Goal: Task Accomplishment & Management: Manage account settings

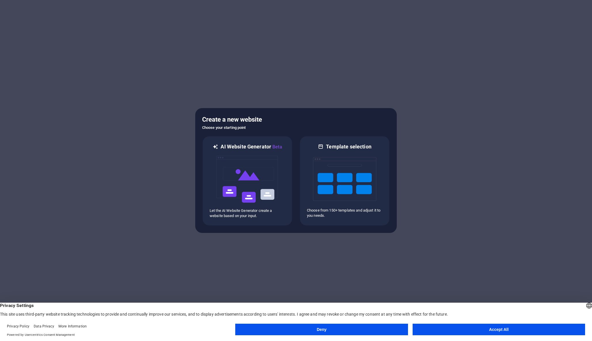
click at [456, 328] on button "Accept All" at bounding box center [499, 330] width 173 height 12
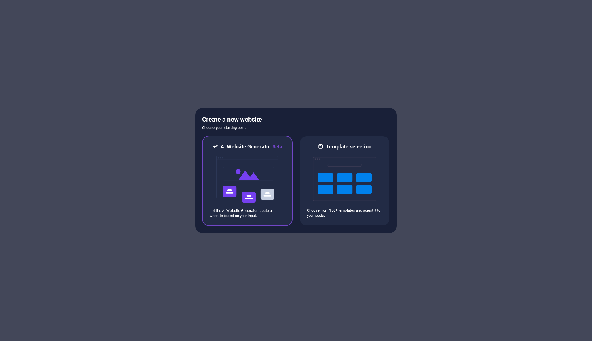
click at [245, 190] on img at bounding box center [247, 179] width 63 height 58
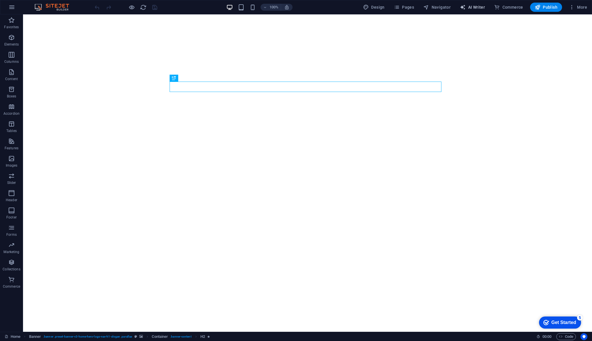
click at [477, 7] on span "AI Writer" at bounding box center [472, 7] width 25 height 6
select select "English"
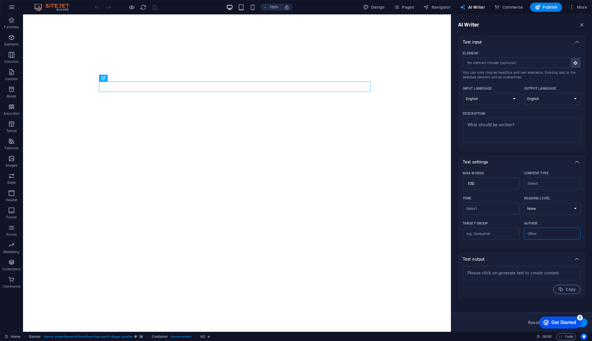
click at [477, 7] on span "AI Writer" at bounding box center [472, 7] width 25 height 6
click at [582, 5] on span "More" at bounding box center [578, 7] width 18 height 6
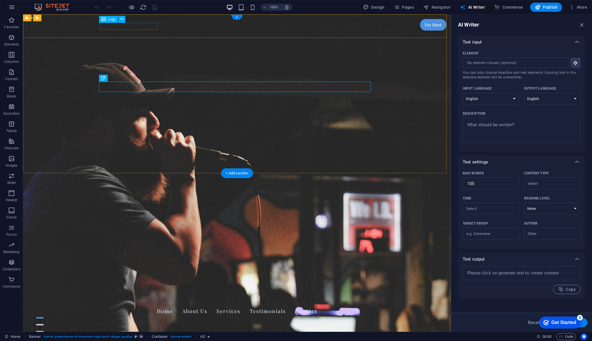
click at [125, 297] on div "[DOMAIN_NAME]" at bounding box center [237, 300] width 272 height 7
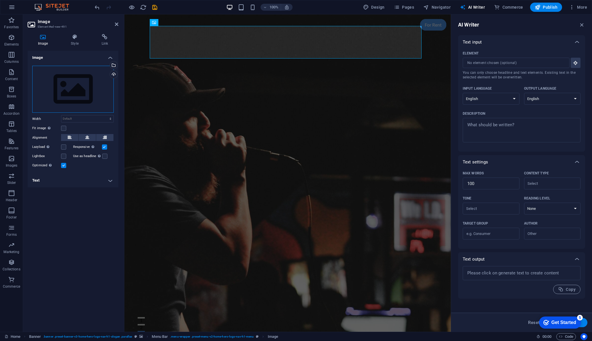
click at [69, 89] on div "Drag files here, click to choose files or select files from Files or our free s…" at bounding box center [73, 89] width 82 height 47
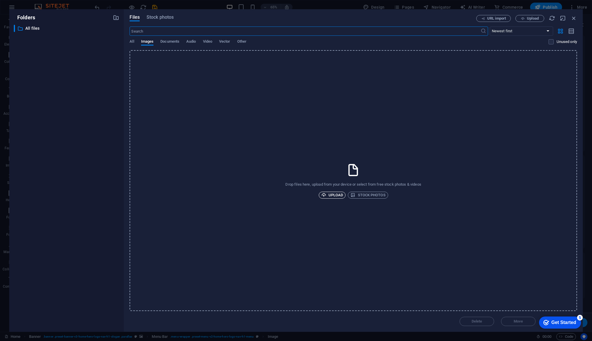
click at [331, 193] on span "Upload" at bounding box center [333, 195] width 22 height 7
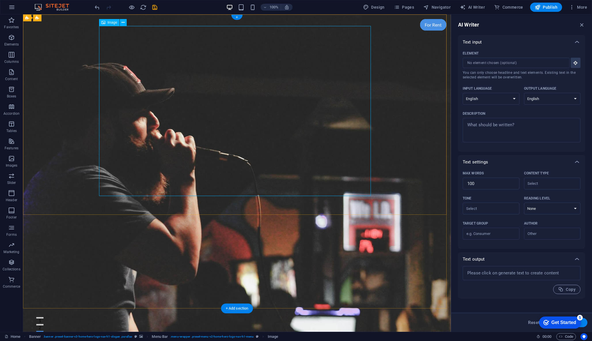
click at [148, 330] on div "coffinproductions.com" at bounding box center [237, 333] width 272 height 7
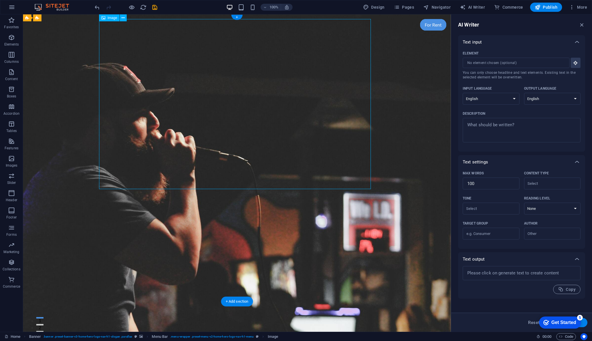
drag, startPoint x: 370, startPoint y: 188, endPoint x: 277, endPoint y: 160, distance: 96.8
click at [581, 5] on span "More" at bounding box center [578, 7] width 18 height 6
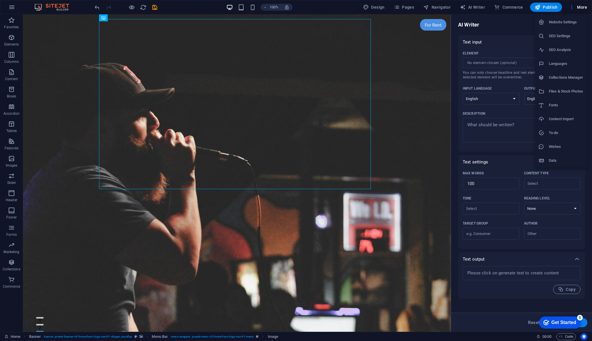
click at [555, 321] on div "Get Started" at bounding box center [564, 322] width 25 height 5
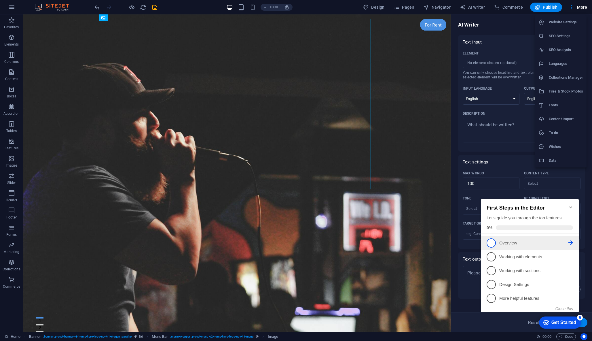
click at [492, 240] on span "1" at bounding box center [491, 242] width 9 height 9
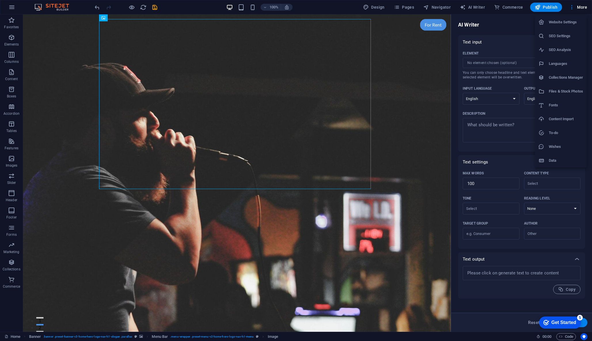
click at [480, 8] on div at bounding box center [296, 170] width 592 height 341
click at [472, 7] on span "AI Writer" at bounding box center [472, 7] width 25 height 6
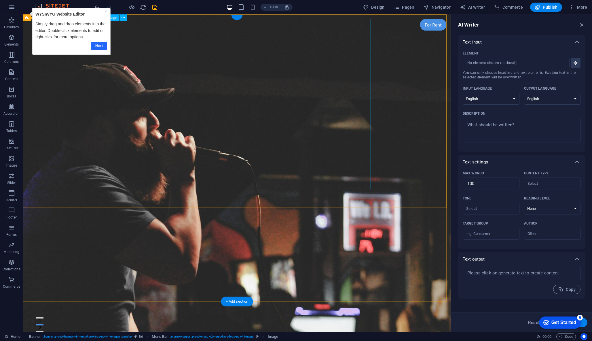
click at [97, 44] on link "Next" at bounding box center [99, 46] width 16 height 8
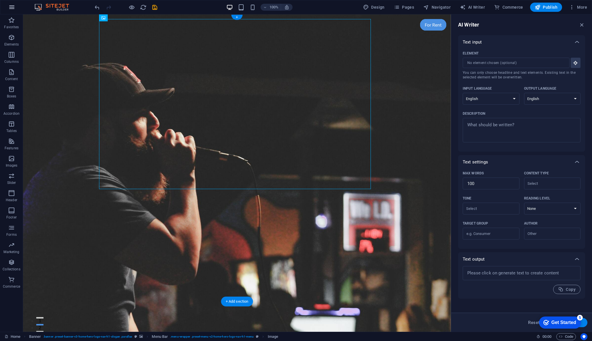
click at [0, 0] on button "button" at bounding box center [0, 0] width 0 height 0
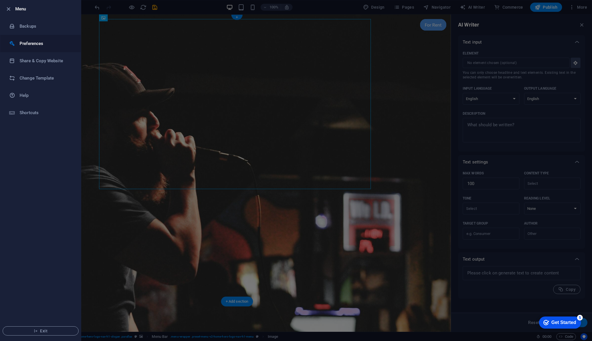
click at [36, 40] on h6 "Preferences" at bounding box center [46, 43] width 53 height 7
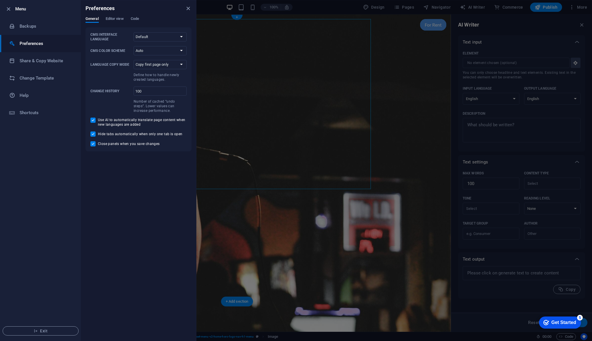
click at [265, 65] on div at bounding box center [296, 170] width 592 height 341
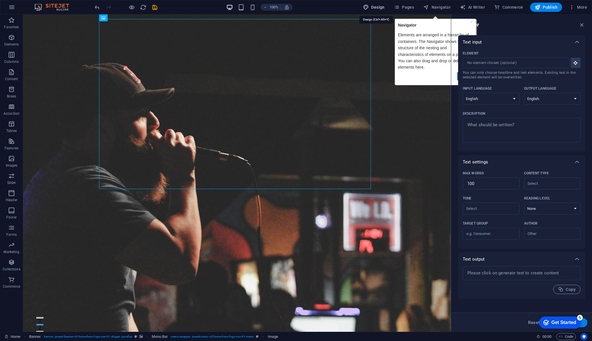
click at [0, 0] on span "Design" at bounding box center [0, 0] width 0 height 0
select select "px"
select select "200"
select select "px"
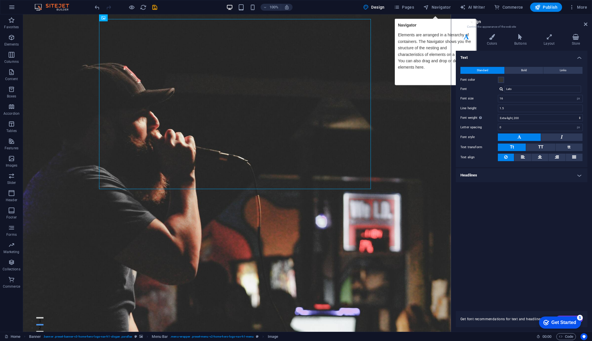
click at [471, 22] on h2 "Design" at bounding box center [527, 21] width 120 height 5
click at [444, 25] on p "Navigator" at bounding box center [435, 25] width 75 height 6
click at [558, 321] on div "Get Started" at bounding box center [564, 322] width 25 height 5
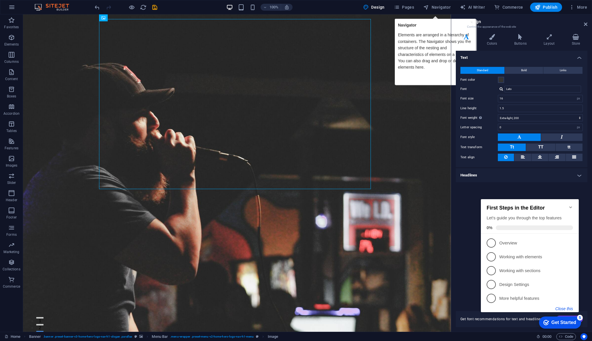
click at [562, 307] on button "Close this" at bounding box center [565, 308] width 18 height 5
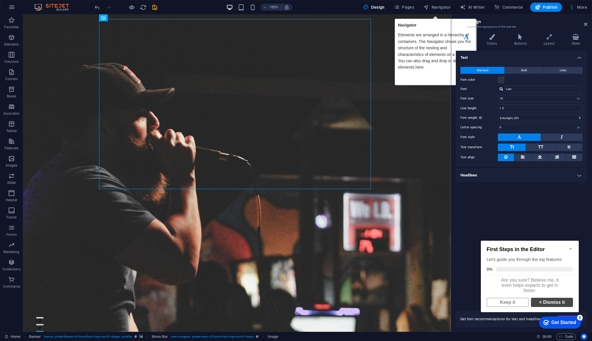
click at [544, 305] on link "× Dismiss it" at bounding box center [552, 302] width 42 height 9
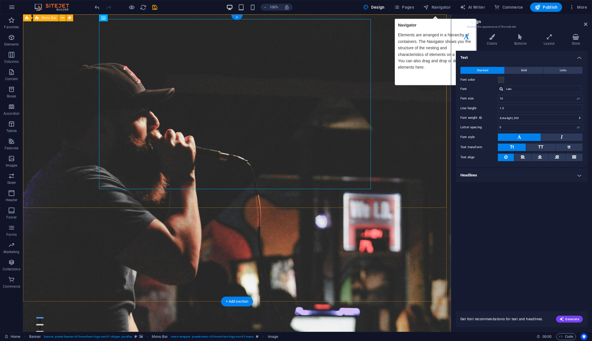
click at [469, 29] on h3 "Control the appearance of the website" at bounding box center [521, 26] width 109 height 5
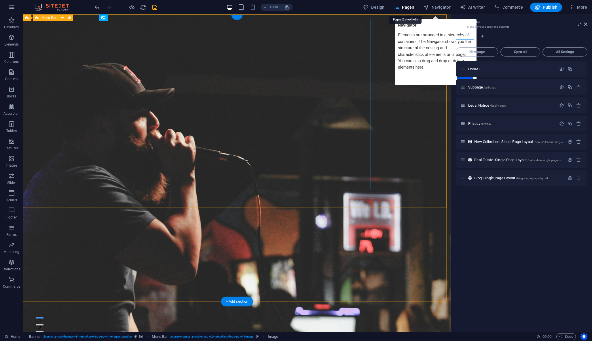
click at [585, 26] on icon at bounding box center [585, 24] width 3 height 5
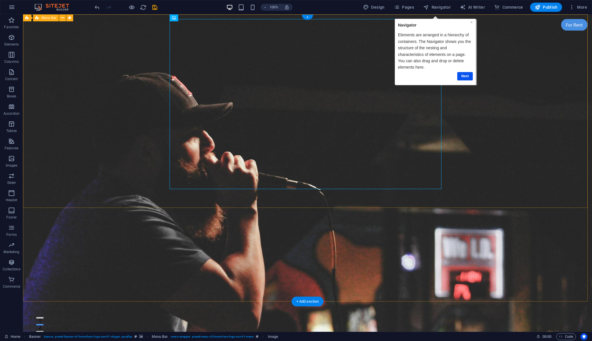
click at [472, 22] on link "×" at bounding box center [471, 22] width 2 height 5
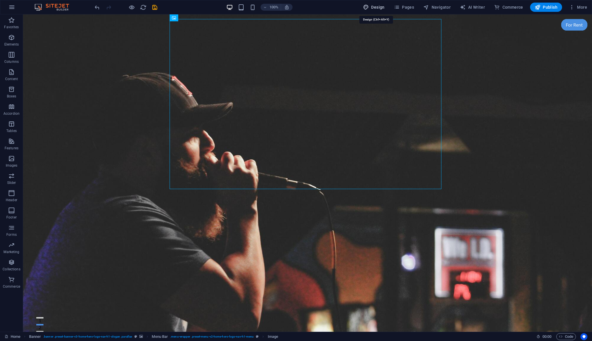
click at [0, 0] on span "Design" at bounding box center [0, 0] width 0 height 0
select select "px"
select select "200"
select select "px"
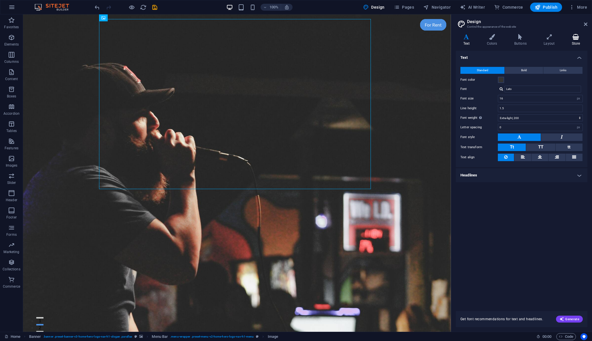
click at [576, 41] on h4 "Store" at bounding box center [576, 40] width 23 height 12
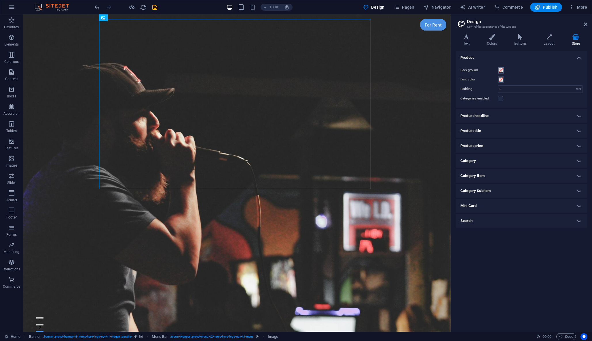
click at [502, 71] on span at bounding box center [501, 70] width 5 height 5
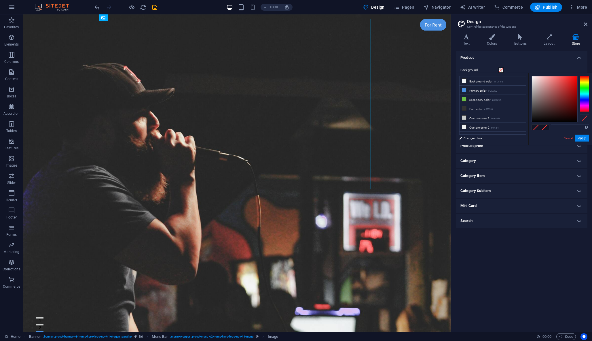
click at [502, 71] on span at bounding box center [501, 70] width 5 height 5
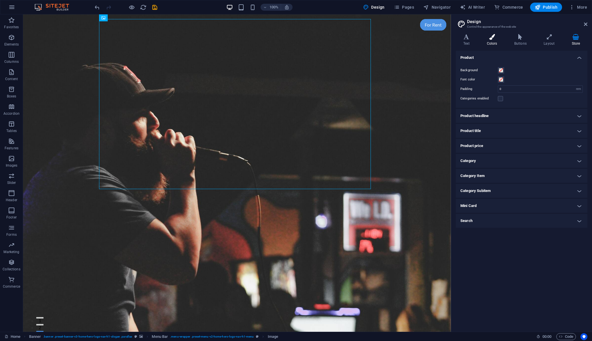
click at [499, 39] on icon at bounding box center [492, 37] width 25 height 6
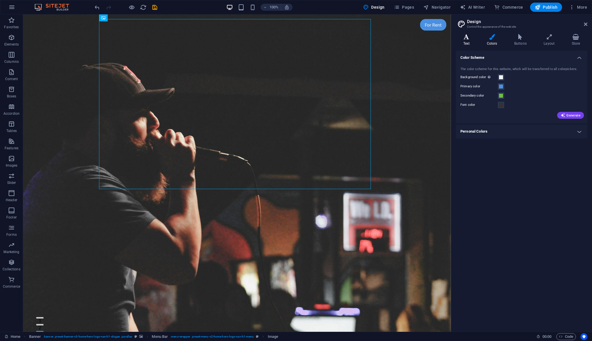
click at [466, 36] on icon at bounding box center [466, 37] width 21 height 6
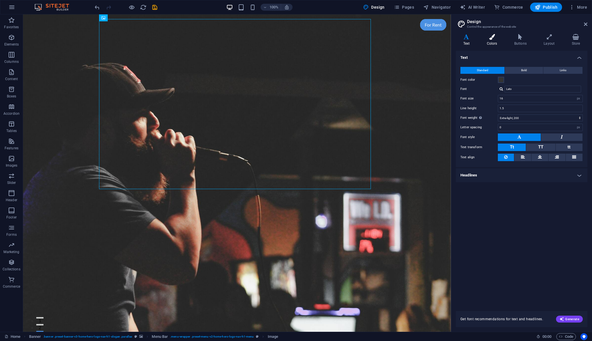
click at [488, 35] on icon at bounding box center [492, 37] width 25 height 6
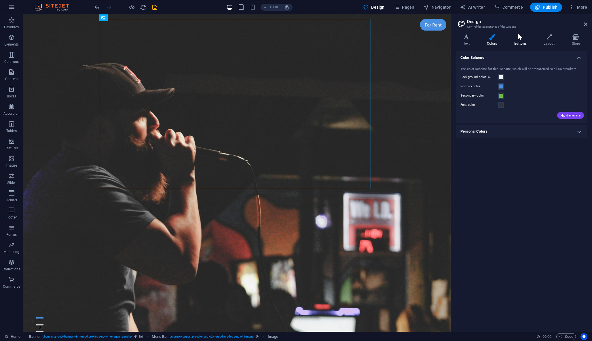
click at [523, 36] on icon at bounding box center [520, 37] width 27 height 6
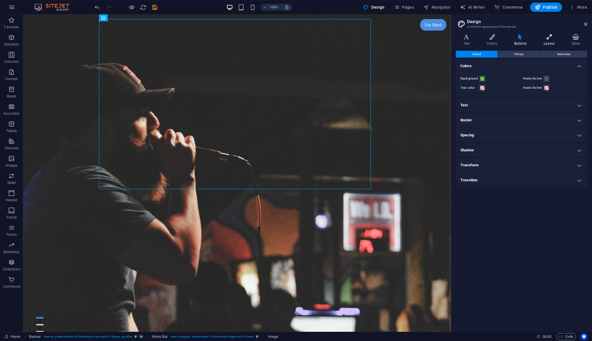
click at [557, 36] on icon at bounding box center [550, 37] width 26 height 6
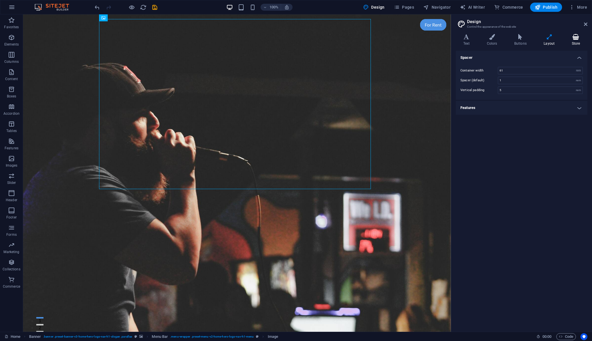
click at [573, 36] on icon at bounding box center [576, 37] width 23 height 6
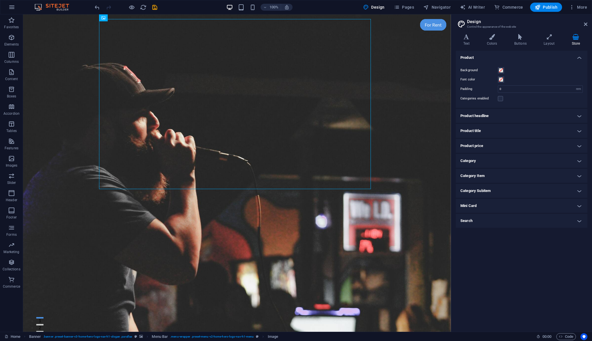
click at [485, 132] on h4 "Product title" at bounding box center [522, 131] width 132 height 14
click at [485, 132] on h4 "Product title" at bounding box center [522, 129] width 132 height 10
click at [485, 118] on h4 "Product headline" at bounding box center [522, 116] width 132 height 14
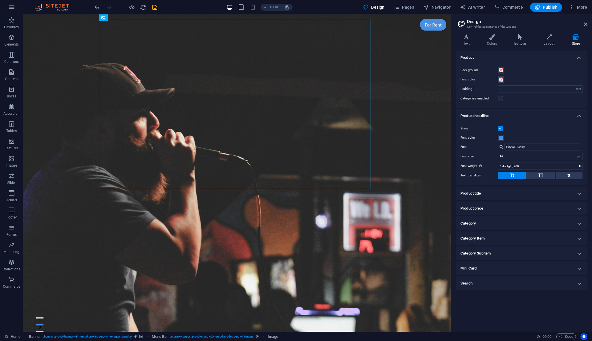
click at [485, 117] on h4 "Product headline" at bounding box center [522, 114] width 132 height 10
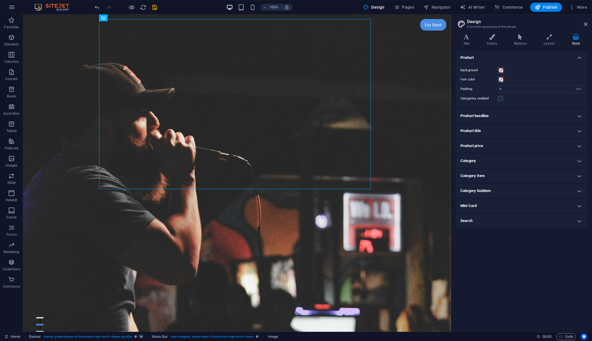
click at [473, 208] on h4 "Mini Card" at bounding box center [522, 206] width 132 height 14
click at [473, 207] on h4 "Mini Card" at bounding box center [522, 204] width 132 height 10
click at [480, 139] on h4 "Product price" at bounding box center [522, 146] width 132 height 14
click at [489, 144] on h4 "Product price" at bounding box center [522, 144] width 132 height 10
click at [539, 337] on icon at bounding box center [539, 336] width 4 height 4
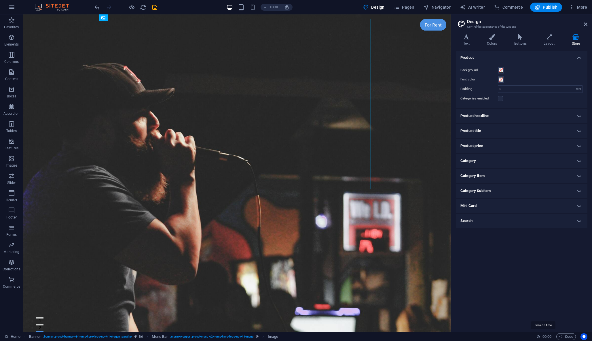
click at [273, 336] on span "Image" at bounding box center [273, 336] width 10 height 7
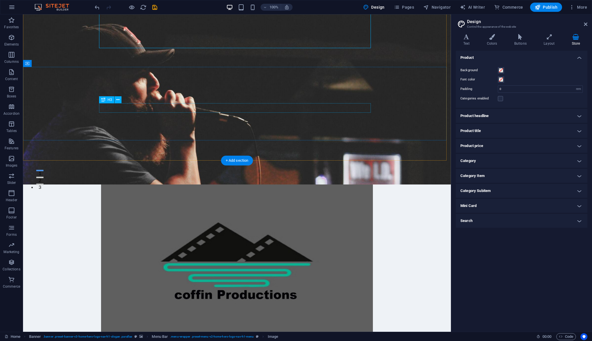
scroll to position [156, 0]
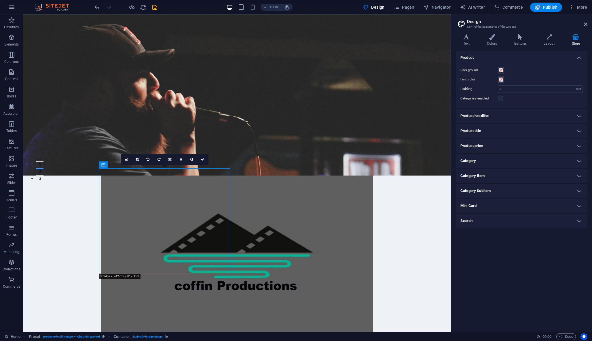
drag, startPoint x: 137, startPoint y: 248, endPoint x: 155, endPoint y: 236, distance: 21.6
click at [126, 158] on icon at bounding box center [126, 159] width 3 height 4
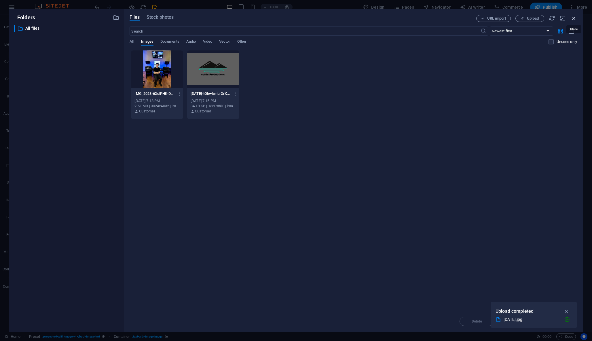
click at [572, 19] on icon "button" at bounding box center [574, 18] width 6 height 6
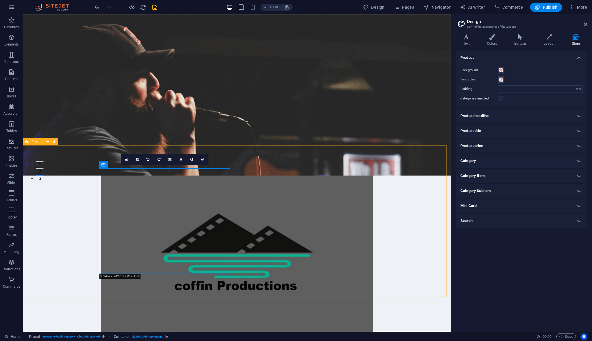
drag, startPoint x: 162, startPoint y: 221, endPoint x: 155, endPoint y: 220, distance: 7.8
click at [126, 159] on icon at bounding box center [126, 159] width 3 height 4
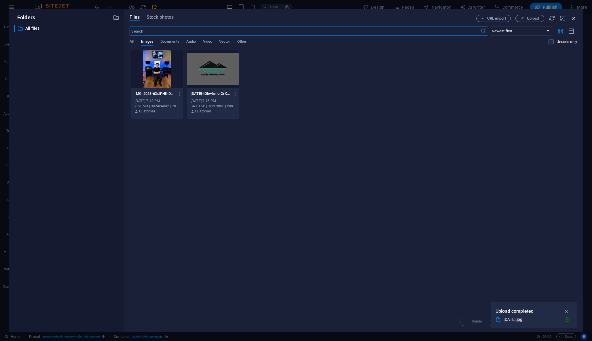
click at [573, 19] on icon "button" at bounding box center [574, 18] width 6 height 6
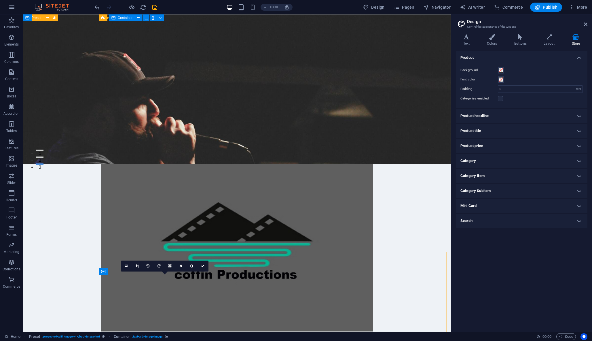
scroll to position [27, 0]
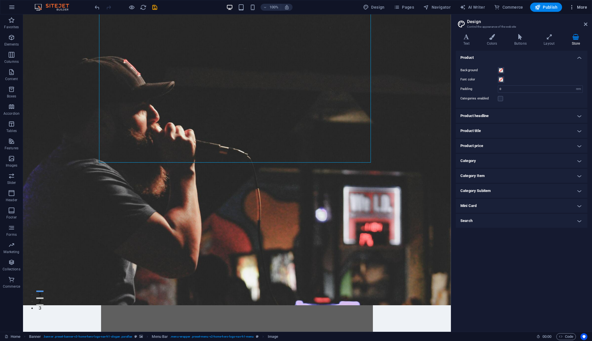
click at [582, 5] on span "More" at bounding box center [578, 7] width 18 height 6
click at [556, 144] on h6 "Wishes" at bounding box center [566, 146] width 34 height 7
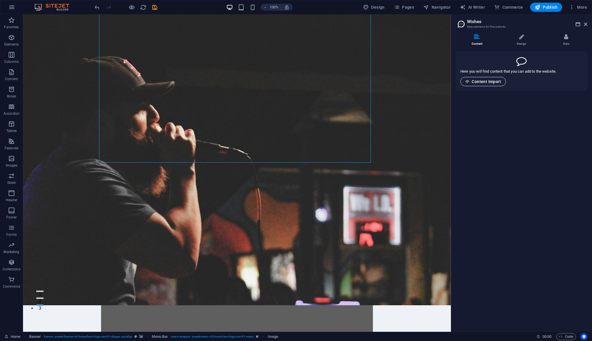
click at [492, 82] on span "Content Import" at bounding box center [484, 81] width 36 height 5
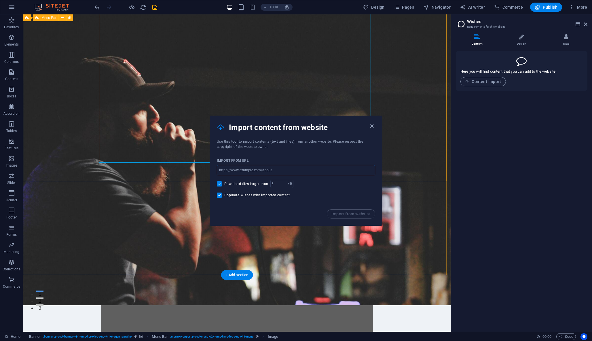
click at [279, 171] on input "url" at bounding box center [296, 170] width 158 height 10
paste input "[URL][DOMAIN_NAME]"
type input "[URL][DOMAIN_NAME]"
click at [355, 215] on span "Import from website" at bounding box center [351, 213] width 39 height 5
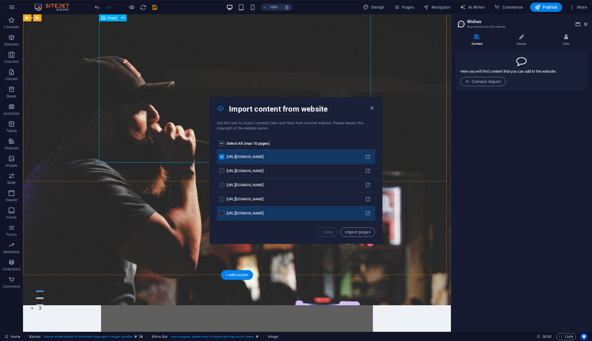
click at [221, 210] on td "pages list" at bounding box center [222, 213] width 10 height 14
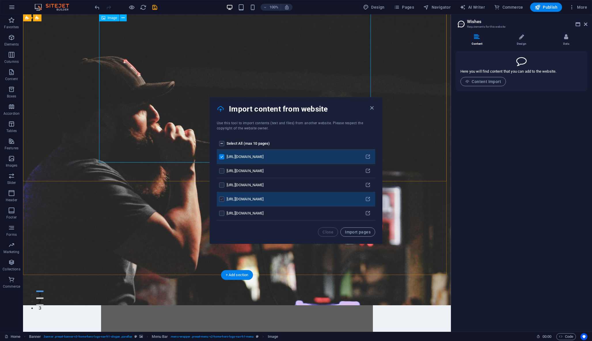
click at [222, 198] on label "pages list" at bounding box center [221, 198] width 5 height 5
click at [0, 0] on input "pages list" at bounding box center [0, 0] width 0 height 0
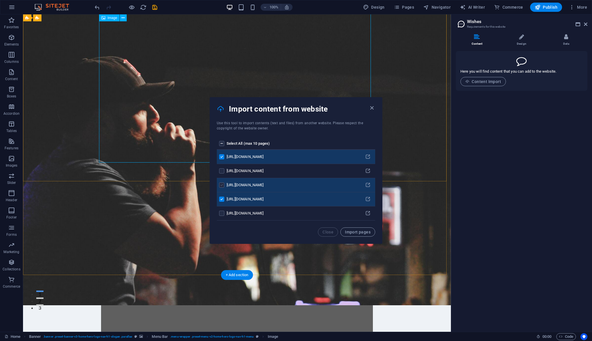
click at [221, 187] on label "pages list" at bounding box center [221, 184] width 5 height 5
click at [0, 0] on input "pages list" at bounding box center [0, 0] width 0 height 0
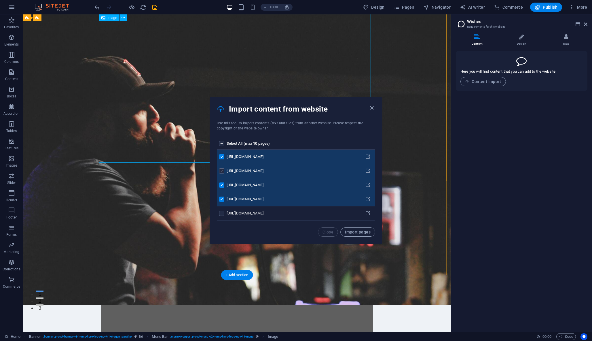
click at [223, 171] on label "pages list" at bounding box center [221, 170] width 5 height 5
click at [0, 0] on input "pages list" at bounding box center [0, 0] width 0 height 0
click at [349, 230] on span "Import pages" at bounding box center [358, 232] width 26 height 5
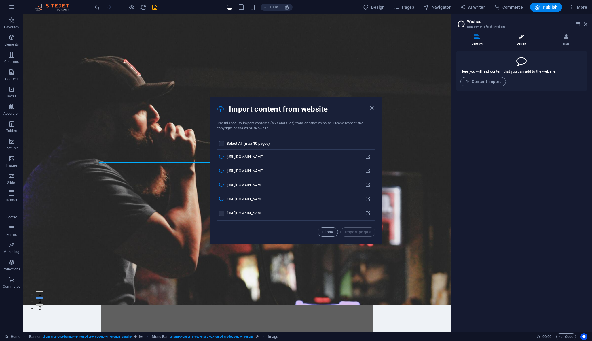
click at [523, 39] on icon at bounding box center [521, 37] width 5 height 6
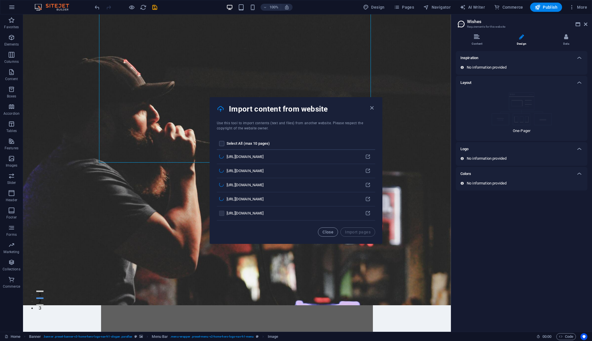
click at [523, 63] on div "Inspiration" at bounding box center [522, 58] width 132 height 14
click at [521, 120] on p "One-Pager" at bounding box center [522, 120] width 18 height 5
click at [582, 72] on icon at bounding box center [579, 72] width 7 height 7
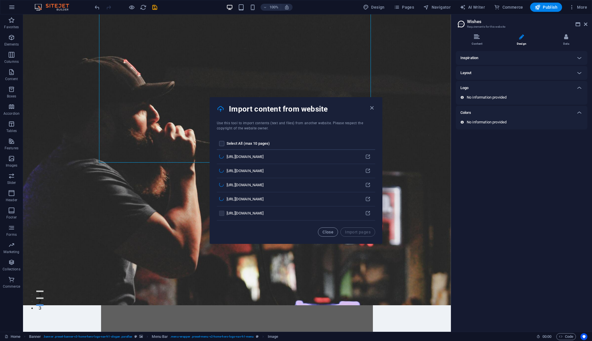
click at [572, 94] on div "Logo" at bounding box center [522, 88] width 132 height 14
click at [579, 85] on icon at bounding box center [579, 87] width 7 height 7
click at [499, 96] on p "No information provided" at bounding box center [487, 97] width 40 height 5
click at [565, 37] on icon at bounding box center [566, 37] width 4 height 6
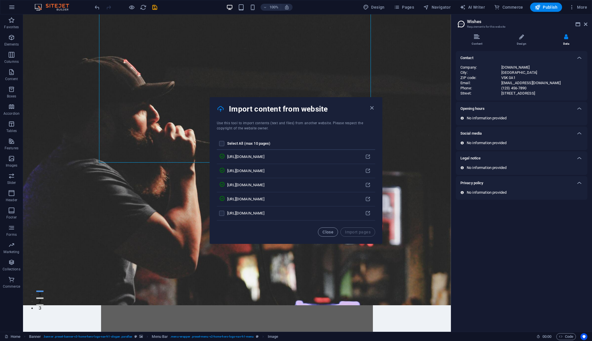
click at [488, 26] on h3 "Requirements for this website" at bounding box center [521, 26] width 109 height 5
click at [371, 109] on icon "button" at bounding box center [372, 108] width 7 height 7
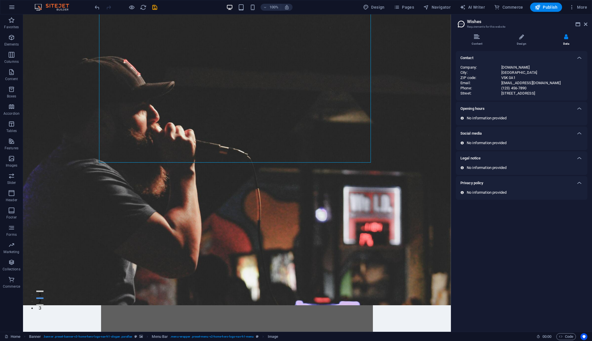
click at [521, 115] on div "Opening hours" at bounding box center [522, 109] width 132 height 14
click at [523, 104] on div "Opening hours" at bounding box center [522, 109] width 132 height 14
click at [525, 86] on div "(123) 456-7890" at bounding box center [543, 88] width 82 height 5
click at [531, 90] on div "(123) 456-7890" at bounding box center [543, 88] width 82 height 5
click at [577, 57] on icon at bounding box center [579, 57] width 7 height 7
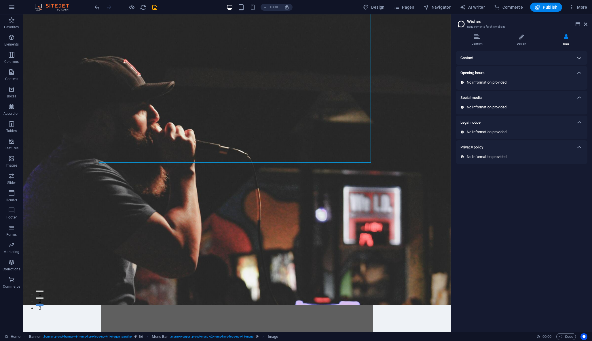
click at [577, 56] on icon at bounding box center [579, 57] width 7 height 7
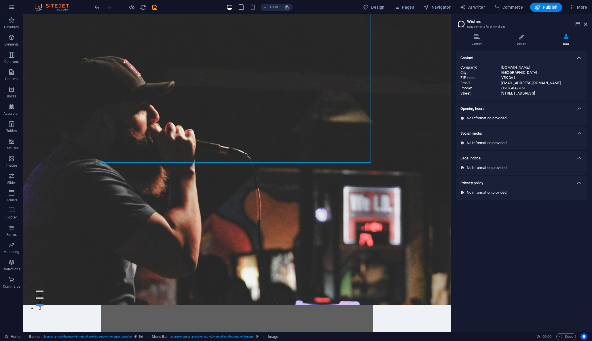
click at [577, 56] on icon at bounding box center [579, 57] width 7 height 7
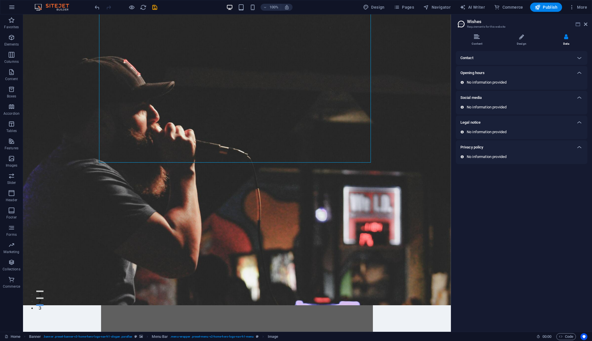
click at [576, 25] on icon at bounding box center [578, 24] width 5 height 5
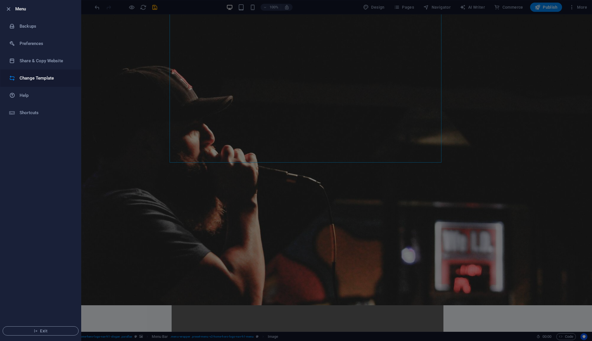
click at [35, 77] on h6 "Change Template" at bounding box center [46, 78] width 53 height 7
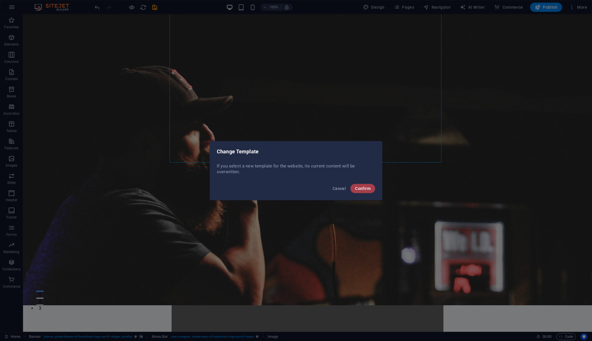
click at [368, 188] on span "Confirm" at bounding box center [363, 188] width 16 height 5
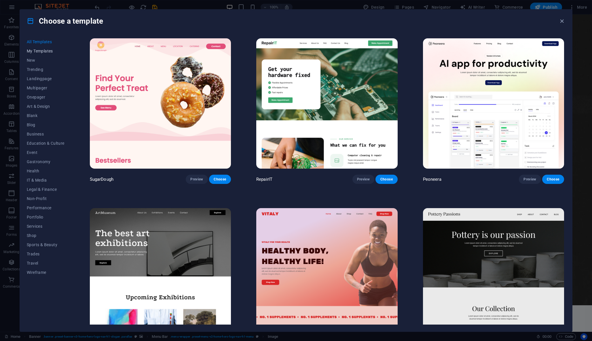
click at [47, 48] on button "My Templates" at bounding box center [46, 50] width 38 height 9
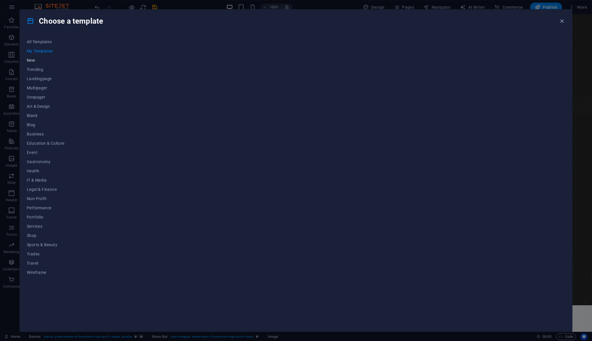
click at [36, 59] on span "New" at bounding box center [46, 60] width 38 height 5
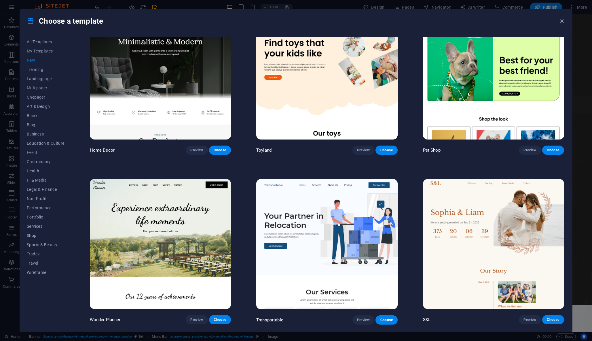
scroll to position [370, 0]
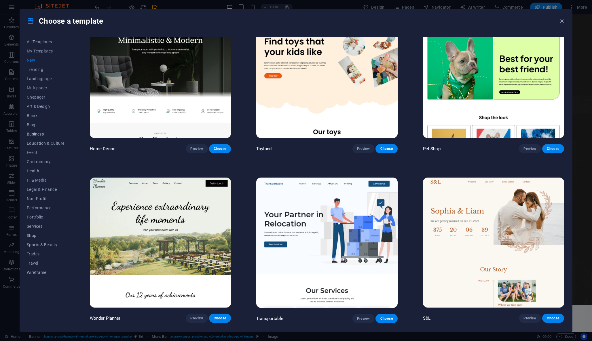
click at [42, 134] on span "Business" at bounding box center [46, 134] width 38 height 5
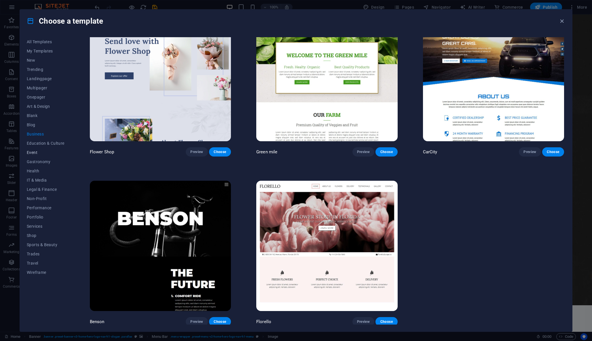
click at [45, 156] on button "Event" at bounding box center [46, 152] width 38 height 9
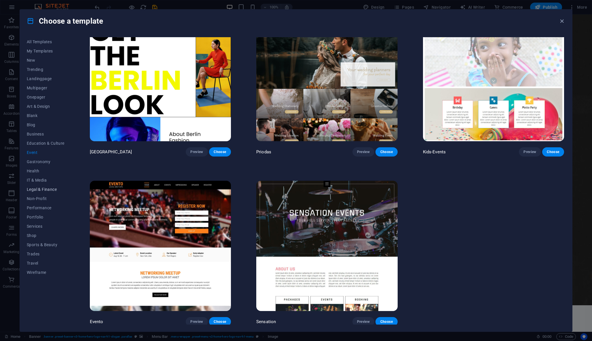
click at [41, 187] on button "Legal & Finance" at bounding box center [46, 189] width 38 height 9
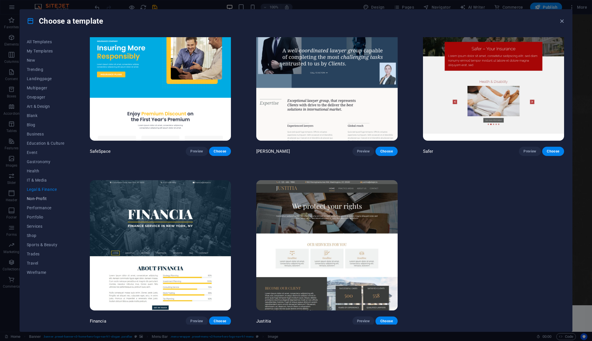
click at [41, 198] on span "Non-Profit" at bounding box center [46, 198] width 38 height 5
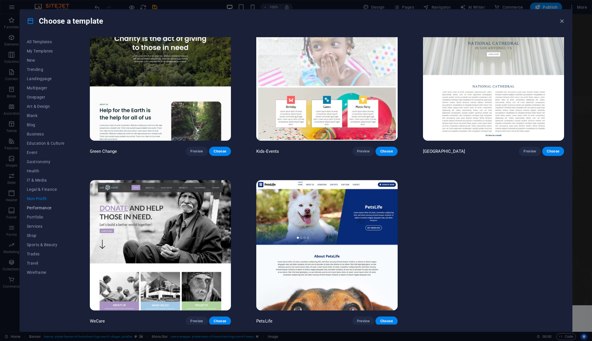
click at [43, 210] on span "Performance" at bounding box center [46, 207] width 38 height 5
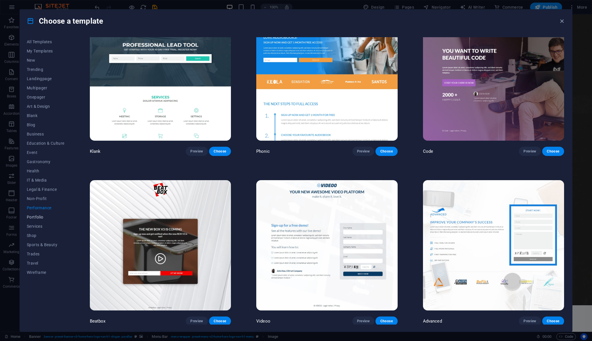
click at [42, 217] on span "Portfolio" at bounding box center [46, 217] width 38 height 5
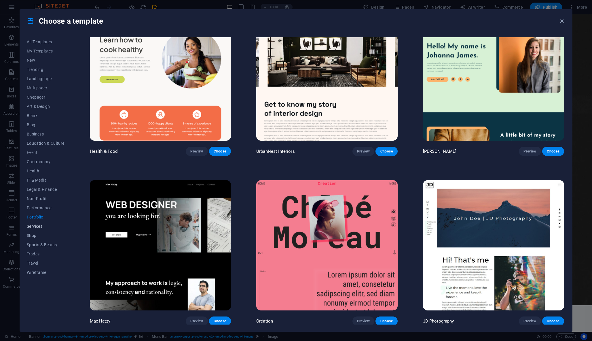
click at [42, 225] on span "Services" at bounding box center [46, 226] width 38 height 5
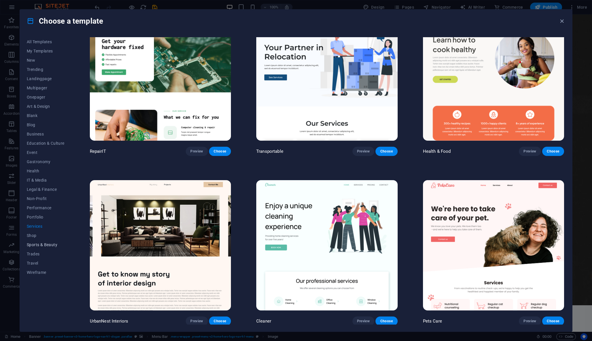
click at [40, 243] on span "Sports & Beauty" at bounding box center [46, 244] width 38 height 5
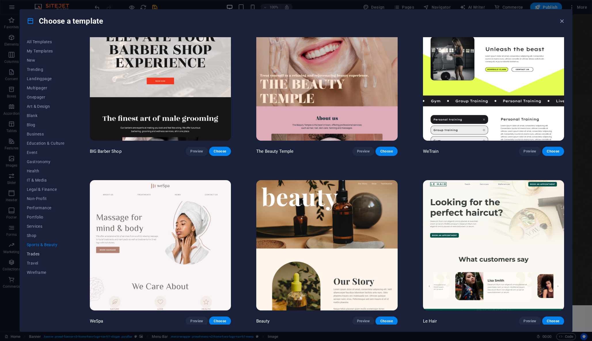
click at [35, 258] on button "Trades" at bounding box center [46, 253] width 38 height 9
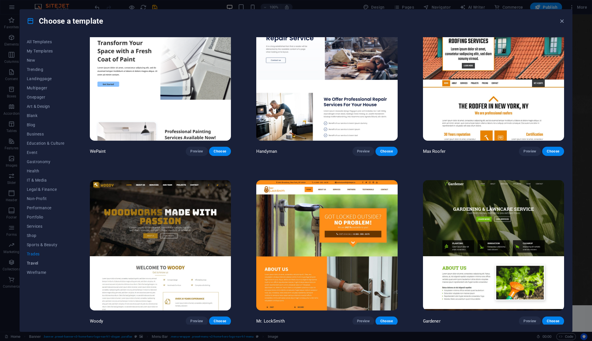
click at [36, 265] on button "Travel" at bounding box center [46, 262] width 38 height 9
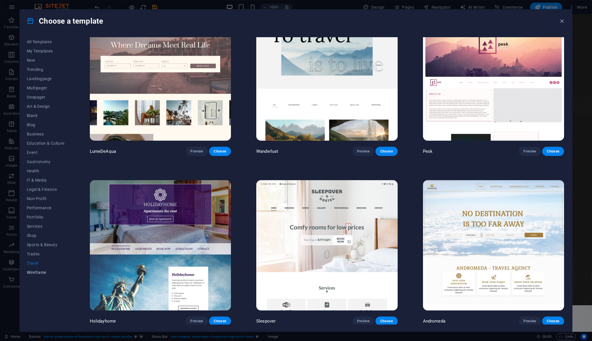
click at [37, 272] on span "Wireframe" at bounding box center [46, 272] width 38 height 5
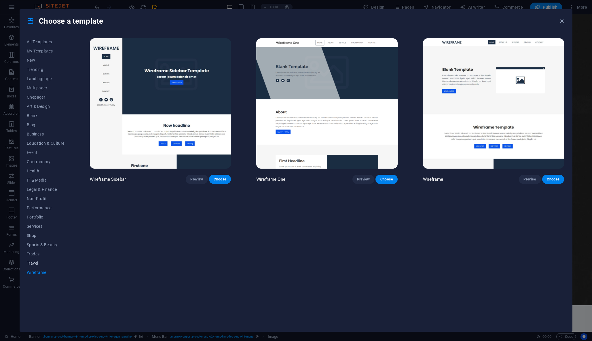
click at [38, 262] on span "Travel" at bounding box center [46, 263] width 38 height 5
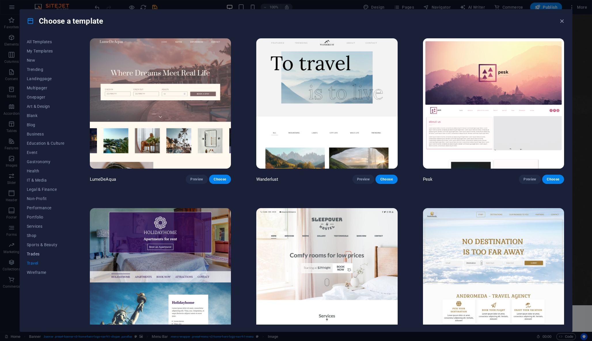
click at [37, 252] on span "Trades" at bounding box center [46, 254] width 38 height 5
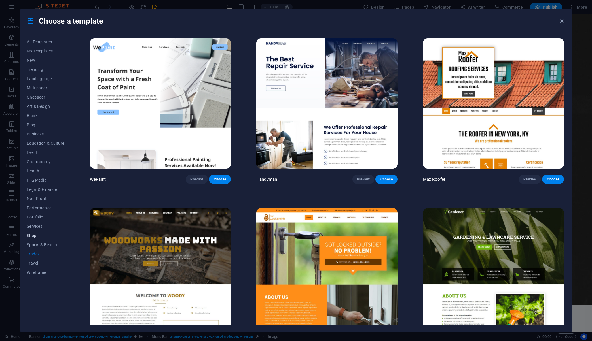
click at [37, 234] on span "Shop" at bounding box center [46, 235] width 38 height 5
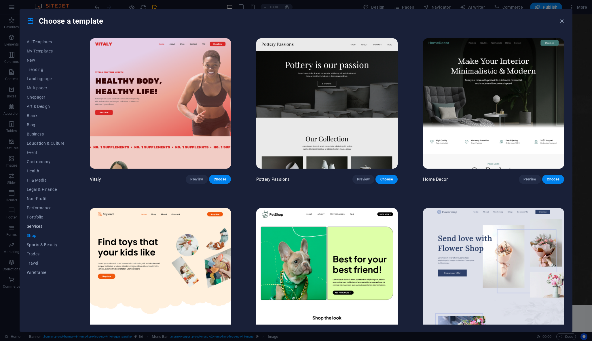
click at [37, 225] on span "Services" at bounding box center [46, 226] width 38 height 5
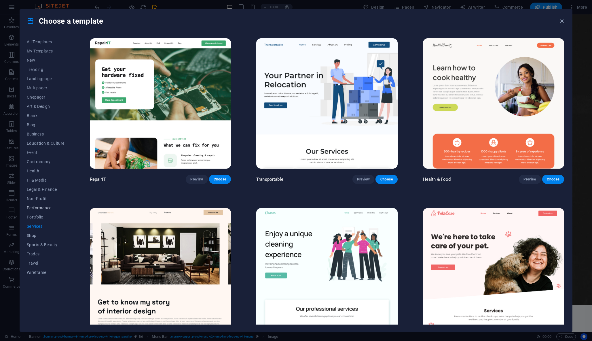
click at [39, 205] on span "Performance" at bounding box center [46, 207] width 38 height 5
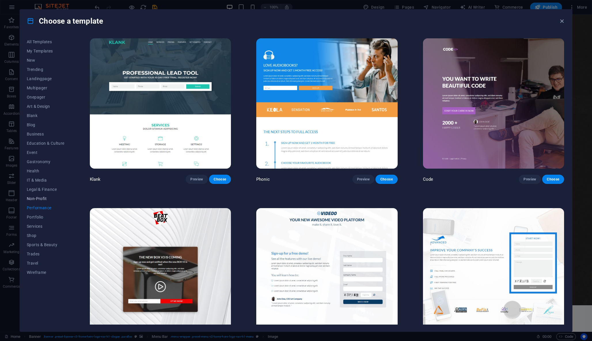
click at [38, 200] on span "Non-Profit" at bounding box center [46, 198] width 38 height 5
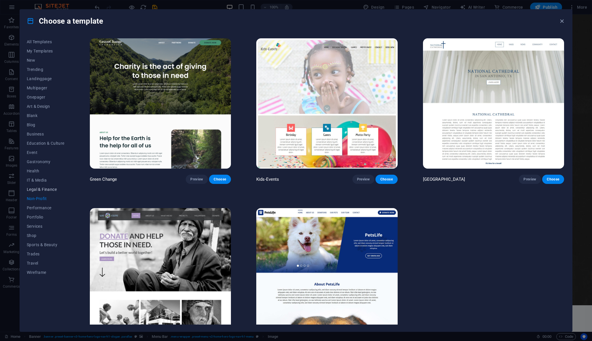
click at [38, 189] on span "Legal & Finance" at bounding box center [46, 189] width 38 height 5
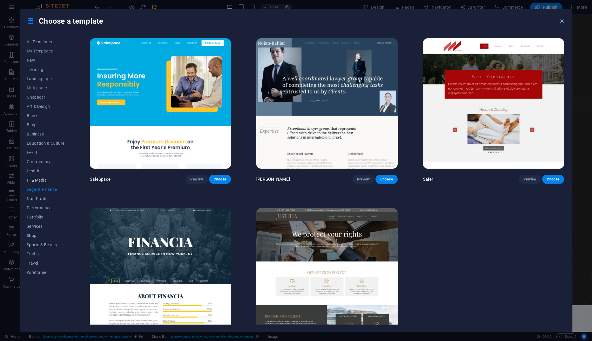
click at [38, 179] on span "IT & Media" at bounding box center [46, 180] width 38 height 5
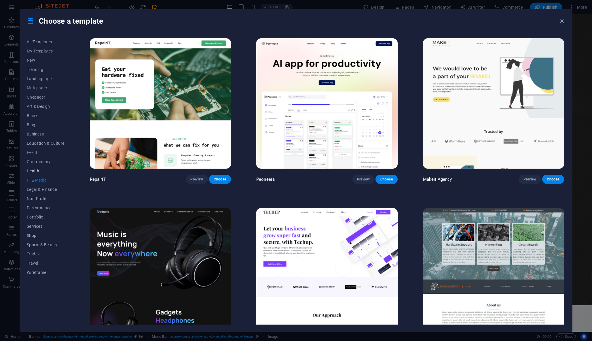
click at [36, 169] on span "Health" at bounding box center [46, 171] width 38 height 5
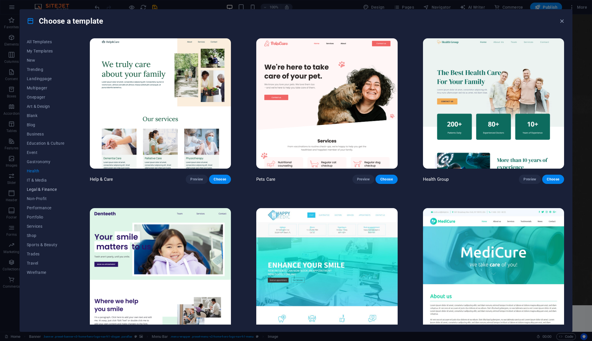
click at [34, 189] on span "Legal & Finance" at bounding box center [46, 189] width 38 height 5
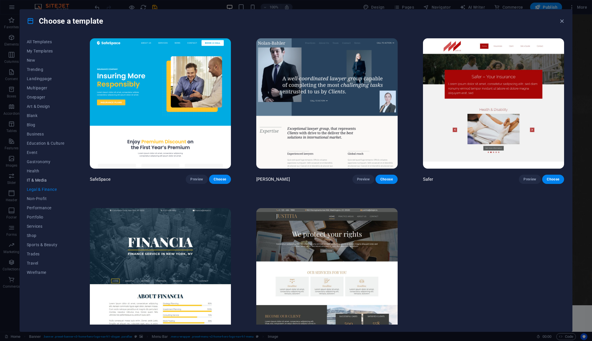
click at [33, 183] on button "IT & Media" at bounding box center [46, 179] width 38 height 9
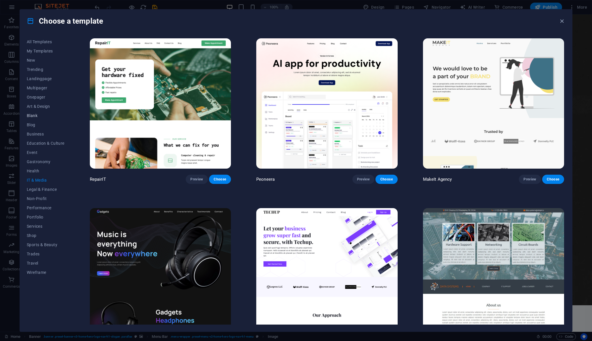
click at [31, 111] on button "Blank" at bounding box center [46, 115] width 38 height 9
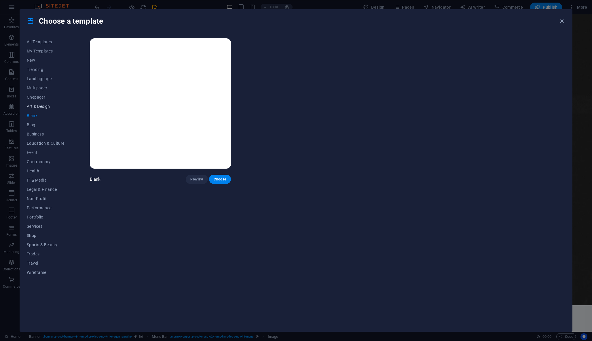
click at [36, 105] on span "Art & Design" at bounding box center [46, 106] width 38 height 5
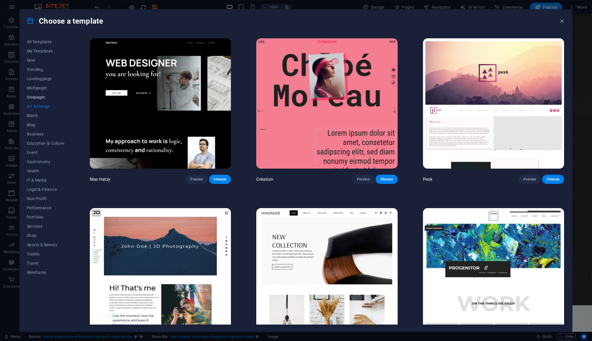
click at [34, 96] on span "Onepager" at bounding box center [46, 97] width 38 height 5
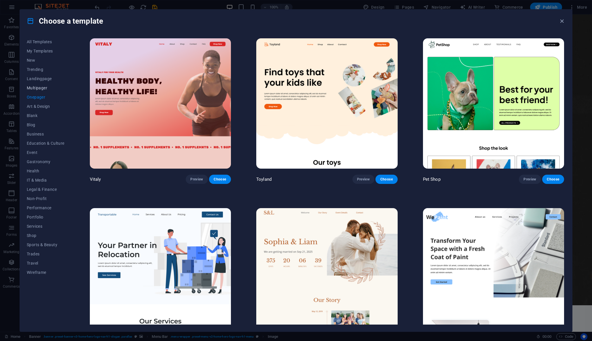
click at [34, 88] on span "Multipager" at bounding box center [46, 88] width 38 height 5
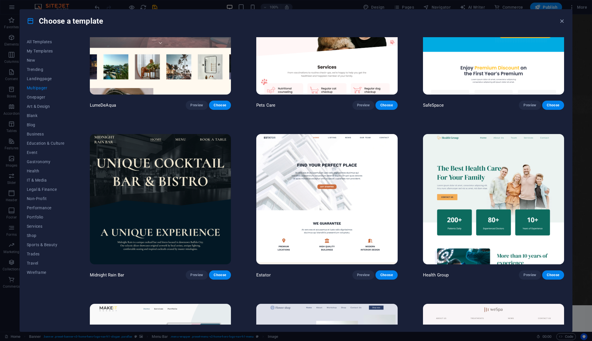
scroll to position [923, 0]
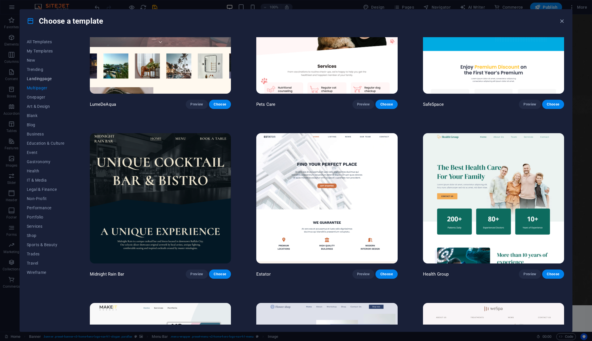
click at [40, 78] on span "Landingpage" at bounding box center [46, 78] width 38 height 5
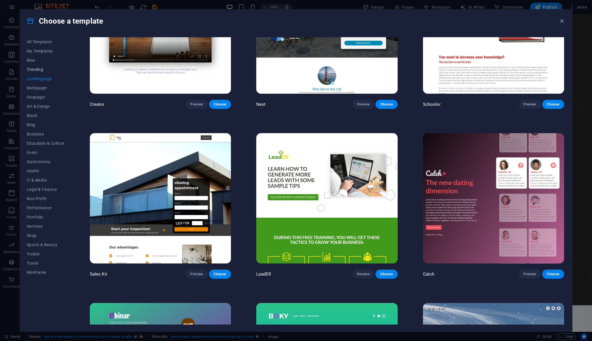
click at [38, 68] on span "Trending" at bounding box center [46, 69] width 38 height 5
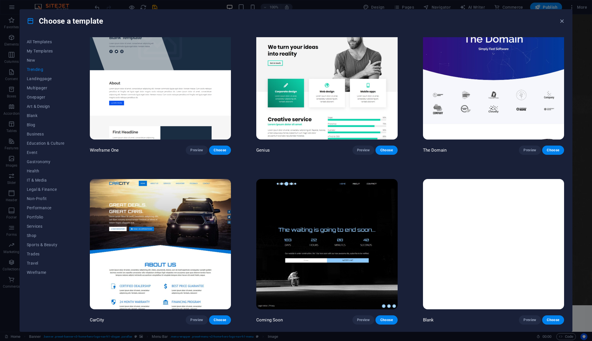
scroll to position [704, 0]
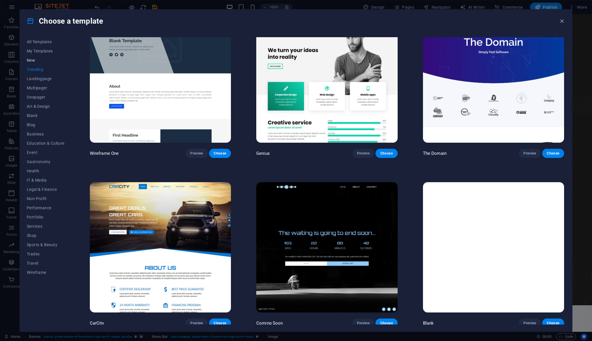
click at [35, 59] on span "New" at bounding box center [46, 60] width 38 height 5
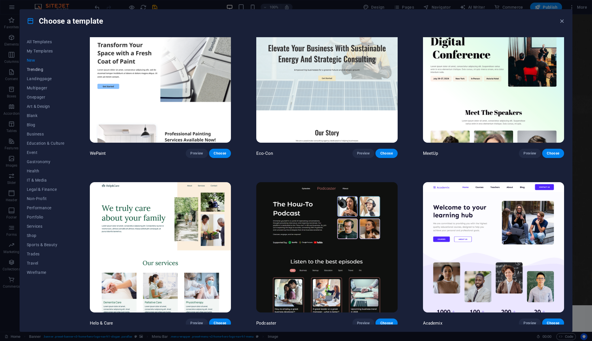
click at [40, 69] on span "Trending" at bounding box center [46, 69] width 38 height 5
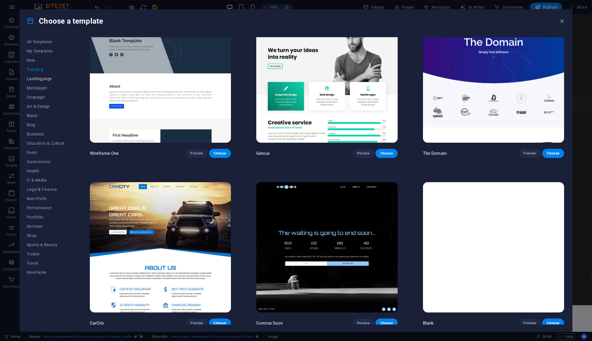
click at [41, 80] on span "Landingpage" at bounding box center [46, 78] width 38 height 5
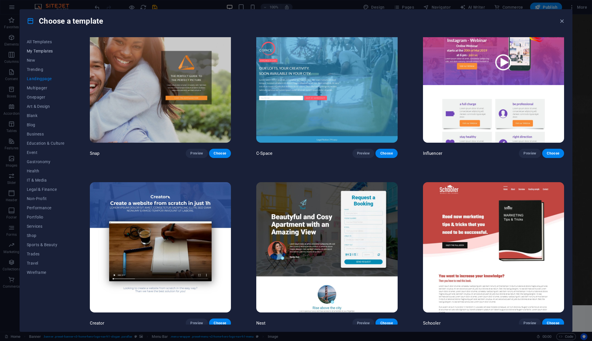
click at [36, 47] on button "My Templates" at bounding box center [46, 50] width 38 height 9
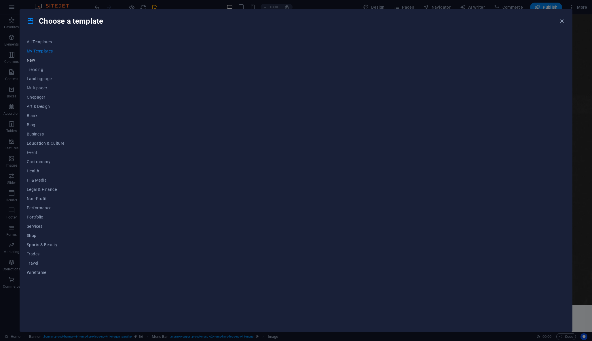
click at [29, 61] on span "New" at bounding box center [46, 60] width 38 height 5
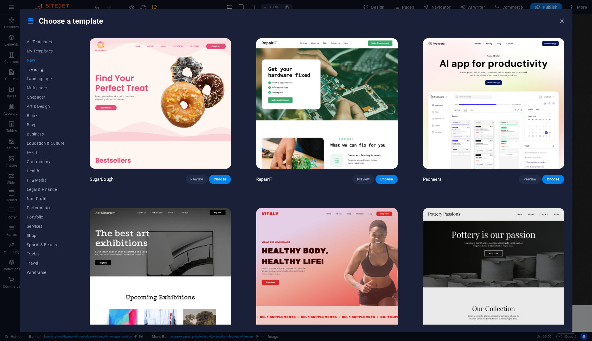
click at [33, 68] on span "Trending" at bounding box center [46, 69] width 38 height 5
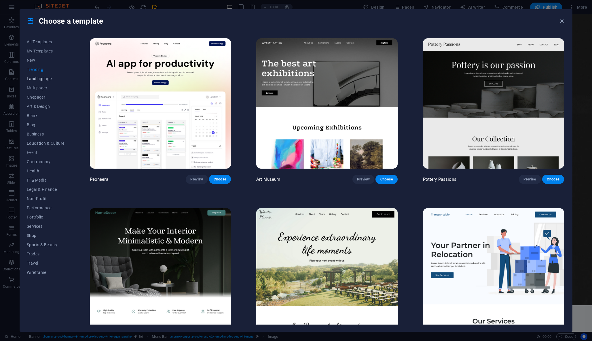
click at [39, 78] on span "Landingpage" at bounding box center [46, 78] width 38 height 5
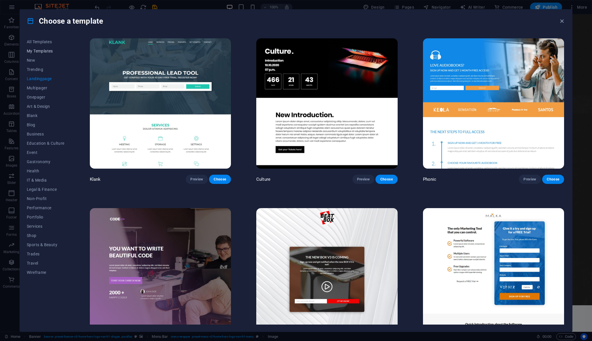
click at [35, 51] on span "My Templates" at bounding box center [46, 51] width 38 height 5
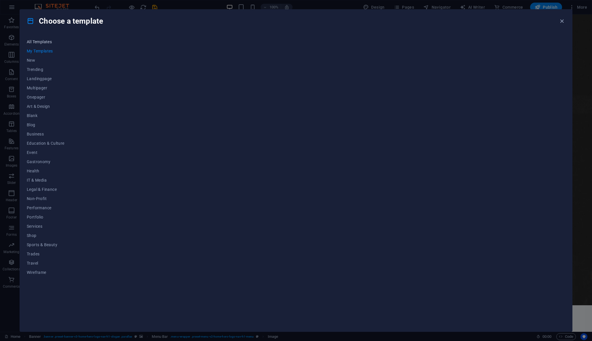
click at [40, 45] on button "All Templates" at bounding box center [46, 41] width 38 height 9
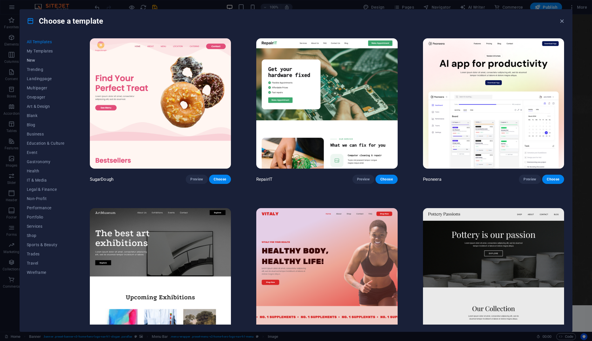
click at [38, 56] on button "New" at bounding box center [46, 60] width 38 height 9
click at [34, 52] on span "My Templates" at bounding box center [46, 51] width 38 height 5
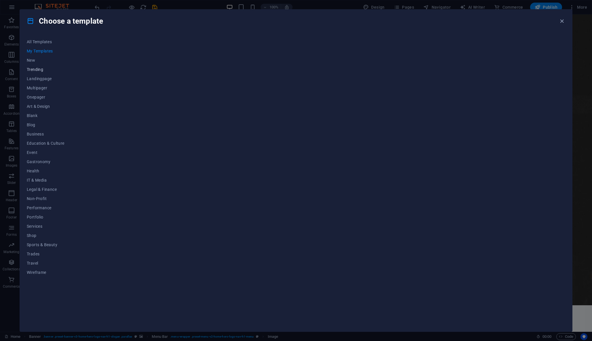
click at [39, 70] on span "Trending" at bounding box center [46, 69] width 38 height 5
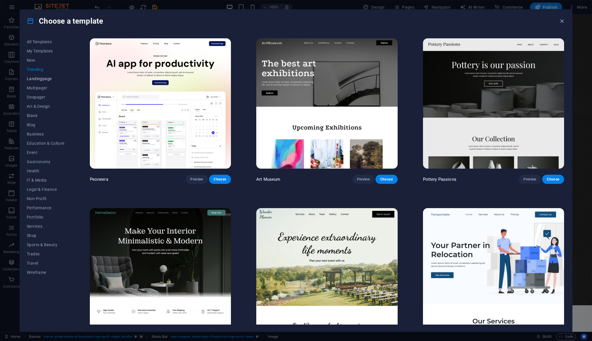
click at [39, 75] on button "Landingpage" at bounding box center [46, 78] width 38 height 9
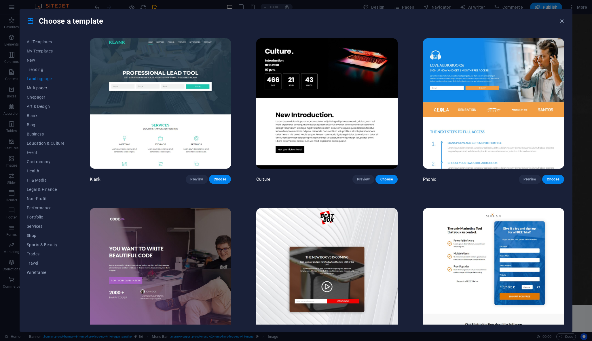
click at [41, 89] on span "Multipager" at bounding box center [46, 88] width 38 height 5
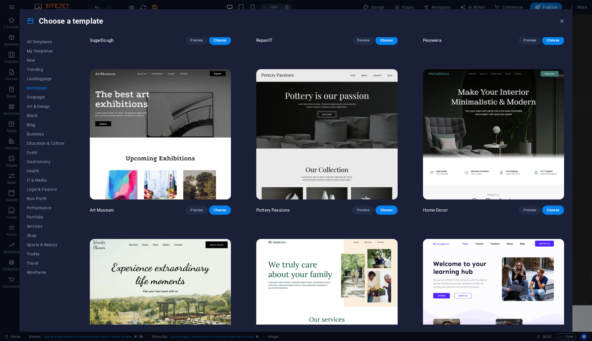
scroll to position [108, 0]
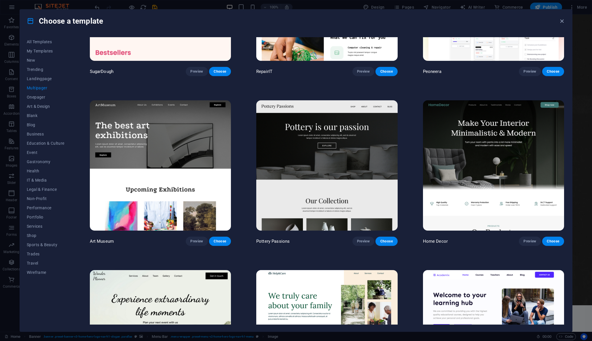
click at [33, 20] on icon at bounding box center [30, 20] width 7 height 7
click at [3, 50] on div "Choose a template All Templates My Templates New Trending Landingpage Multipage…" at bounding box center [296, 170] width 592 height 341
click at [558, 21] on div "Choose a template" at bounding box center [296, 21] width 553 height 23
click at [562, 20] on icon "button" at bounding box center [562, 21] width 7 height 7
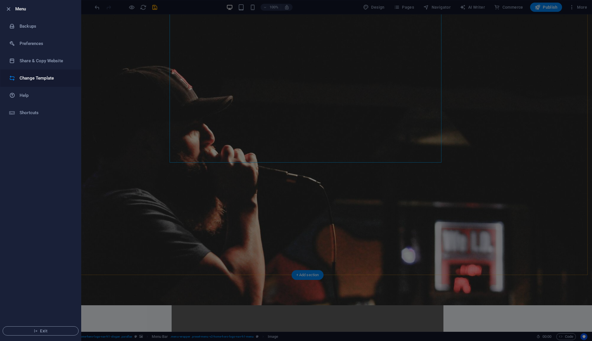
click at [38, 79] on h6 "Change Template" at bounding box center [46, 78] width 53 height 7
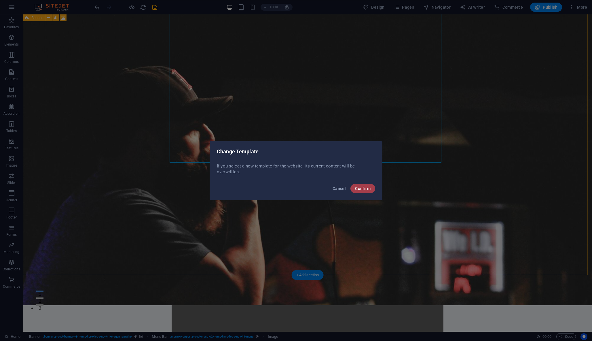
click at [363, 191] on button "Confirm" at bounding box center [363, 188] width 25 height 9
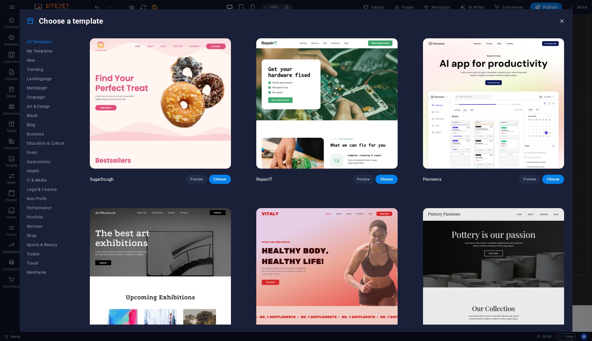
click at [561, 20] on icon "button" at bounding box center [562, 21] width 7 height 7
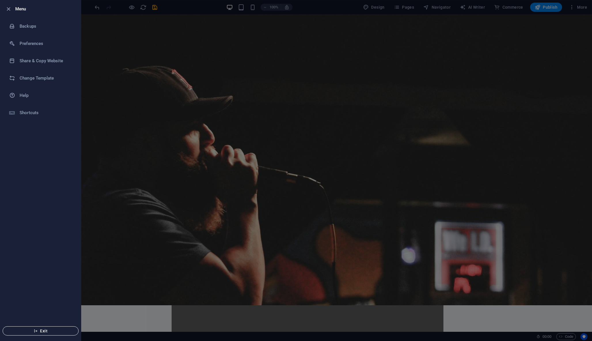
click at [42, 330] on span "Exit" at bounding box center [40, 330] width 66 height 5
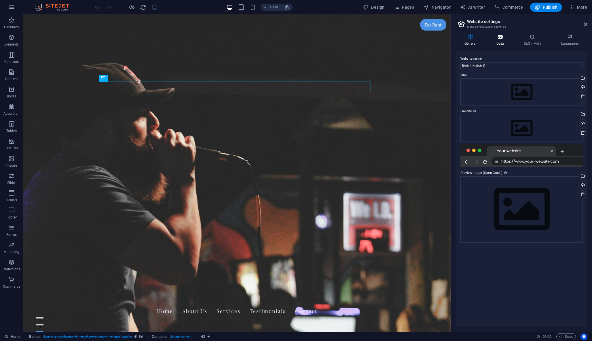
click at [505, 40] on h4 "Data" at bounding box center [501, 40] width 27 height 12
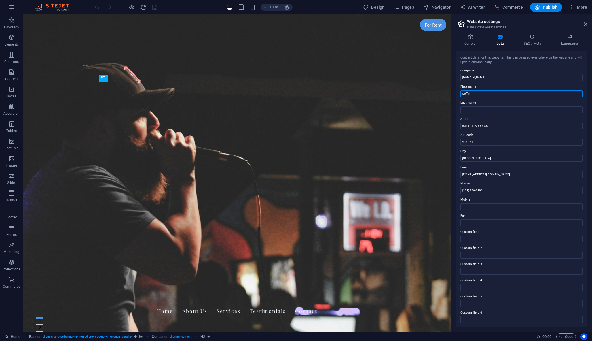
type input "Coffin"
type input "Productions"
drag, startPoint x: 487, startPoint y: 124, endPoint x: 455, endPoint y: 122, distance: 31.2
drag, startPoint x: 493, startPoint y: 142, endPoint x: 444, endPoint y: 128, distance: 50.5
drag, startPoint x: 490, startPoint y: 126, endPoint x: 460, endPoint y: 125, distance: 30.0
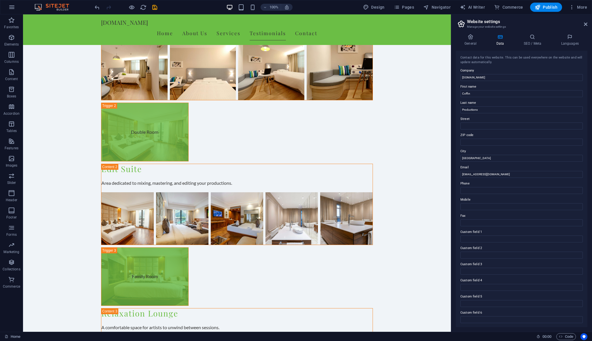
scroll to position [3591, 0]
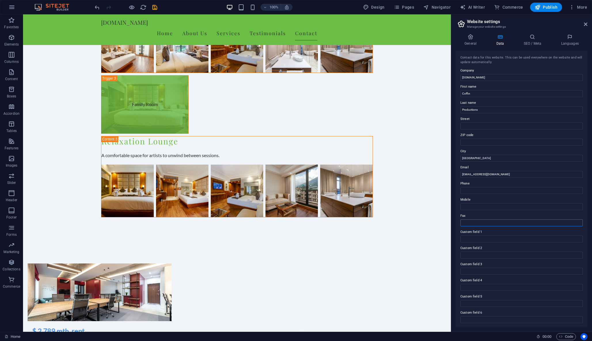
click at [532, 38] on icon at bounding box center [532, 37] width 35 height 6
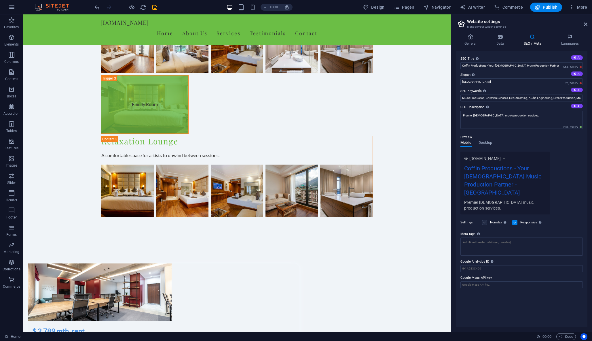
drag, startPoint x: 479, startPoint y: 83, endPoint x: 453, endPoint y: 83, distance: 25.9
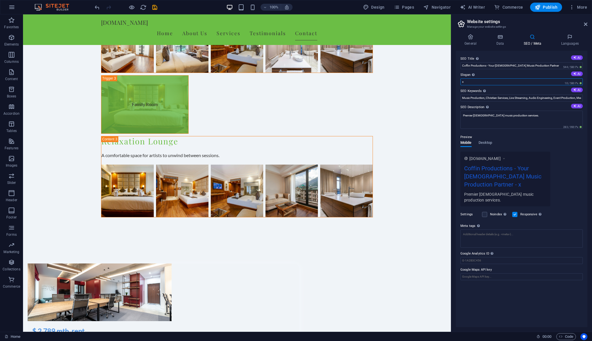
type input "x"
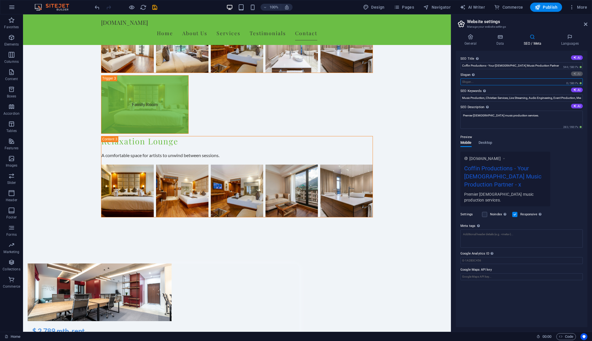
type input "Uplifting Music, Empowering Faith and Community"
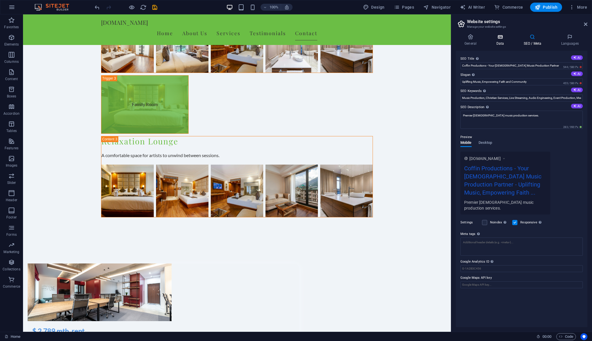
click at [499, 38] on icon at bounding box center [500, 37] width 25 height 6
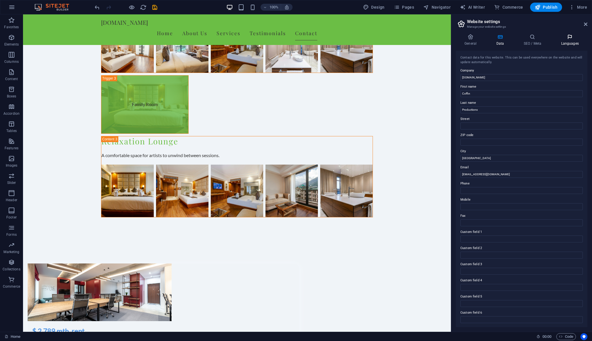
click at [572, 36] on icon at bounding box center [570, 37] width 35 height 6
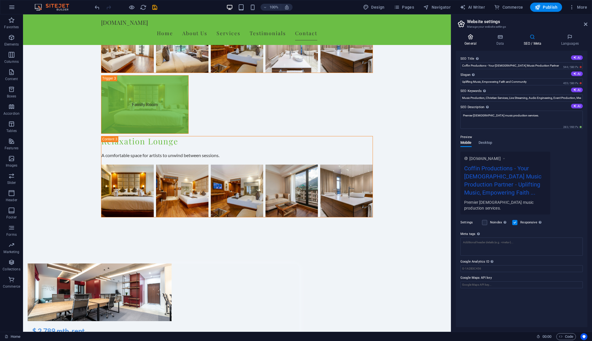
click at [469, 38] on icon at bounding box center [470, 37] width 29 height 6
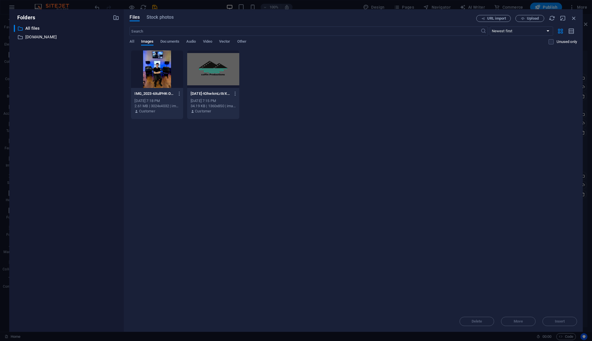
click at [239, 76] on div at bounding box center [213, 68] width 52 height 37
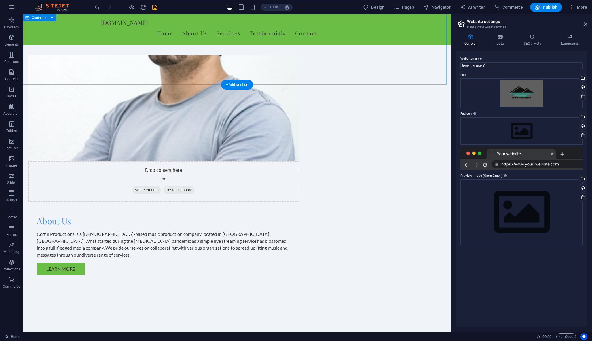
scroll to position [385, 0]
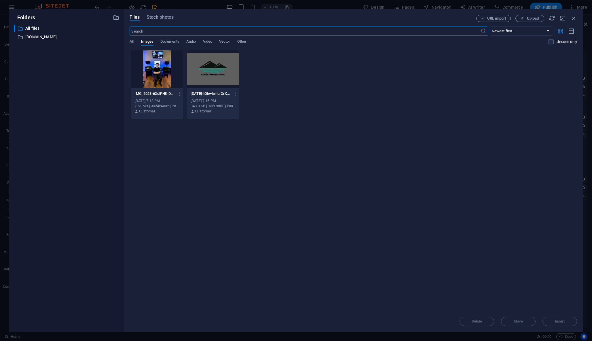
click at [564, 322] on span "Insert" at bounding box center [560, 321] width 10 height 3
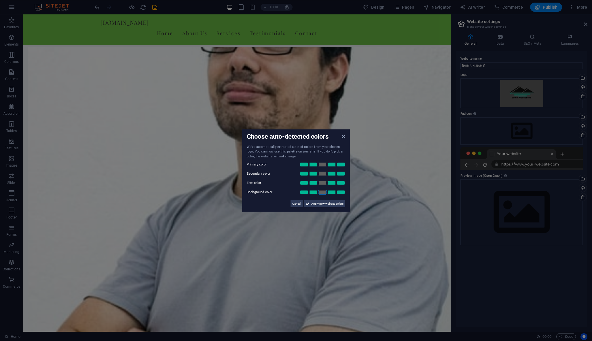
click at [321, 205] on span "Apply new website colors" at bounding box center [327, 203] width 32 height 7
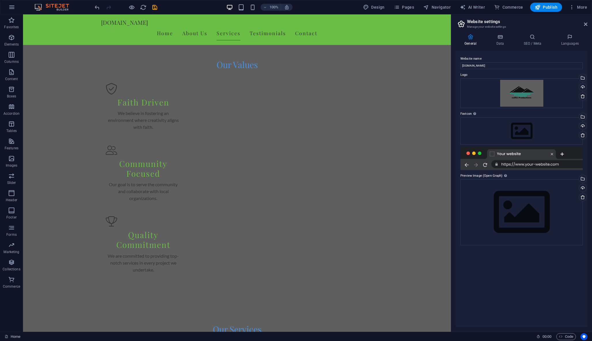
scroll to position [779, 0]
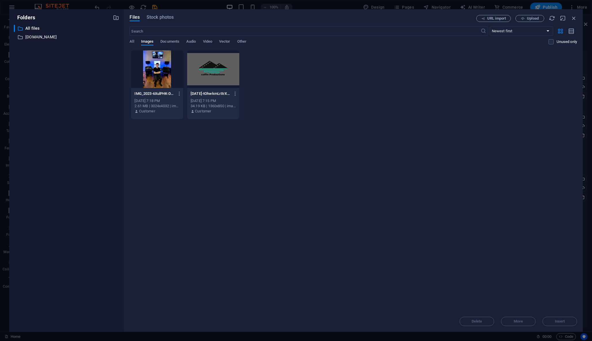
click at [232, 101] on div "Sep 6, 2025 7:15 PM" at bounding box center [213, 100] width 45 height 5
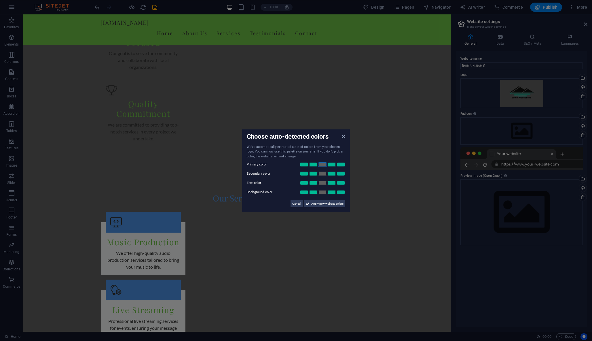
click at [324, 164] on link at bounding box center [322, 164] width 9 height 5
click at [324, 174] on link at bounding box center [322, 173] width 9 height 5
click at [324, 181] on link at bounding box center [322, 183] width 9 height 5
click at [323, 183] on link at bounding box center [322, 183] width 9 height 5
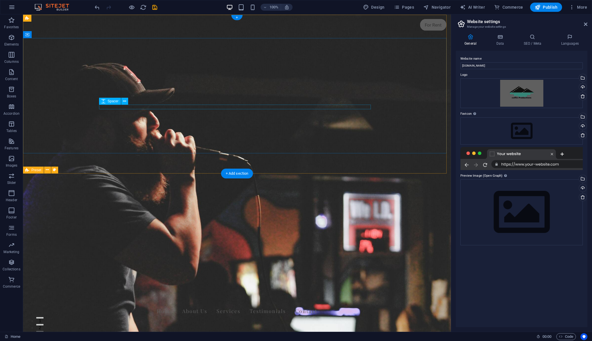
scroll to position [0, 0]
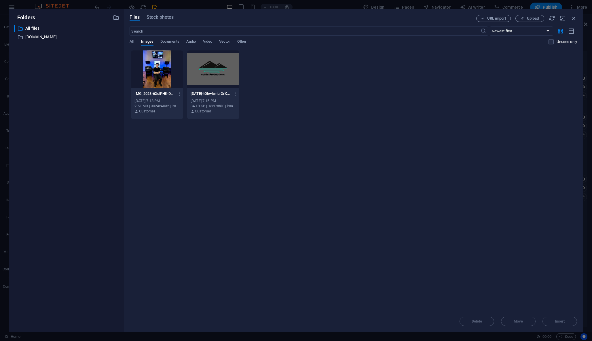
click at [517, 92] on div "IMG_2023-6XulPHK-DaU43oz9m7DE6Q.jpeg IMG_2023-6XulPHK-DaU43oz9m7DE6Q.jpeg Sep 6…" at bounding box center [354, 84] width 448 height 69
click at [228, 94] on p "2023-07-08-tOhwkmLrXrXRwzroy_eeHQ.jpg" at bounding box center [211, 93] width 40 height 5
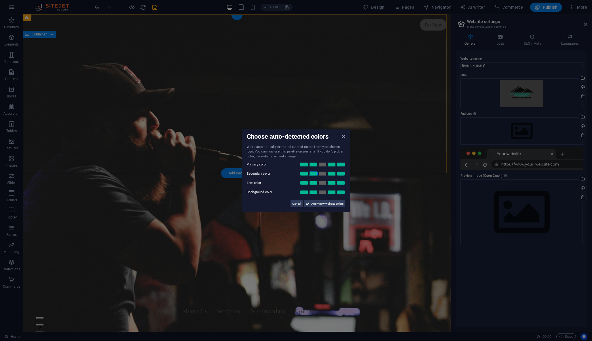
click at [314, 172] on link at bounding box center [313, 173] width 9 height 5
click at [320, 200] on span "Apply new website colors" at bounding box center [327, 203] width 32 height 7
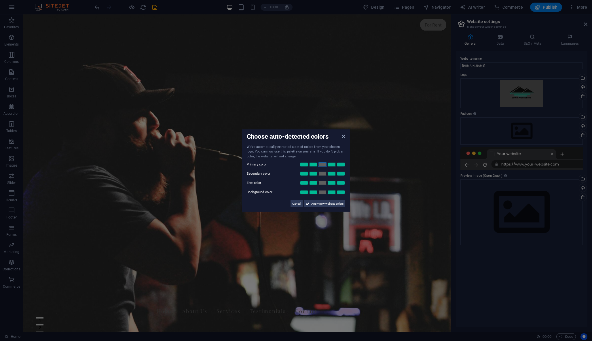
click at [321, 191] on link at bounding box center [322, 192] width 9 height 5
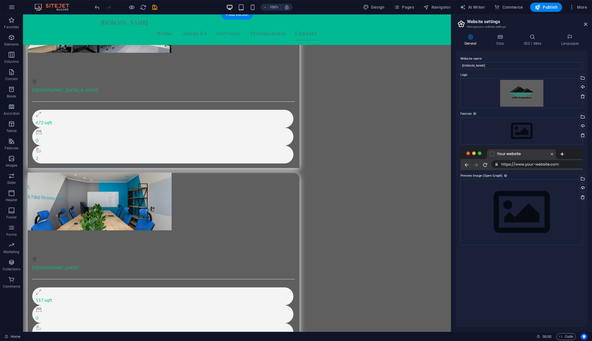
scroll to position [3859, 0]
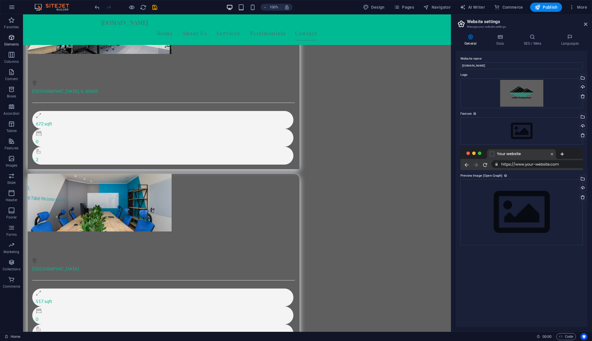
click at [12, 38] on icon "button" at bounding box center [11, 37] width 7 height 7
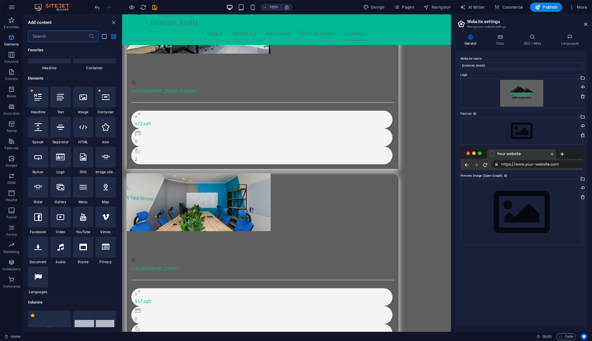
scroll to position [61, 0]
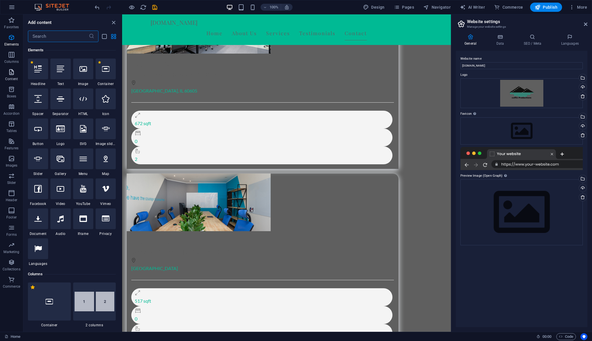
click at [11, 72] on icon "button" at bounding box center [11, 72] width 7 height 7
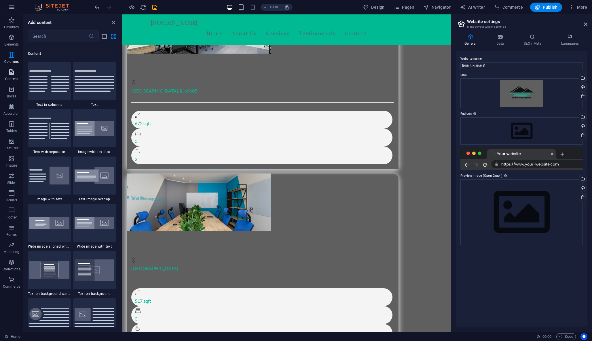
scroll to position [1008, 0]
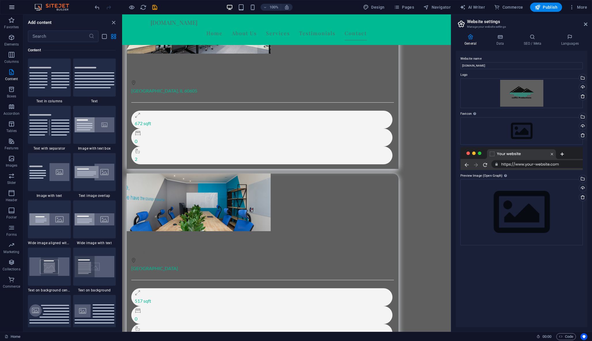
click at [0, 0] on icon "button" at bounding box center [0, 0] width 0 height 0
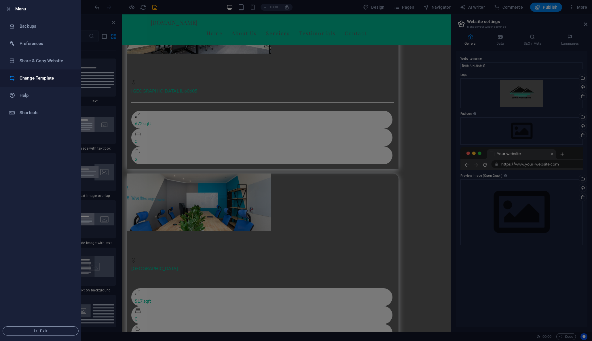
click at [34, 79] on h6 "Change Template" at bounding box center [46, 78] width 53 height 7
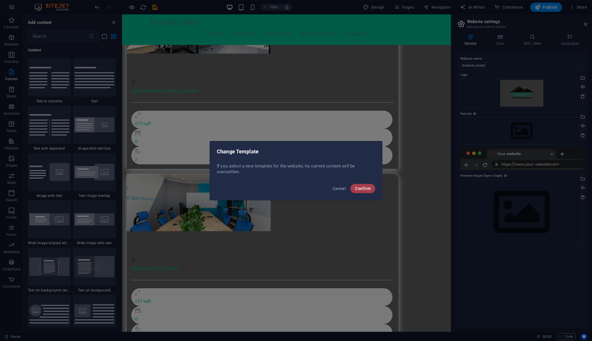
click at [366, 188] on span "Confirm" at bounding box center [363, 188] width 16 height 5
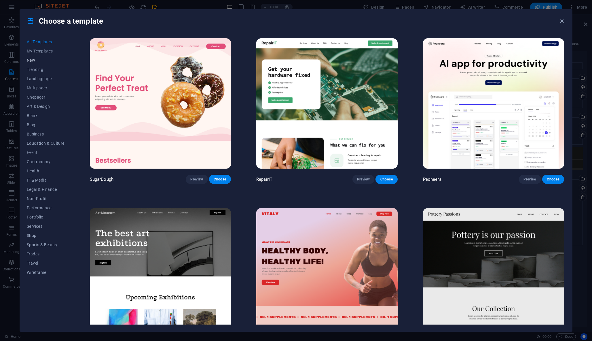
click at [35, 61] on span "New" at bounding box center [46, 60] width 38 height 5
click at [35, 69] on span "Trending" at bounding box center [46, 69] width 38 height 5
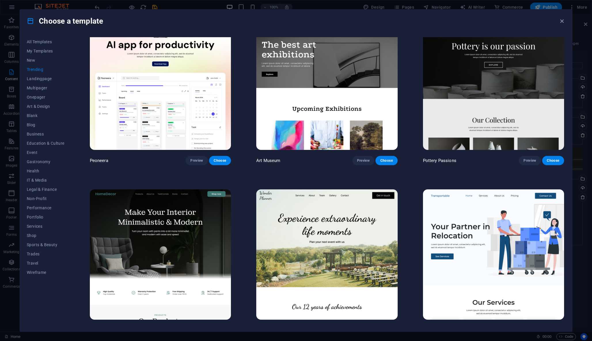
scroll to position [27, 0]
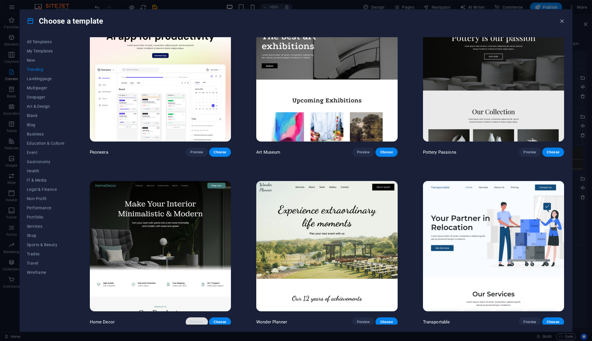
click at [192, 320] on span "Preview" at bounding box center [196, 322] width 13 height 5
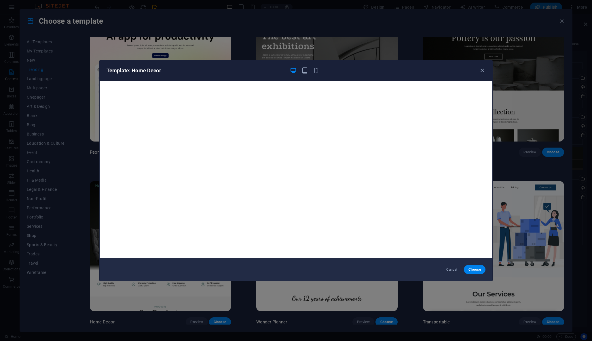
click at [479, 74] on div "Template: Home Decor" at bounding box center [296, 70] width 393 height 21
click at [481, 71] on icon "button" at bounding box center [482, 70] width 7 height 7
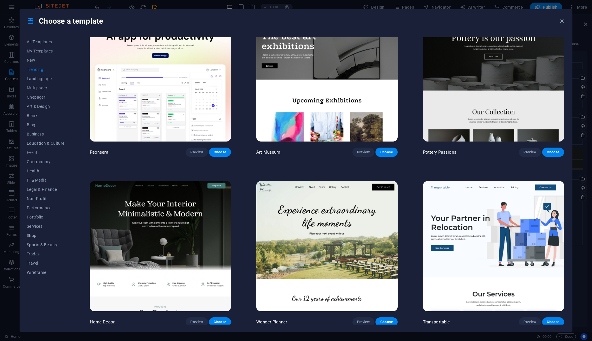
scroll to position [28, 0]
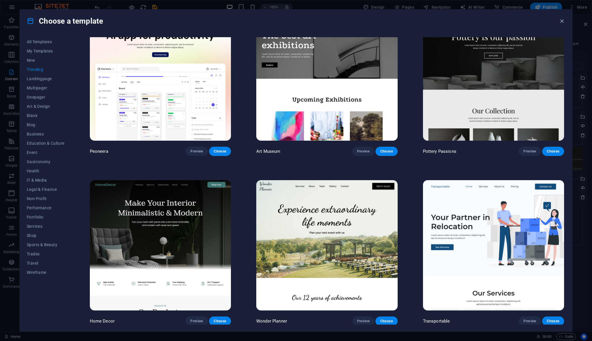
click at [31, 21] on icon at bounding box center [30, 20] width 7 height 7
click at [364, 151] on span "Preview" at bounding box center [363, 151] width 13 height 5
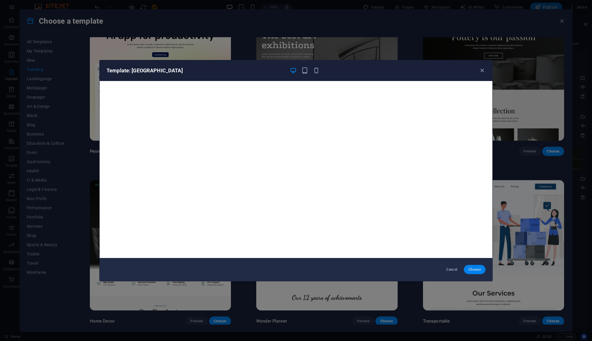
click at [480, 268] on span "Choose" at bounding box center [475, 269] width 12 height 5
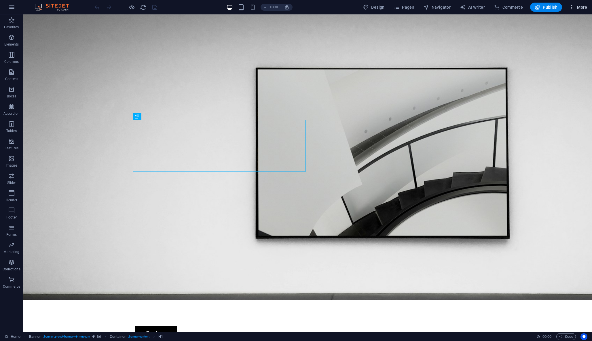
click at [581, 9] on span "More" at bounding box center [578, 7] width 18 height 6
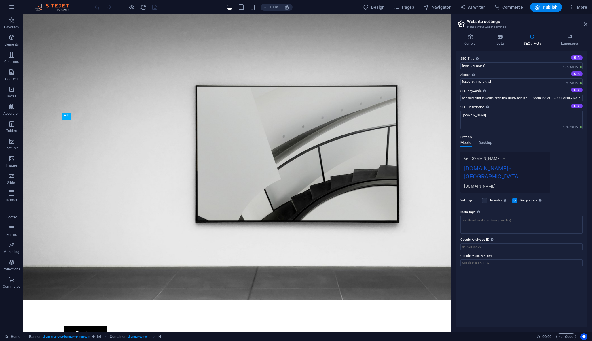
click at [565, 46] on div "General Data SEO / Meta Languages Website name coffinproductions.com Logo Drag …" at bounding box center [522, 180] width 132 height 293
click at [582, 4] on span "More" at bounding box center [578, 7] width 18 height 6
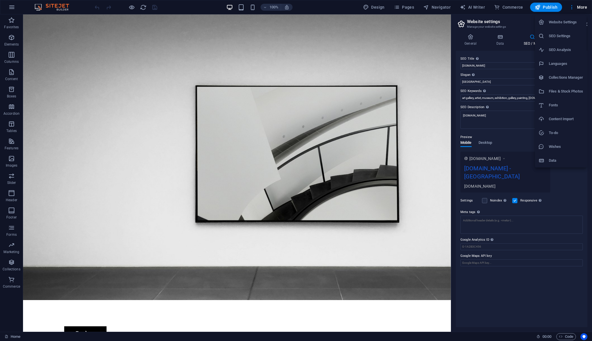
click at [555, 143] on h6 "Wishes" at bounding box center [566, 146] width 34 height 7
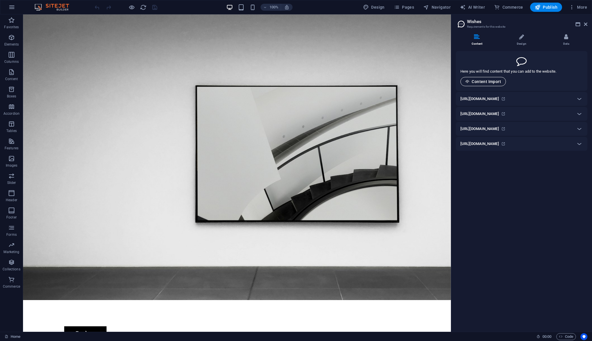
click at [484, 82] on span "Content Import" at bounding box center [484, 81] width 36 height 5
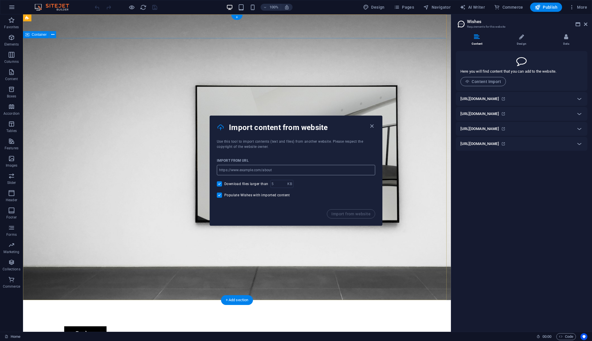
click at [290, 170] on input "url" at bounding box center [296, 170] width 158 height 10
paste input "https://coffinproductions.com/Past-work/"
type input "https://coffinproductions.com/Past-work/"
click at [345, 217] on button "Import from website" at bounding box center [351, 213] width 48 height 9
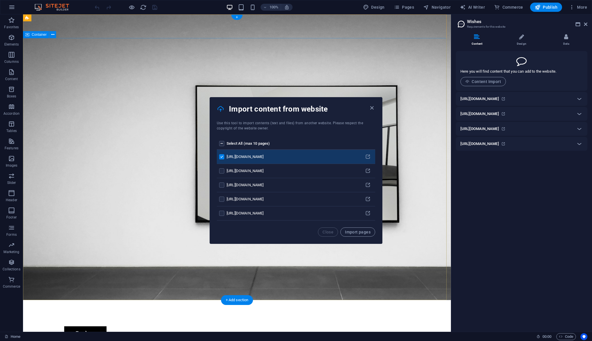
click at [223, 143] on label "pages list" at bounding box center [221, 143] width 5 height 5
click at [0, 0] on input "pages list" at bounding box center [0, 0] width 0 height 0
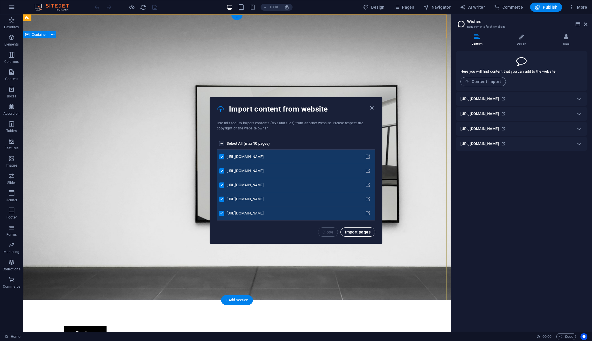
click at [360, 232] on span "Import pages" at bounding box center [358, 232] width 26 height 5
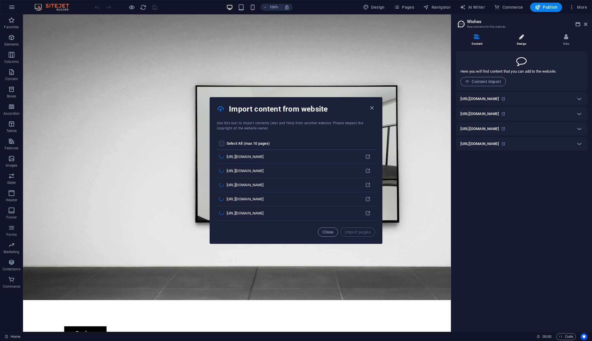
click at [519, 44] on li "Design" at bounding box center [523, 40] width 45 height 12
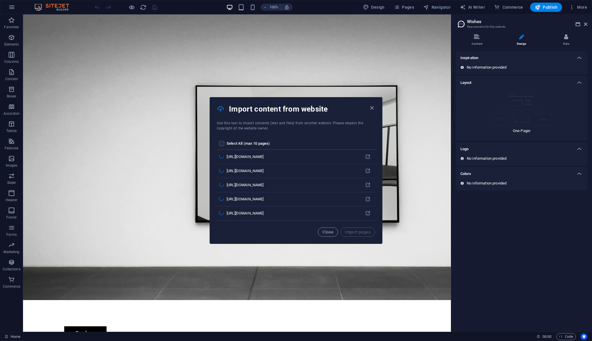
click at [501, 65] on p "No information provided" at bounding box center [487, 67] width 40 height 5
click at [561, 58] on div "Inspiration" at bounding box center [517, 57] width 112 height 7
click at [570, 60] on div "Home Favorites Elements Columns Content Boxes Accordion Tables Features Images …" at bounding box center [296, 172] width 592 height 317
click at [528, 102] on img at bounding box center [522, 99] width 61 height 33
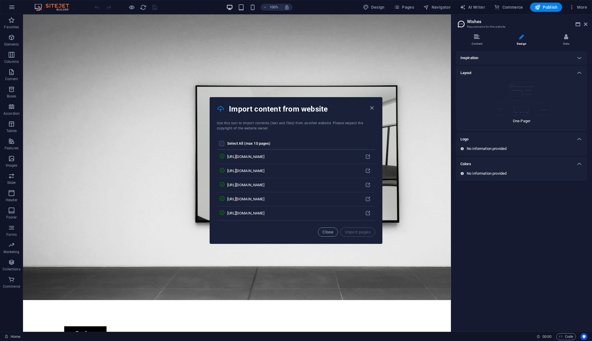
click at [507, 142] on div "Logo" at bounding box center [517, 139] width 112 height 7
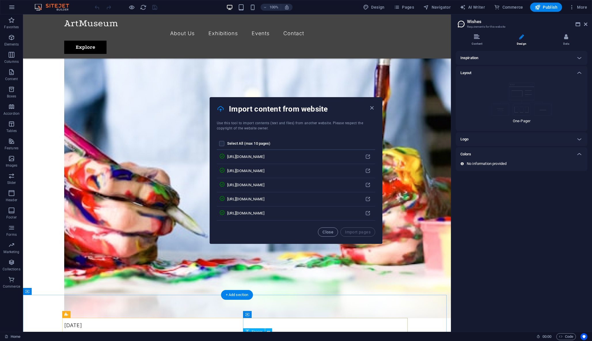
scroll to position [1065, 0]
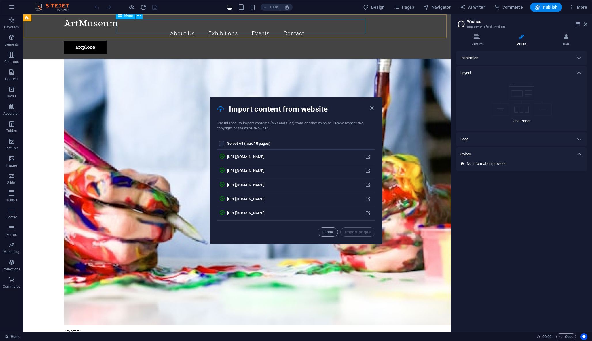
click at [232, 30] on nav "About Us Exhibitions Events Contact" at bounding box center [237, 33] width 346 height 14
click at [229, 26] on nav "About Us Exhibitions Events Contact" at bounding box center [237, 33] width 346 height 14
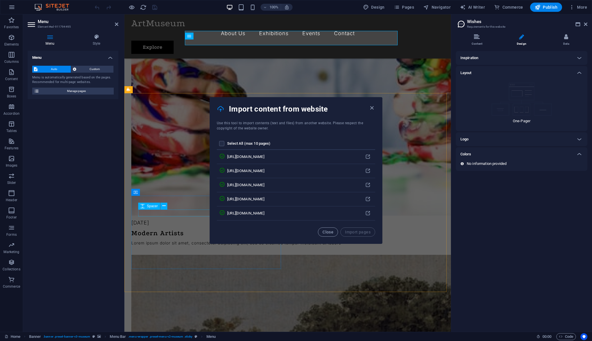
scroll to position [1051, 0]
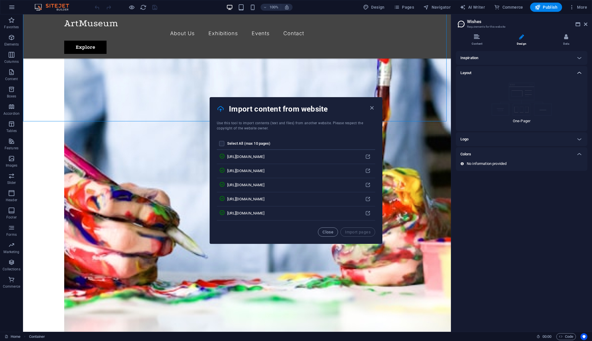
click at [578, 73] on icon at bounding box center [579, 72] width 7 height 7
click at [462, 22] on icon at bounding box center [461, 24] width 9 height 8
click at [545, 335] on span "00 : 00" at bounding box center [547, 336] width 9 height 7
click at [564, 338] on span "Code" at bounding box center [566, 336] width 14 height 7
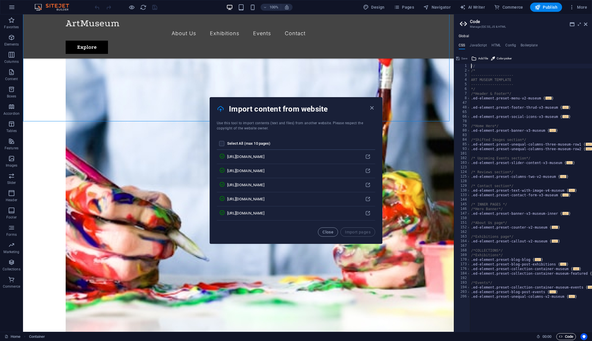
click at [564, 338] on span "Code" at bounding box center [566, 336] width 14 height 7
click at [584, 25] on icon at bounding box center [585, 24] width 3 height 5
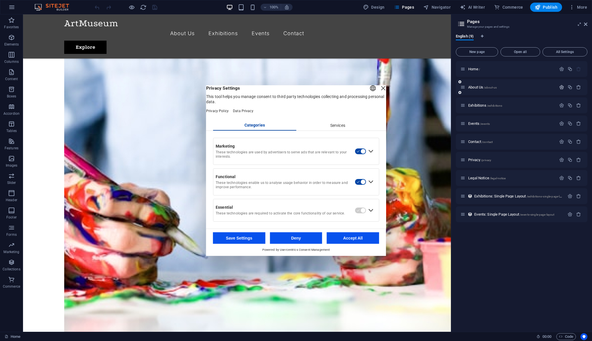
click at [561, 86] on icon "button" at bounding box center [561, 87] width 5 height 5
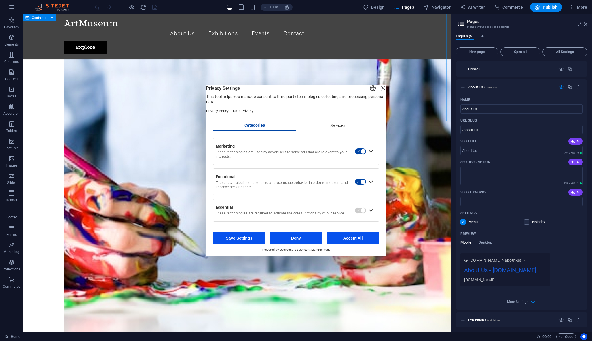
click at [382, 92] on header "English Deutsch Privacy Settings This tool helps you manage consent to third pa…" at bounding box center [296, 102] width 180 height 35
click at [379, 90] on div "Close Layer" at bounding box center [383, 88] width 8 height 8
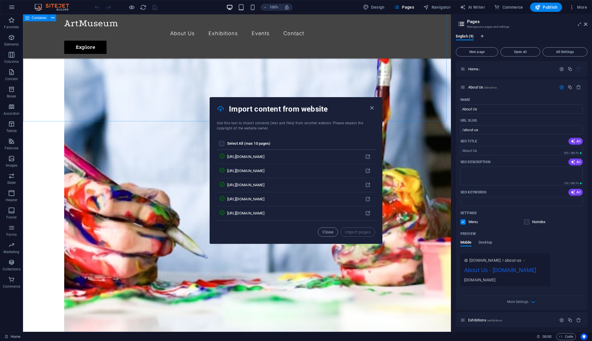
click at [373, 111] on div "Import content from website" at bounding box center [296, 108] width 172 height 23
click at [219, 143] on th "pages list" at bounding box center [222, 144] width 10 height 12
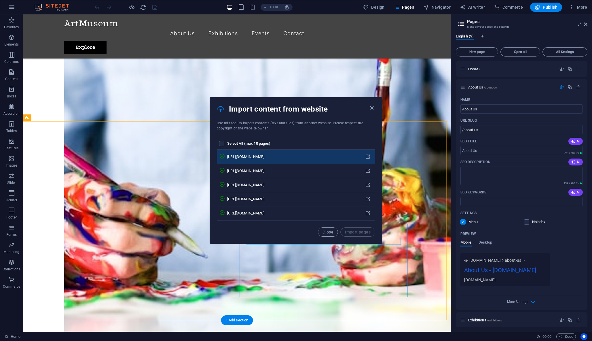
click at [220, 158] on icon "pages list" at bounding box center [222, 156] width 6 height 6
click at [226, 140] on th "pages list" at bounding box center [222, 144] width 10 height 12
click at [224, 145] on label "pages list" at bounding box center [221, 143] width 5 height 5
click at [0, 0] on input "pages list" at bounding box center [0, 0] width 0 height 0
click at [373, 108] on icon "button" at bounding box center [372, 108] width 7 height 7
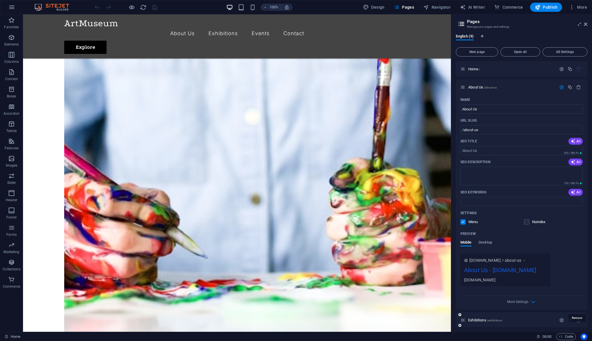
scroll to position [0, 0]
click at [523, 304] on span "More Settings" at bounding box center [517, 302] width 21 height 4
click at [523, 303] on div "Meta tags" at bounding box center [522, 297] width 122 height 9
click at [523, 310] on textarea "Meta tags ​" at bounding box center [522, 312] width 122 height 19
click at [485, 50] on span "New page" at bounding box center [477, 51] width 37 height 3
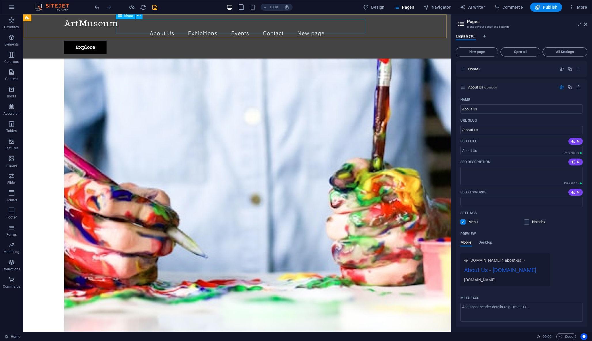
click at [247, 28] on nav "About Us Exhibitions Events Contact New page" at bounding box center [237, 33] width 346 height 14
click at [245, 26] on nav "About Us Exhibitions Events Contact New page" at bounding box center [237, 33] width 346 height 14
click at [472, 70] on span "Home /" at bounding box center [474, 69] width 12 height 4
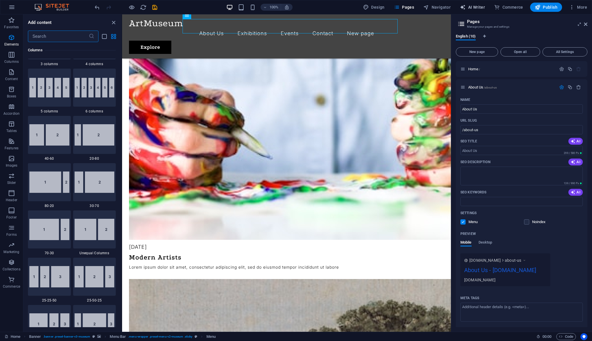
scroll to position [4272, 0]
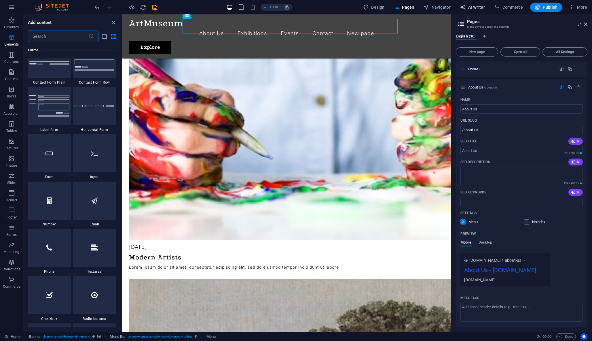
click at [0, 0] on button "AI Writer" at bounding box center [0, 0] width 0 height 0
select select "English"
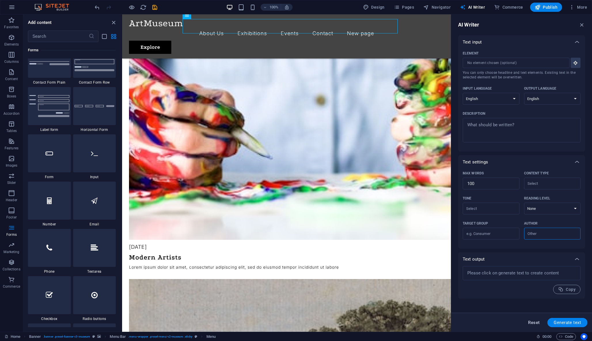
click at [534, 326] on button "Reset" at bounding box center [534, 322] width 18 height 9
type textarea "x"
click at [535, 323] on span "Reset" at bounding box center [534, 322] width 12 height 5
type textarea "x"
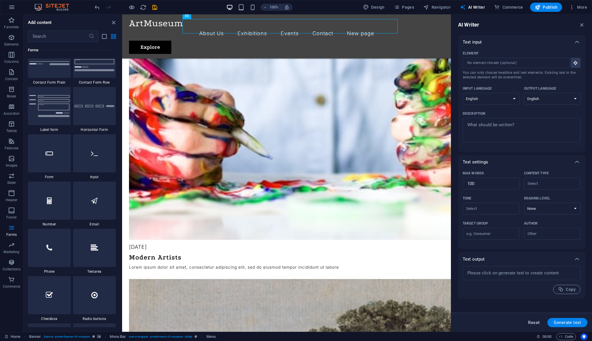
type textarea "x"
click at [403, 7] on span "Pages" at bounding box center [404, 7] width 20 height 6
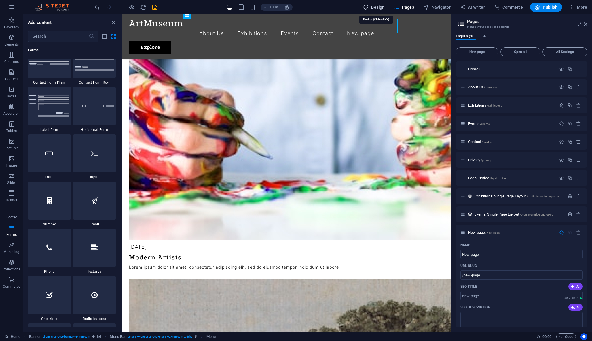
click at [0, 0] on span "Design" at bounding box center [0, 0] width 0 height 0
select select "px"
select select "300"
select select "px"
select select "rem"
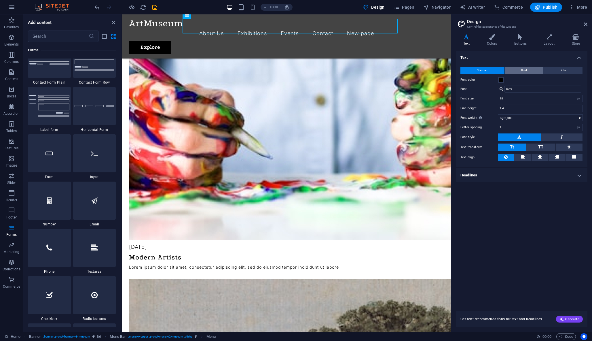
click at [528, 67] on button "Bold" at bounding box center [524, 70] width 38 height 7
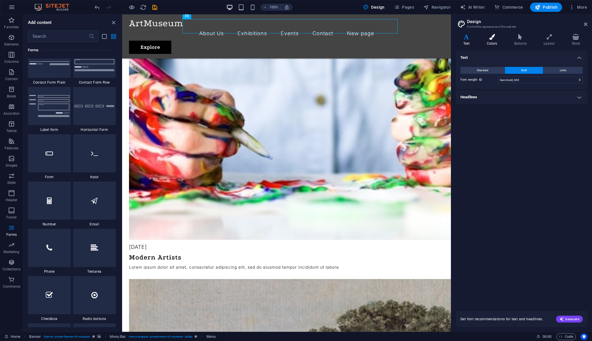
click at [499, 38] on icon at bounding box center [492, 37] width 25 height 6
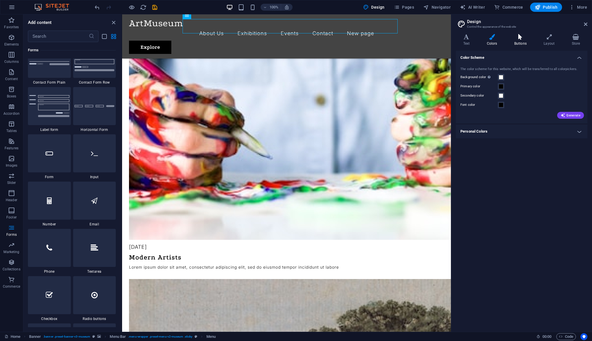
click at [524, 37] on icon at bounding box center [520, 37] width 27 height 6
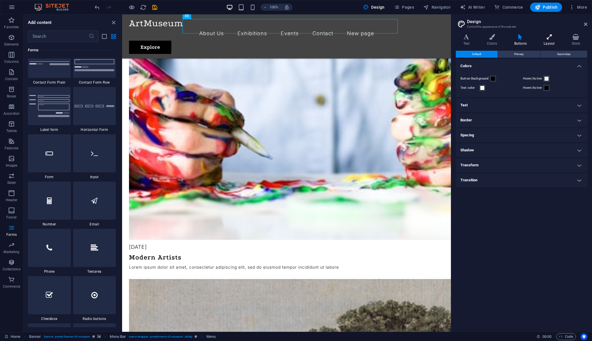
click at [555, 35] on icon at bounding box center [550, 37] width 26 height 6
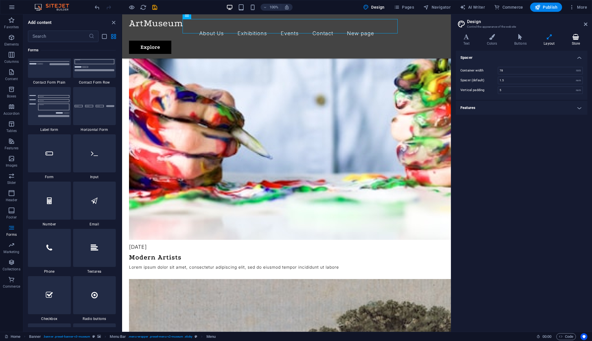
click at [575, 37] on icon at bounding box center [576, 37] width 23 height 6
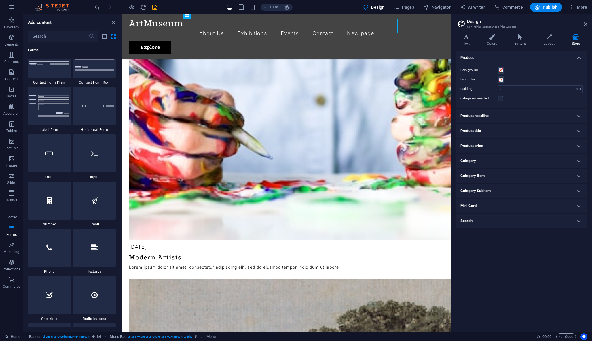
click at [477, 212] on h4 "Mini Card" at bounding box center [522, 206] width 132 height 14
click at [482, 196] on h4 "Category Subitem" at bounding box center [522, 191] width 132 height 14
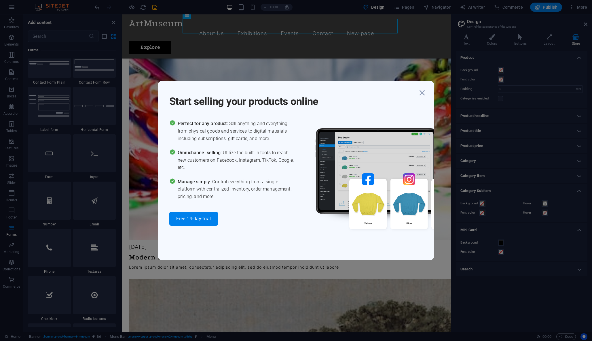
click at [193, 59] on div "Start selling your products online Perfect for any product: Sell anything and e…" at bounding box center [296, 170] width 592 height 341
click at [421, 94] on icon "button" at bounding box center [422, 93] width 10 height 10
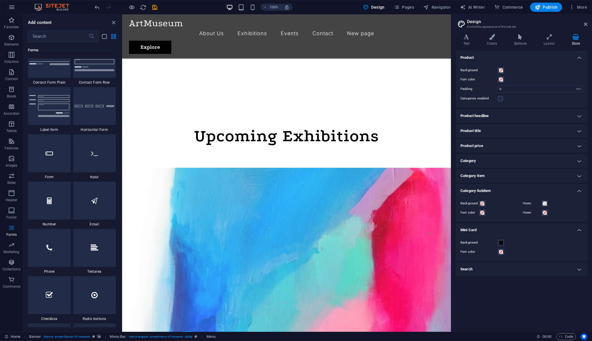
scroll to position [256, 0]
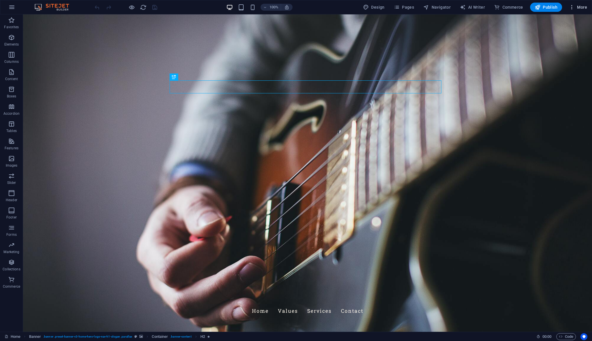
click at [581, 10] on span "More" at bounding box center [578, 7] width 18 height 6
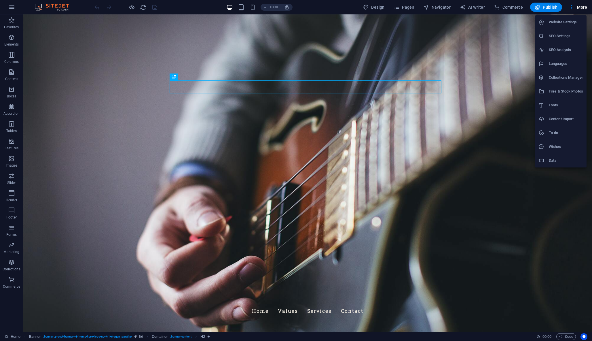
click at [580, 9] on div at bounding box center [296, 170] width 592 height 341
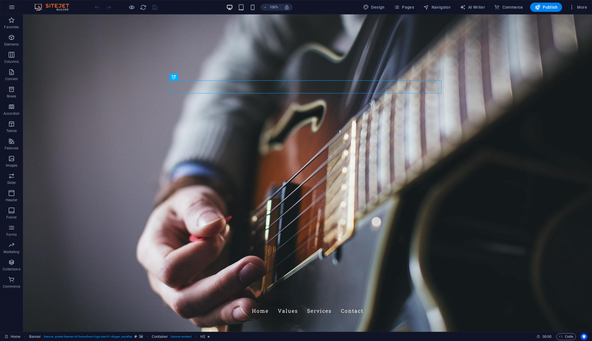
click at [580, 9] on div "Website Settings SEO Settings SEO Analysis Languages Collections Manager Files …" at bounding box center [296, 171] width 592 height 337
click at [580, 9] on span "More" at bounding box center [578, 7] width 18 height 6
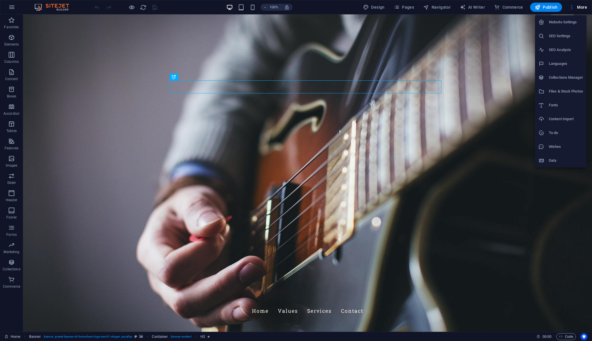
click at [497, 96] on div at bounding box center [296, 170] width 592 height 341
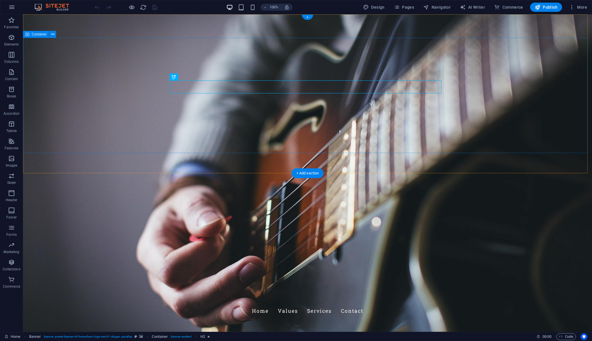
click at [583, 7] on span "More" at bounding box center [578, 7] width 18 height 6
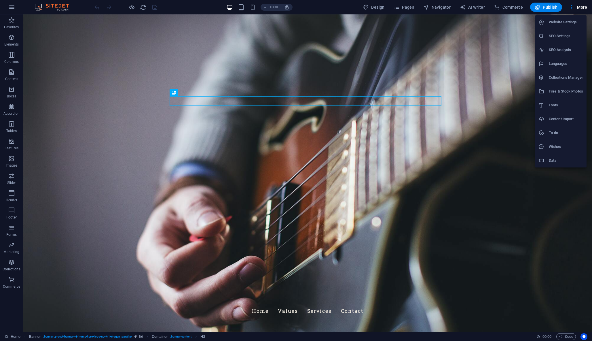
click at [563, 22] on h6 "Website Settings" at bounding box center [566, 22] width 34 height 7
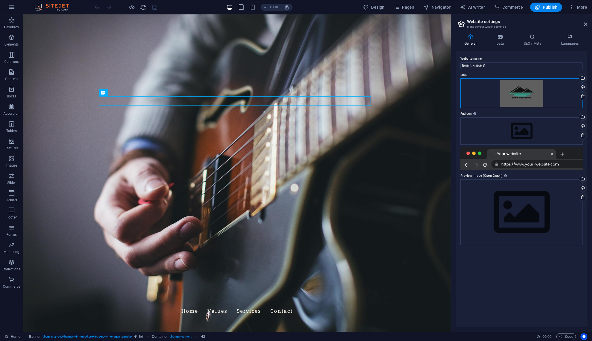
click at [523, 94] on div "Drag files here, click to choose files or select files from Files or our free s…" at bounding box center [522, 93] width 122 height 30
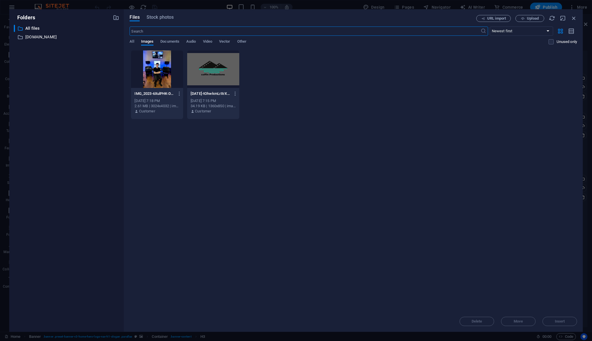
click at [220, 83] on div at bounding box center [213, 68] width 52 height 37
click at [220, 83] on div "1" at bounding box center [213, 68] width 52 height 37
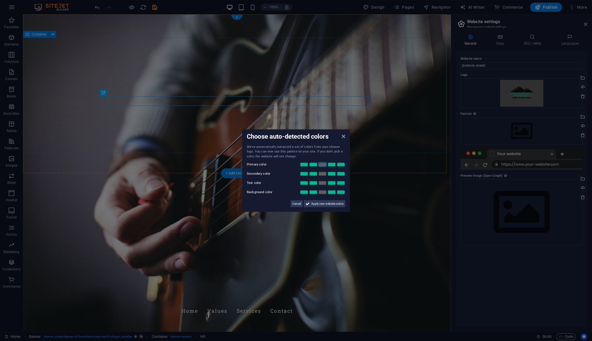
click at [320, 165] on link at bounding box center [322, 164] width 9 height 5
click at [315, 174] on link at bounding box center [313, 173] width 9 height 5
click at [322, 191] on link at bounding box center [322, 192] width 9 height 5
click at [326, 205] on span "Apply new website colors" at bounding box center [327, 203] width 32 height 7
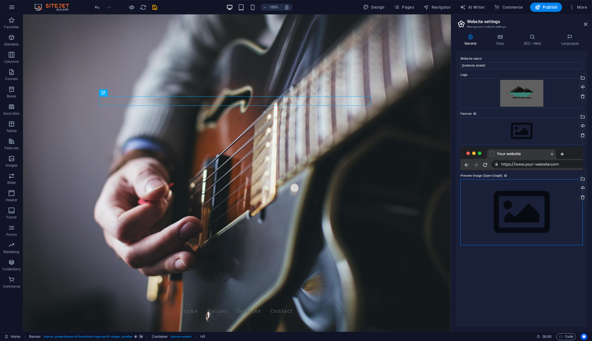
click at [498, 193] on div "Drag files here, click to choose files or select files from Files or our free s…" at bounding box center [522, 212] width 122 height 66
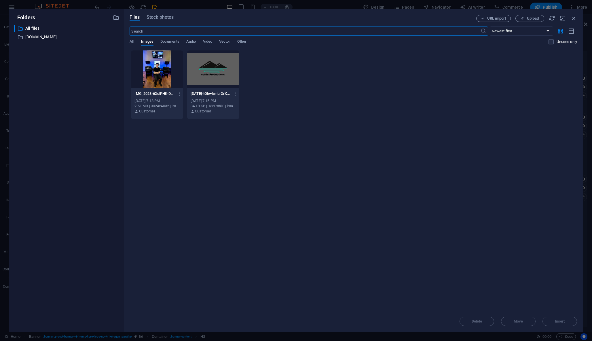
click at [222, 73] on div at bounding box center [213, 68] width 52 height 37
click at [563, 324] on button "Insert" at bounding box center [560, 321] width 35 height 9
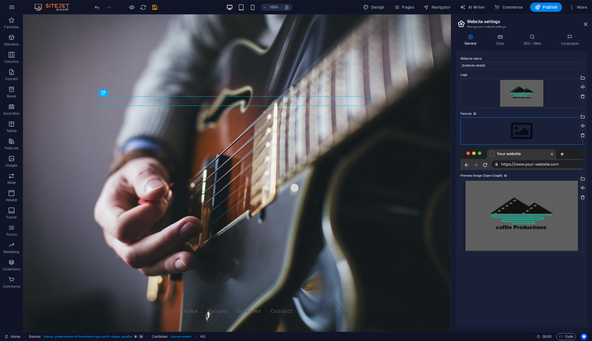
click at [502, 124] on div "Drag files here, click to choose files or select files from Files or our free s…" at bounding box center [522, 130] width 122 height 27
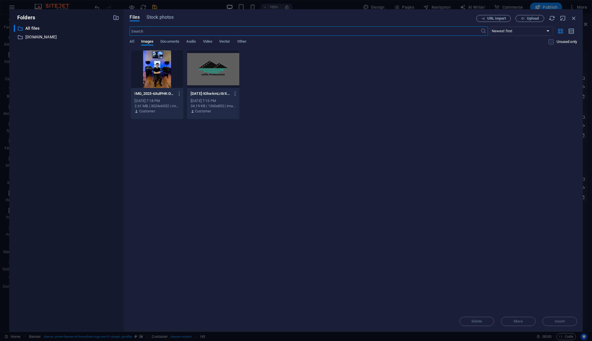
click at [221, 83] on div at bounding box center [213, 68] width 52 height 37
click at [565, 322] on span "Insert" at bounding box center [560, 321] width 10 height 3
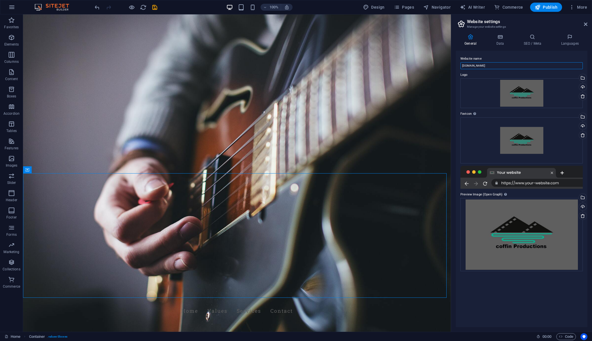
drag, startPoint x: 518, startPoint y: 79, endPoint x: 425, endPoint y: 65, distance: 93.9
click at [493, 66] on input "[DOMAIN_NAME]" at bounding box center [522, 65] width 122 height 7
click at [472, 65] on input "coffin productions" at bounding box center [522, 65] width 122 height 7
click at [464, 66] on input "coffin Productions" at bounding box center [522, 65] width 122 height 7
type input "Coffin Productions"
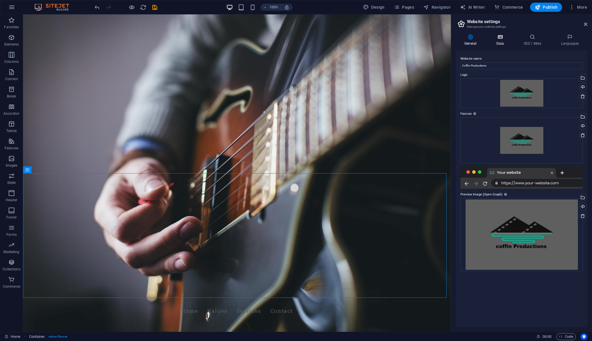
click at [502, 35] on icon at bounding box center [500, 37] width 25 height 6
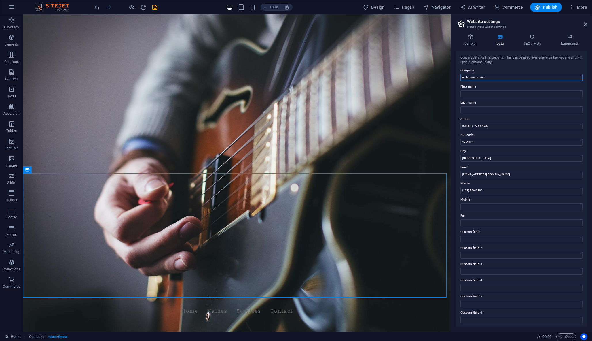
click at [470, 77] on input "coffinproductions" at bounding box center [522, 77] width 122 height 7
click at [464, 77] on input "coffin Productions" at bounding box center [522, 77] width 122 height 7
drag, startPoint x: 488, startPoint y: 78, endPoint x: 458, endPoint y: 76, distance: 30.3
click at [458, 76] on div "Contact data for this website. This can be used everywhere on the website and w…" at bounding box center [522, 189] width 132 height 276
type input "Coffin Productions"
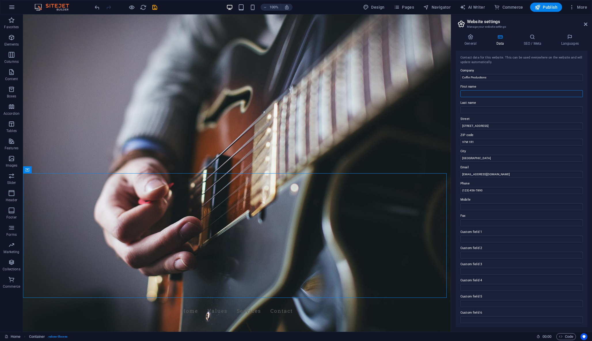
click at [471, 93] on input "First name" at bounding box center [522, 93] width 122 height 7
paste input "Coffin Productions"
drag, startPoint x: 470, startPoint y: 94, endPoint x: 495, endPoint y: 96, distance: 24.9
click at [495, 96] on input "Coffin Productions" at bounding box center [522, 93] width 122 height 7
type input "Coffin"
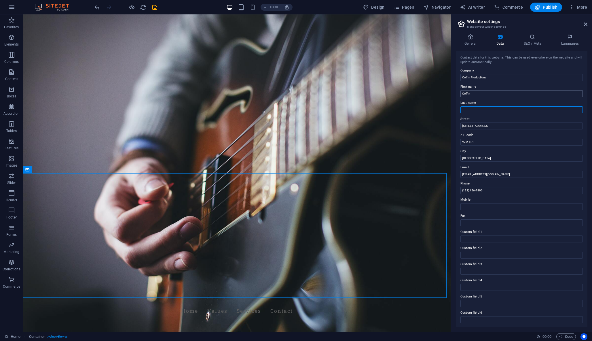
paste input "Productions"
type input "Productions"
drag, startPoint x: 462, startPoint y: 110, endPoint x: 466, endPoint y: 122, distance: 12.3
click at [462, 112] on input "Productions" at bounding box center [522, 109] width 122 height 7
type input "Productions"
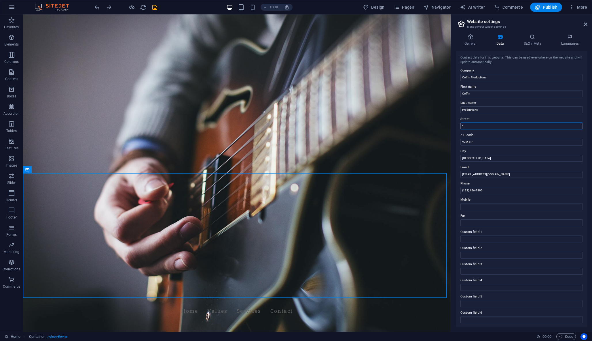
type input "\"
click at [465, 123] on input "\" at bounding box center [522, 125] width 122 height 7
drag, startPoint x: 506, startPoint y: 205, endPoint x: 446, endPoint y: 188, distance: 62.5
type input "\"
click at [531, 35] on icon at bounding box center [532, 37] width 35 height 6
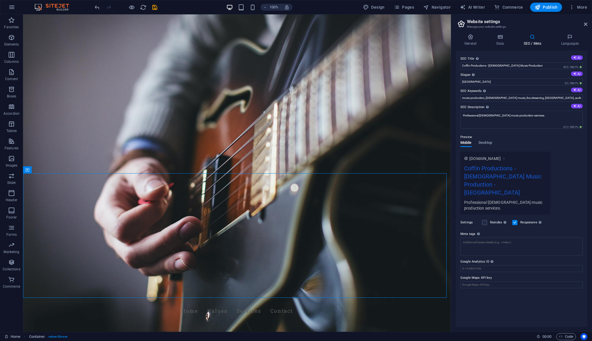
click at [497, 33] on div "General Data SEO / Meta Languages Website name Coffin Productions Logo Drag fil…" at bounding box center [521, 180] width 141 height 302
click at [501, 38] on icon at bounding box center [500, 37] width 25 height 6
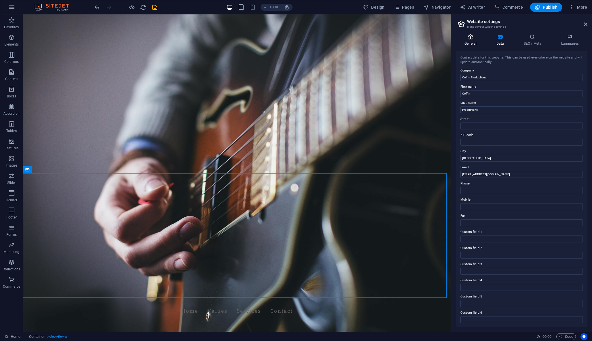
click at [473, 37] on icon at bounding box center [470, 37] width 29 height 6
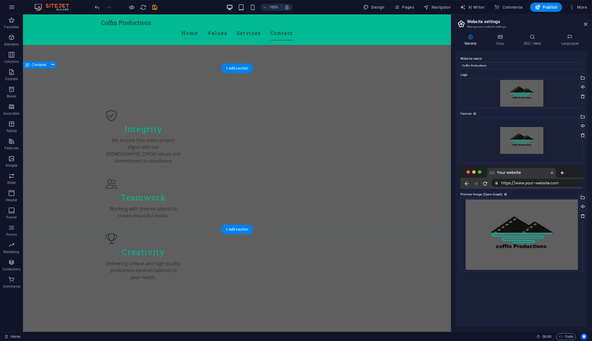
scroll to position [351, 0]
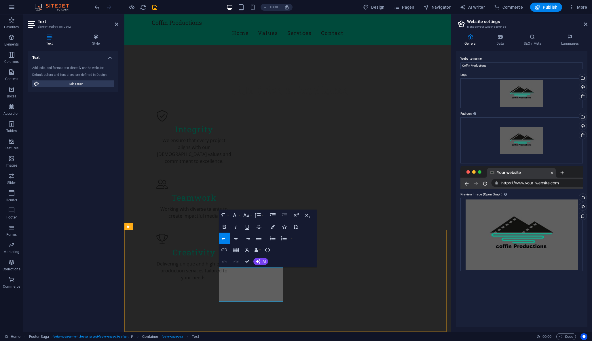
drag, startPoint x: 241, startPoint y: 284, endPoint x: 211, endPoint y: 277, distance: 30.5
drag, startPoint x: 262, startPoint y: 280, endPoint x: 214, endPoint y: 279, distance: 48.4
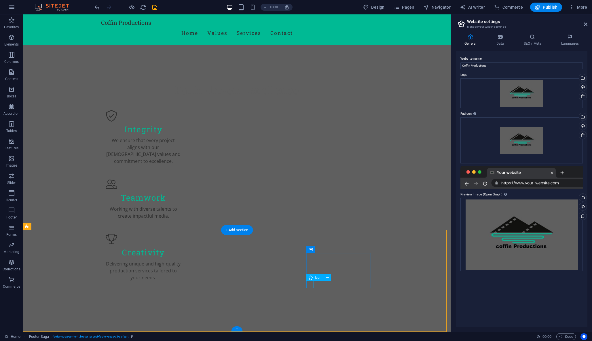
click at [497, 41] on h4 "Data" at bounding box center [501, 40] width 27 height 12
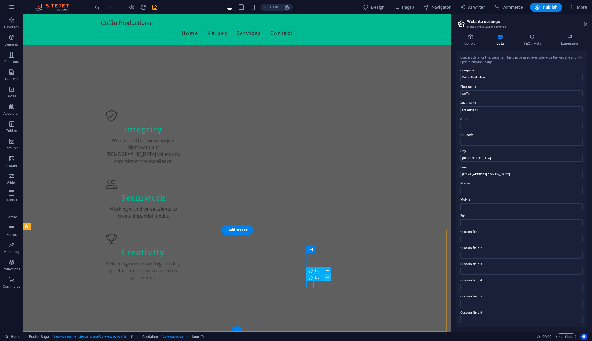
click at [327, 277] on icon at bounding box center [327, 277] width 3 height 6
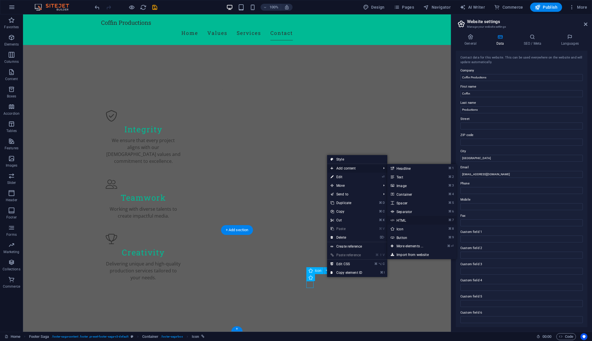
click at [405, 220] on link "⌘ 7 HTML" at bounding box center [411, 220] width 48 height 9
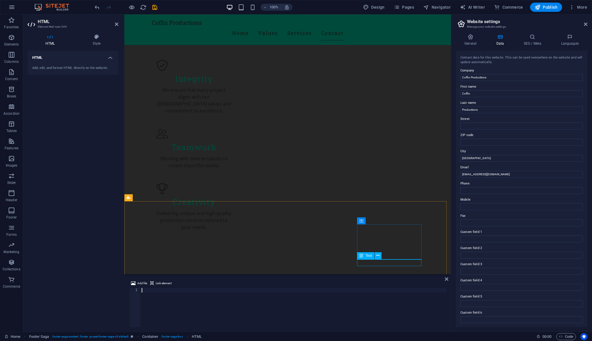
paste textarea "[URL][DOMAIN_NAME]"
type textarea "[URL][DOMAIN_NAME]"
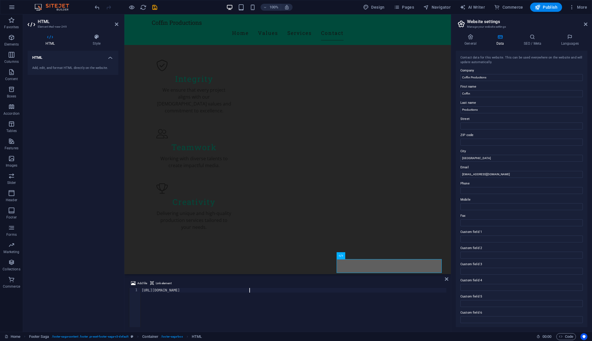
click at [391, 294] on div "[URL][DOMAIN_NAME]" at bounding box center [294, 312] width 306 height 48
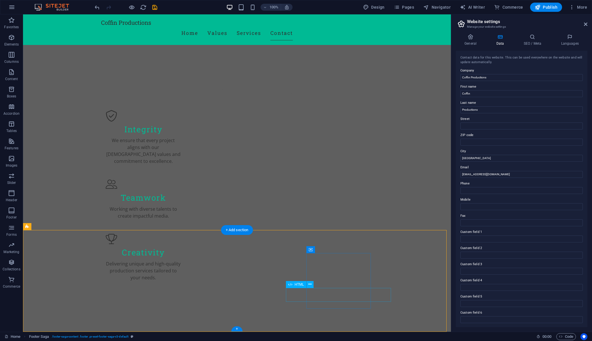
click at [334, 278] on icon at bounding box center [334, 277] width 3 height 6
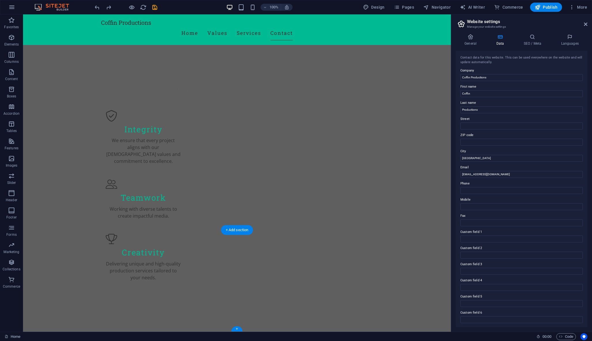
click at [268, 249] on icon at bounding box center [266, 249] width 3 height 6
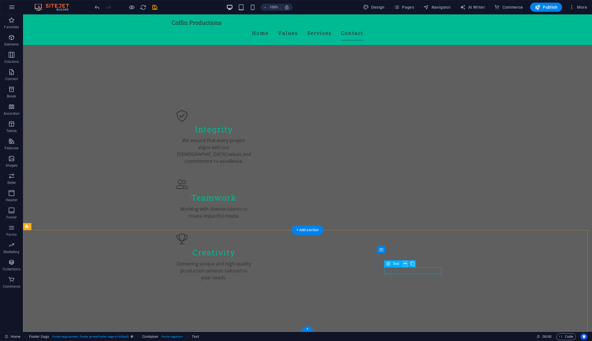
click at [405, 264] on icon at bounding box center [405, 263] width 3 height 6
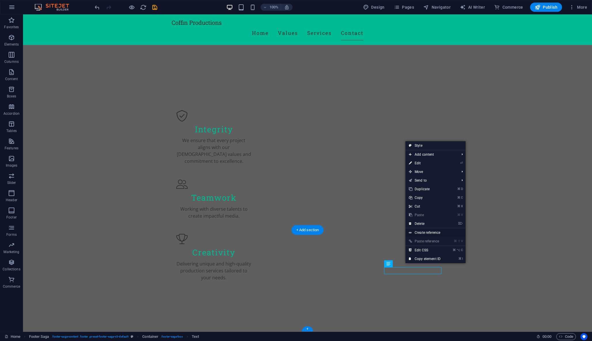
click at [431, 230] on link "Create reference" at bounding box center [436, 232] width 60 height 9
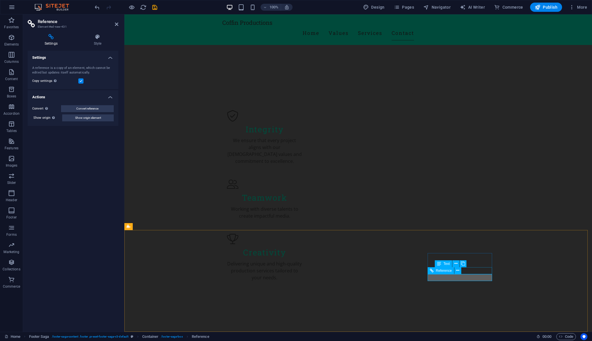
click at [431, 273] on icon at bounding box center [432, 270] width 4 height 7
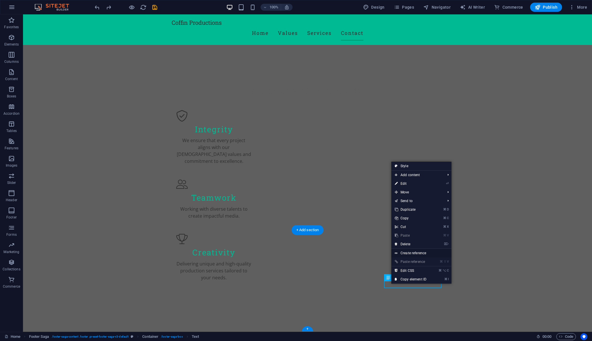
click at [417, 252] on link "Create reference" at bounding box center [422, 253] width 60 height 9
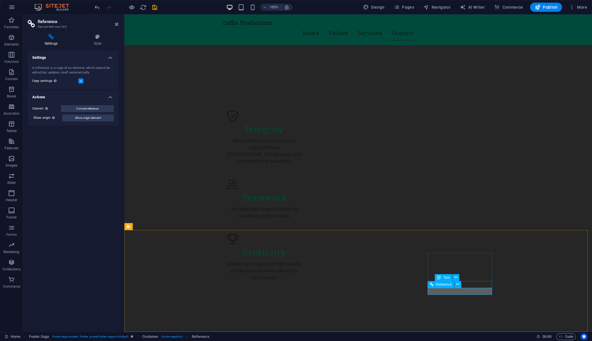
click at [431, 284] on icon at bounding box center [432, 284] width 4 height 7
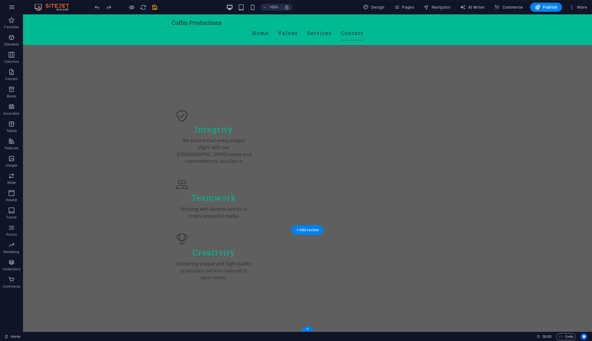
click at [582, 6] on span "More" at bounding box center [578, 7] width 18 height 6
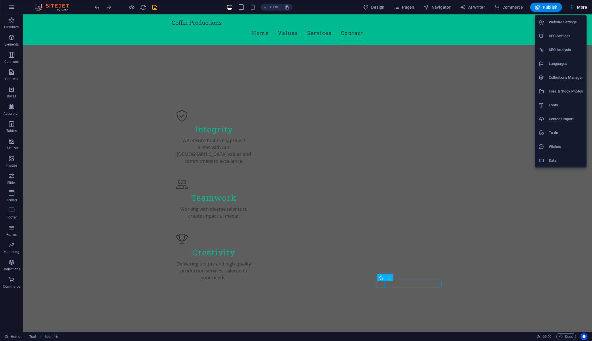
click at [564, 39] on h6 "SEO Settings" at bounding box center [566, 36] width 34 height 7
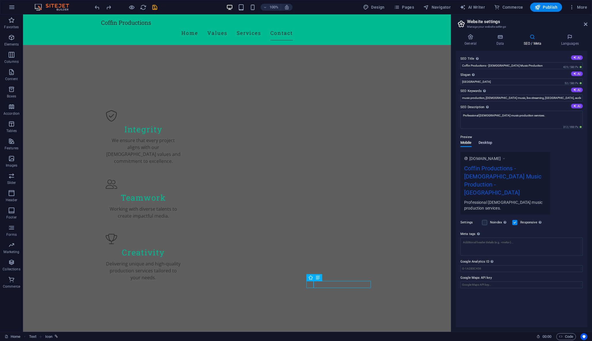
click at [487, 143] on span "Desktop" at bounding box center [486, 143] width 14 height 8
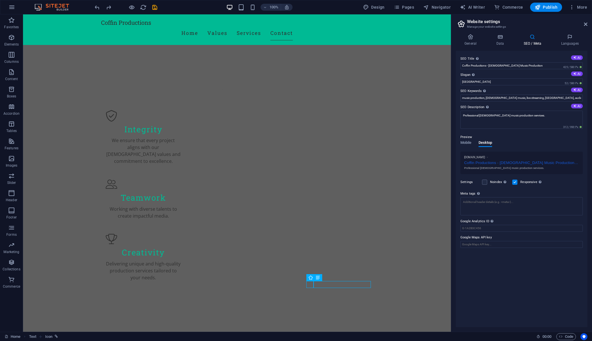
click at [473, 143] on div "Mobile Desktop" at bounding box center [477, 146] width 32 height 11
click at [469, 47] on div "General Data SEO / Meta Languages Website name Coffin Productions Logo Drag fil…" at bounding box center [522, 180] width 132 height 293
click at [469, 42] on h4 "General" at bounding box center [472, 40] width 32 height 12
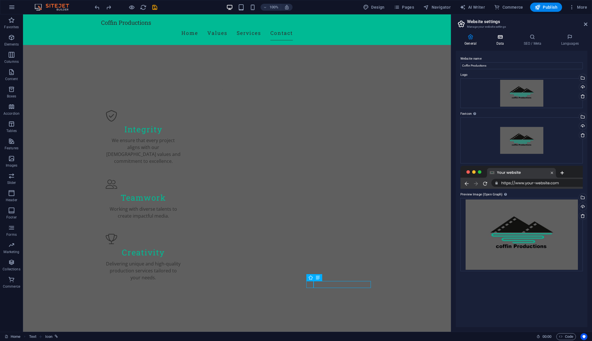
click at [508, 39] on icon at bounding box center [500, 37] width 25 height 6
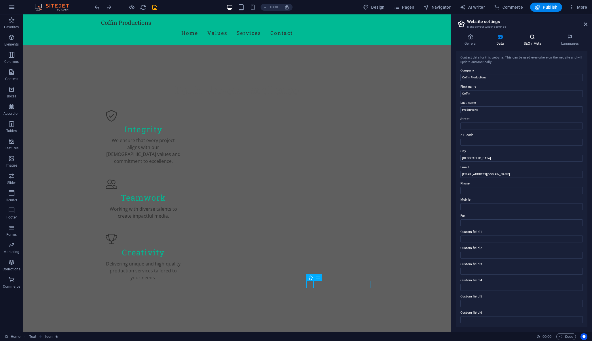
click at [527, 38] on icon at bounding box center [532, 37] width 35 height 6
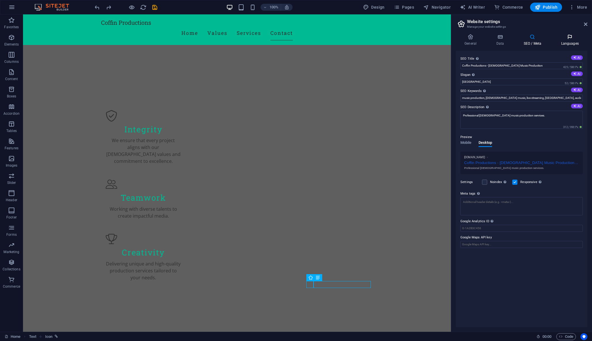
click at [567, 39] on icon at bounding box center [570, 37] width 35 height 6
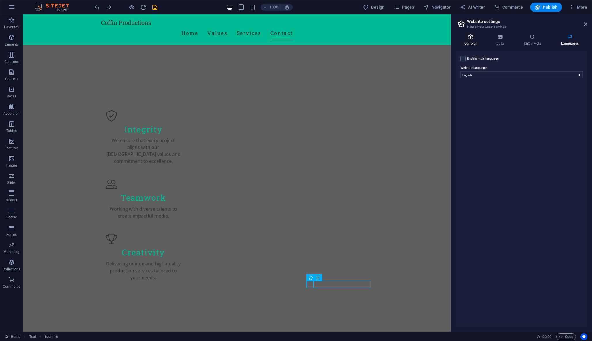
click at [472, 40] on h4 "General" at bounding box center [472, 40] width 32 height 12
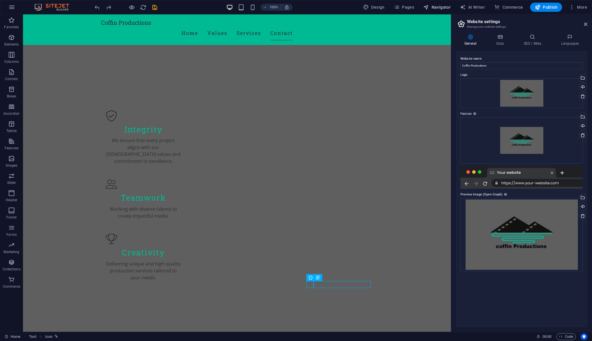
click at [428, 7] on icon "button" at bounding box center [427, 7] width 6 height 6
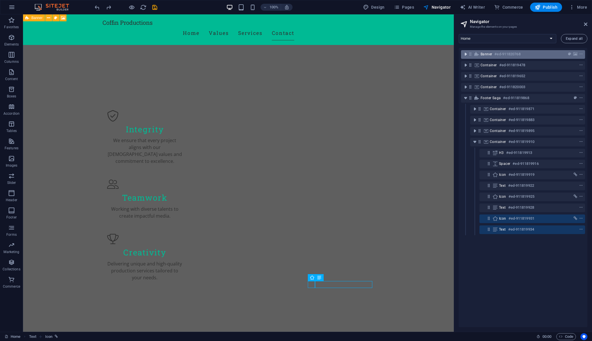
click at [466, 56] on icon "toggle-expand" at bounding box center [466, 54] width 6 height 6
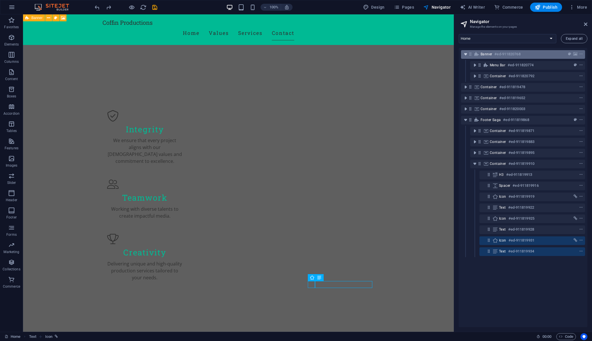
click at [466, 56] on icon "toggle-expand" at bounding box center [466, 54] width 6 height 6
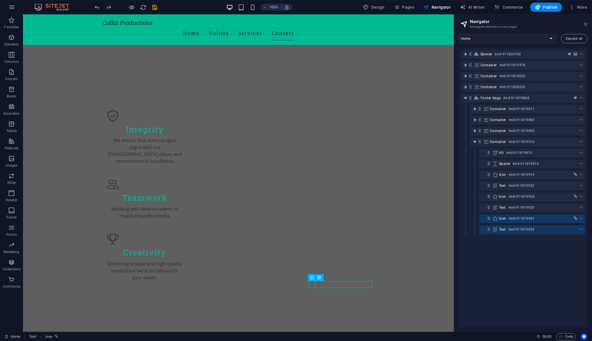
drag, startPoint x: 586, startPoint y: 23, endPoint x: 563, endPoint y: 9, distance: 27.4
click at [586, 23] on icon at bounding box center [585, 24] width 3 height 5
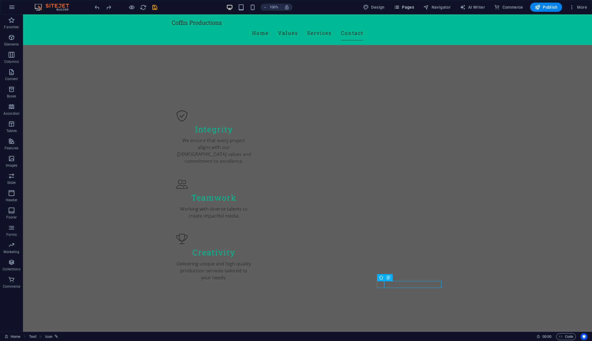
click at [413, 7] on span "Pages" at bounding box center [404, 7] width 20 height 6
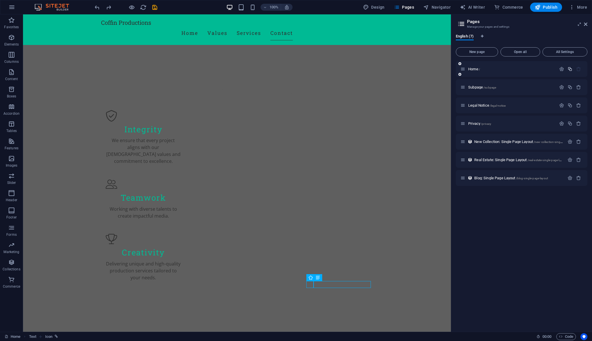
click at [570, 69] on icon "button" at bounding box center [570, 69] width 5 height 5
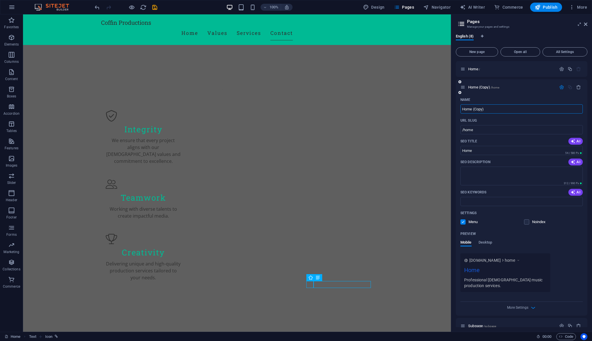
scroll to position [0, 0]
click at [578, 87] on icon "button" at bounding box center [578, 87] width 5 height 5
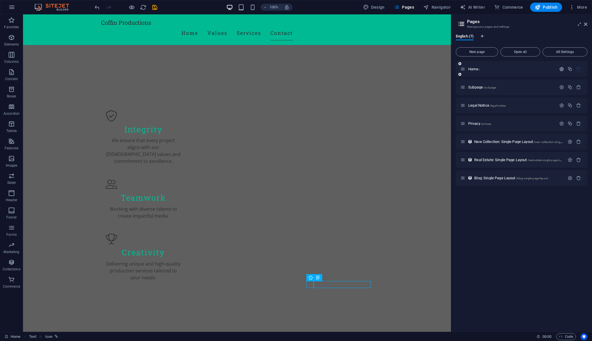
click at [562, 68] on icon "button" at bounding box center [561, 69] width 5 height 5
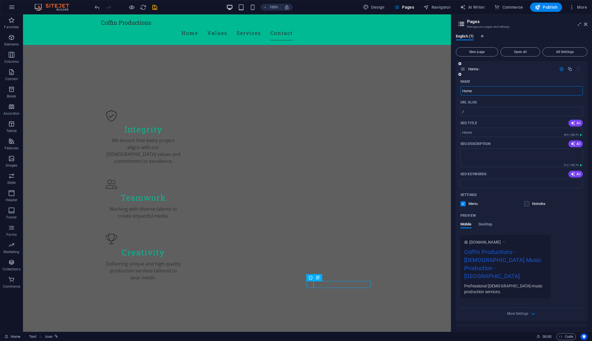
click at [562, 68] on icon "button" at bounding box center [561, 69] width 5 height 5
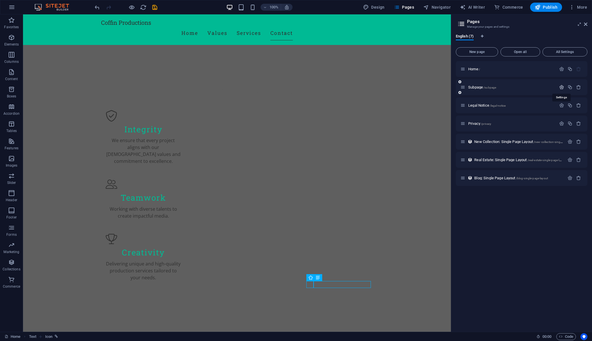
click at [563, 88] on icon "button" at bounding box center [561, 87] width 5 height 5
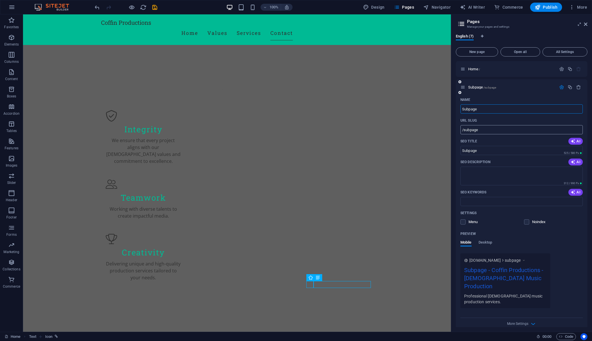
click at [529, 133] on input "/subpage" at bounding box center [522, 129] width 122 height 9
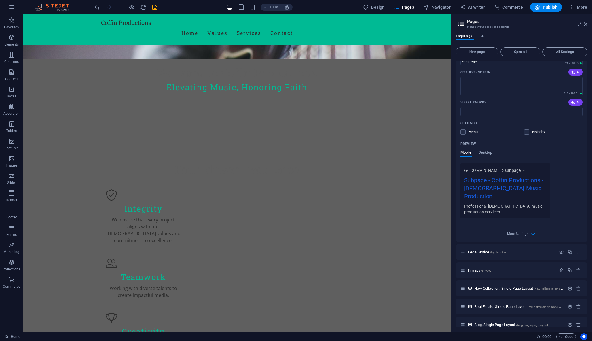
scroll to position [90, 0]
click at [510, 232] on span "More Settings" at bounding box center [517, 234] width 21 height 4
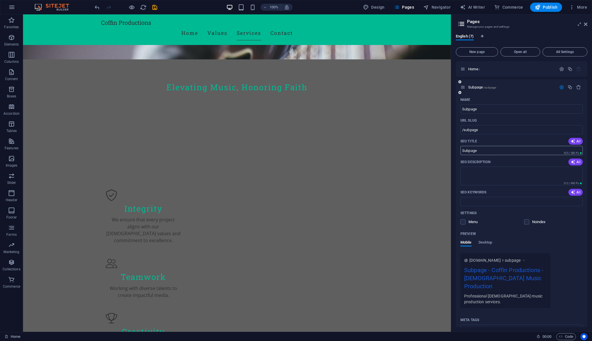
scroll to position [0, 0]
click at [560, 88] on icon "button" at bounding box center [561, 87] width 5 height 5
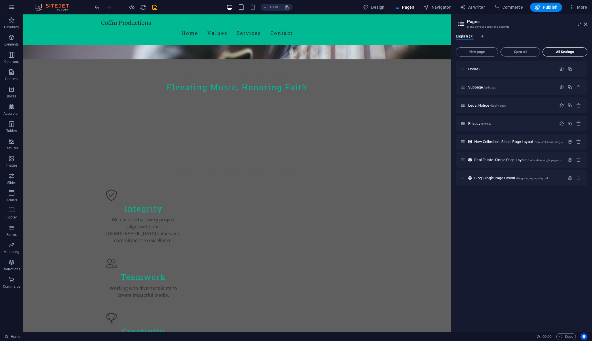
click at [562, 51] on span "All Settings" at bounding box center [565, 51] width 40 height 3
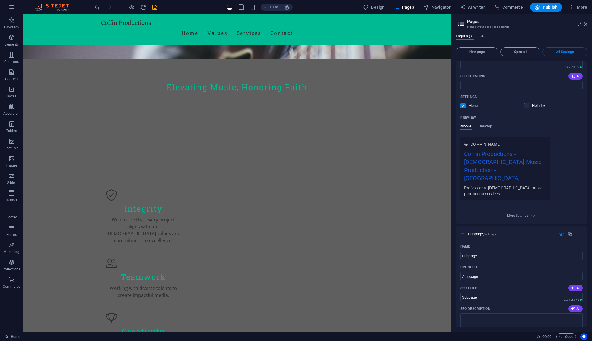
scroll to position [76, 0]
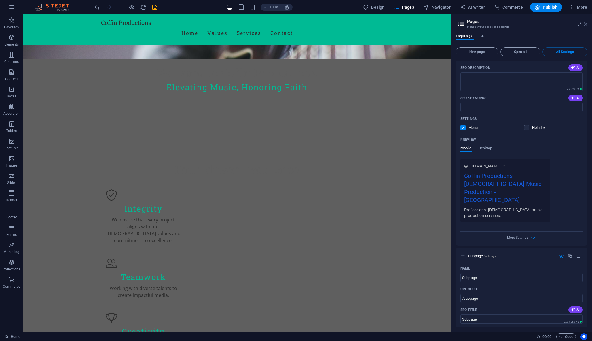
click at [586, 23] on icon at bounding box center [585, 24] width 3 height 5
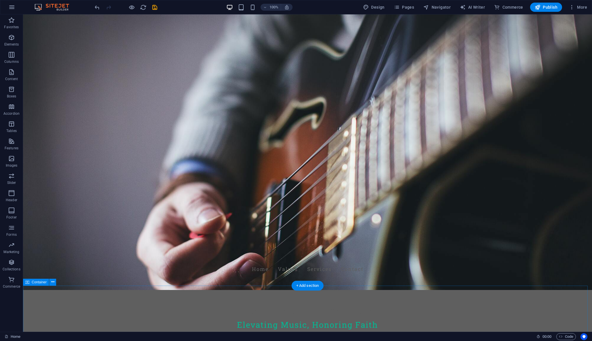
scroll to position [0, 0]
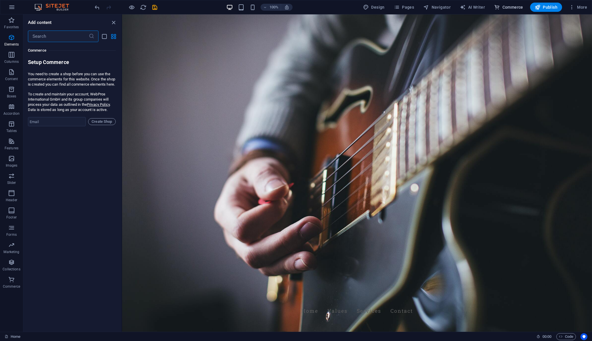
scroll to position [5552, 0]
click at [9, 263] on icon "button" at bounding box center [11, 262] width 7 height 7
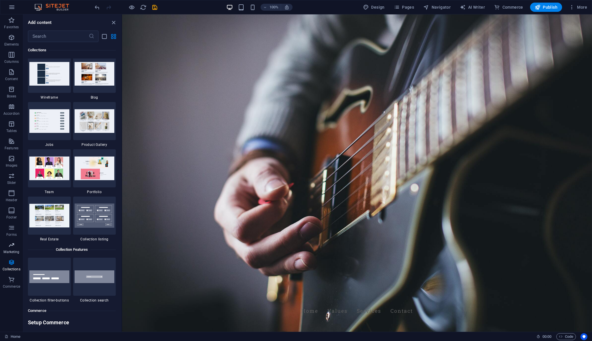
scroll to position [5274, 0]
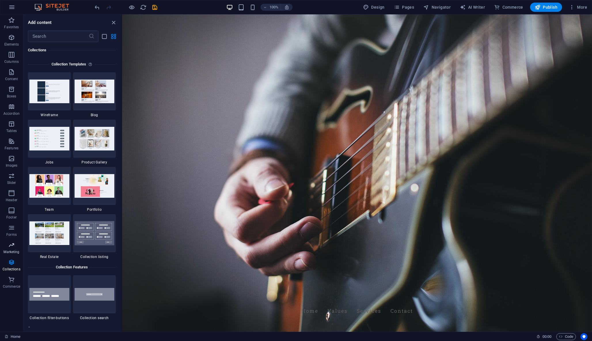
click at [9, 242] on icon "button" at bounding box center [11, 244] width 7 height 7
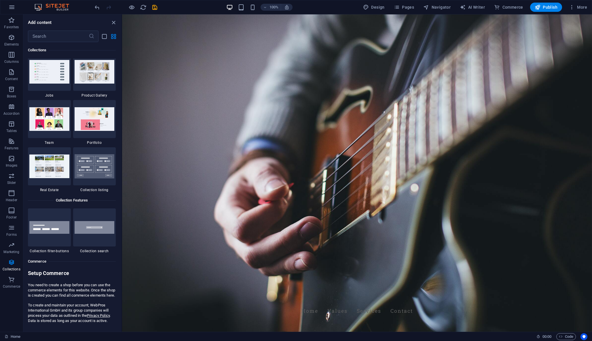
scroll to position [5347, 0]
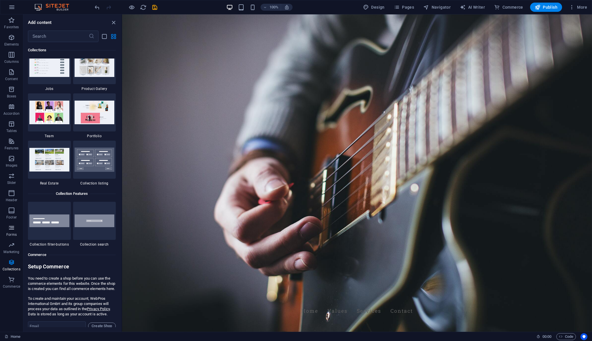
click at [13, 228] on icon "button" at bounding box center [11, 227] width 7 height 7
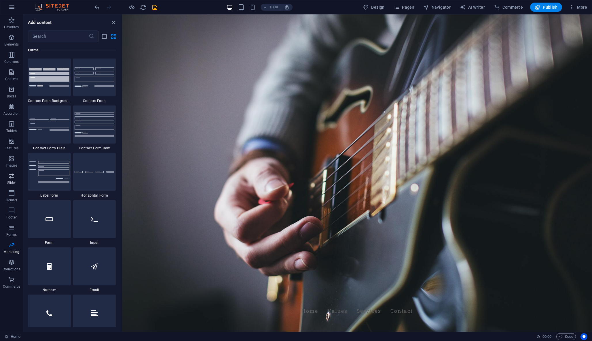
scroll to position [4206, 0]
click at [10, 112] on p "Accordion" at bounding box center [11, 113] width 16 height 5
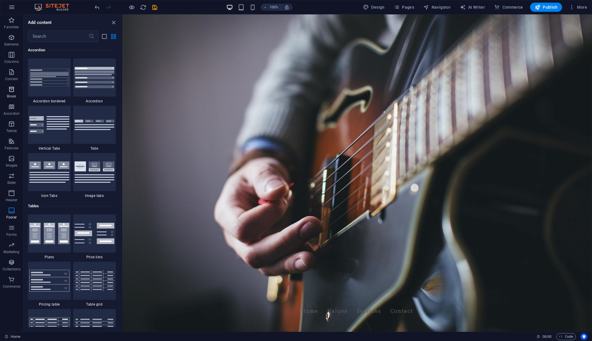
click at [9, 93] on span "Boxes" at bounding box center [11, 93] width 23 height 14
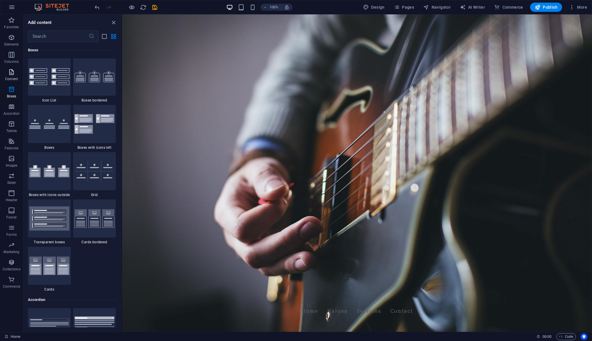
click at [8, 73] on icon "button" at bounding box center [11, 72] width 7 height 7
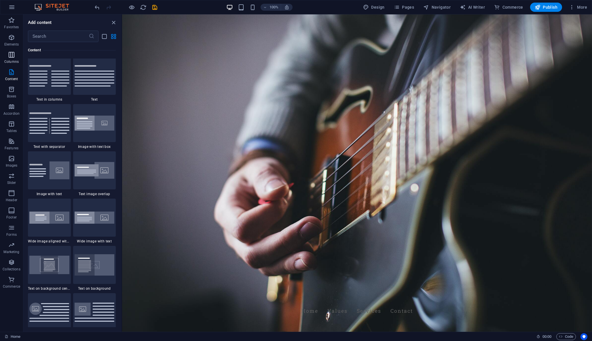
click at [9, 52] on icon "button" at bounding box center [11, 54] width 7 height 7
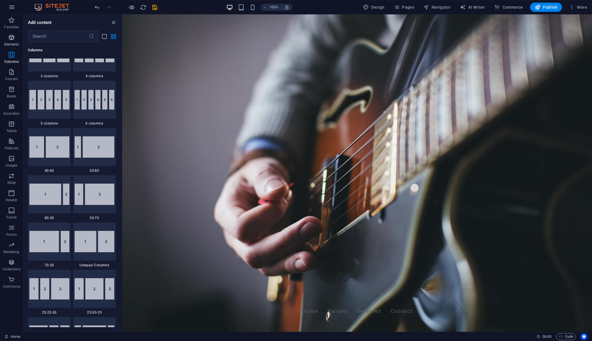
click at [9, 42] on p "Elements" at bounding box center [11, 44] width 15 height 5
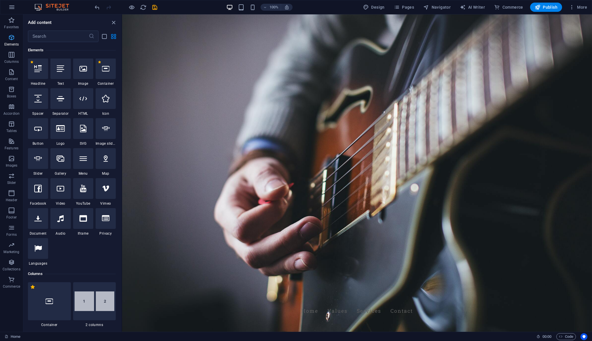
scroll to position [61, 0]
click at [12, 57] on icon "button" at bounding box center [11, 54] width 7 height 7
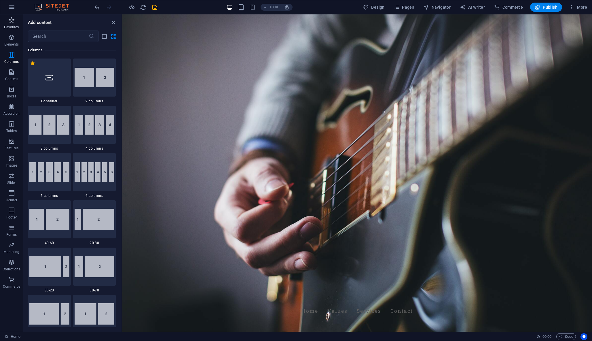
click at [7, 27] on p "Favorites" at bounding box center [11, 27] width 15 height 5
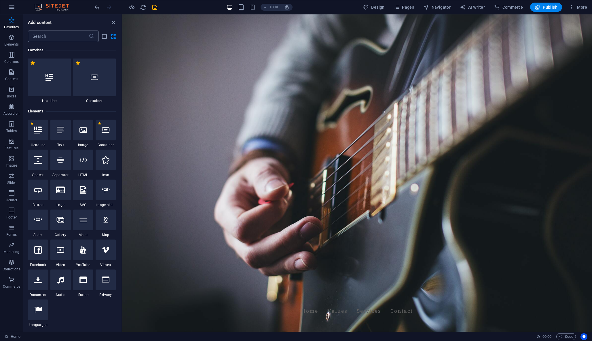
scroll to position [0, 0]
click at [52, 36] on input "text" at bounding box center [58, 37] width 61 height 12
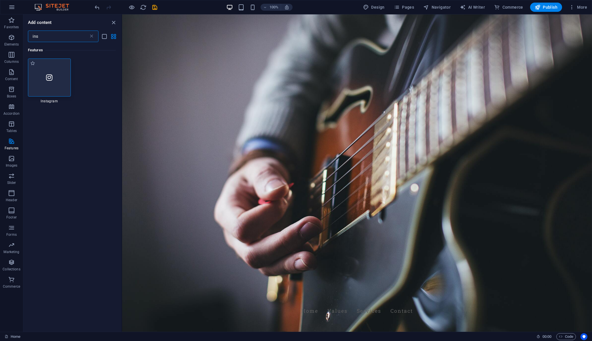
type input "ins"
click at [45, 74] on div at bounding box center [49, 77] width 43 height 38
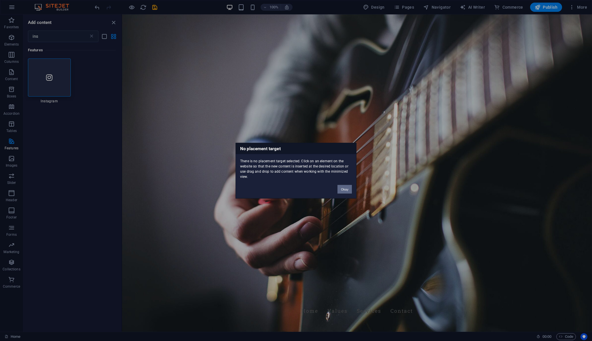
click at [345, 189] on button "Okay" at bounding box center [345, 189] width 14 height 9
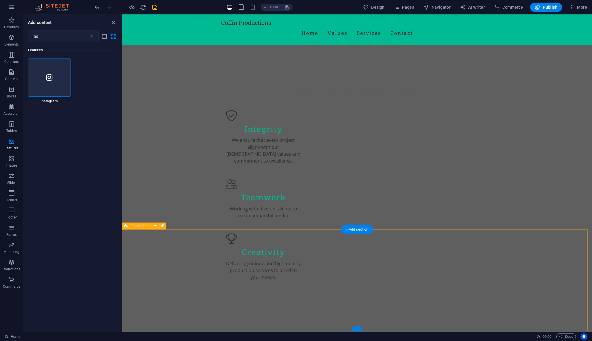
scroll to position [351, 0]
click at [45, 71] on div at bounding box center [49, 77] width 43 height 38
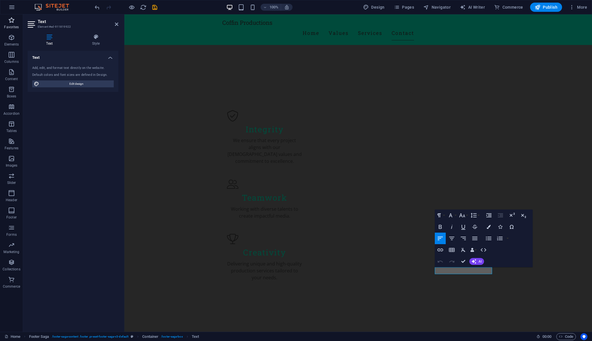
click at [11, 20] on icon "button" at bounding box center [11, 20] width 7 height 7
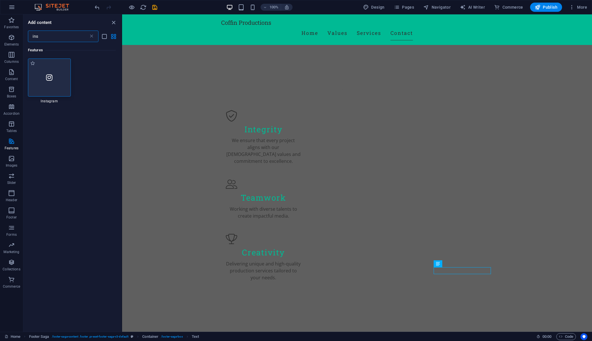
type input "ins"
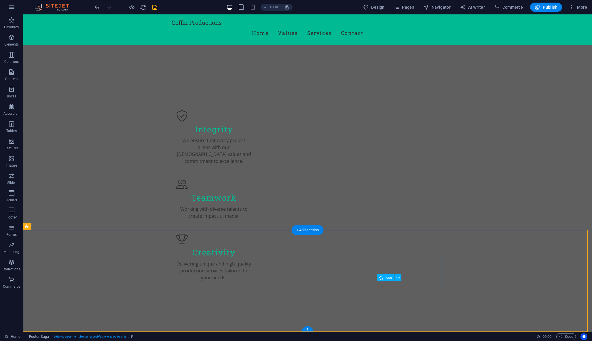
select select "xMidYMid"
select select "px"
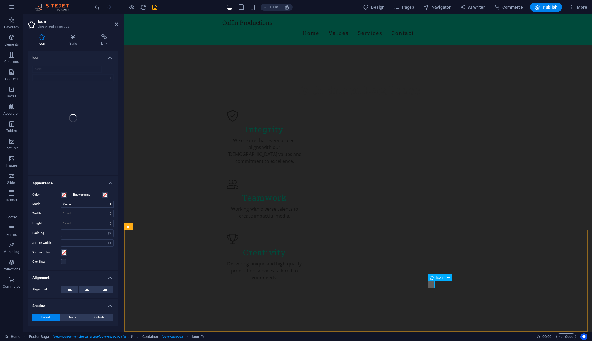
click at [432, 277] on icon at bounding box center [432, 277] width 4 height 7
click at [457, 277] on icon at bounding box center [456, 277] width 3 height 6
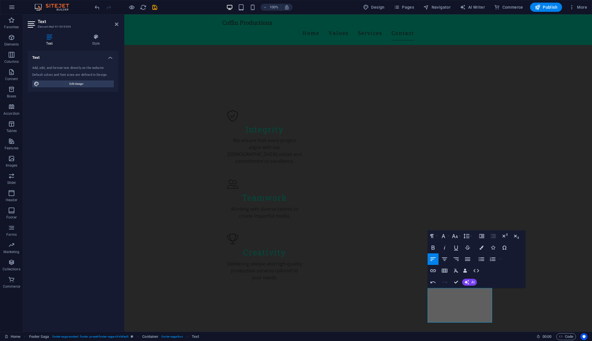
scroll to position [0, 3]
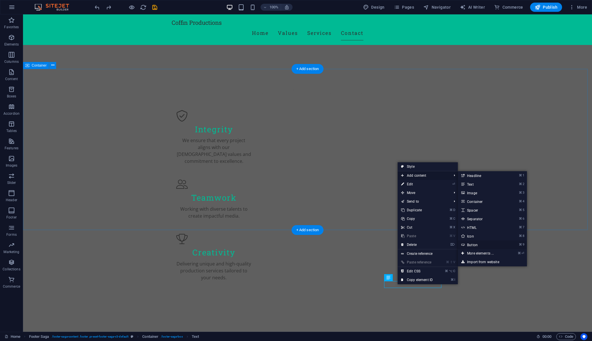
click at [479, 245] on link "⌘ 9 Button" at bounding box center [482, 244] width 48 height 9
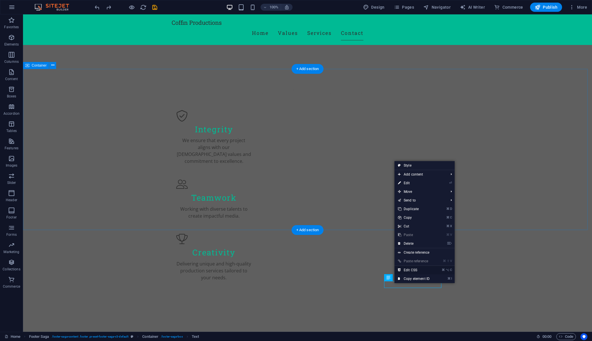
click at [418, 271] on link "⌘ ⌥ C Edit CSS" at bounding box center [414, 270] width 39 height 9
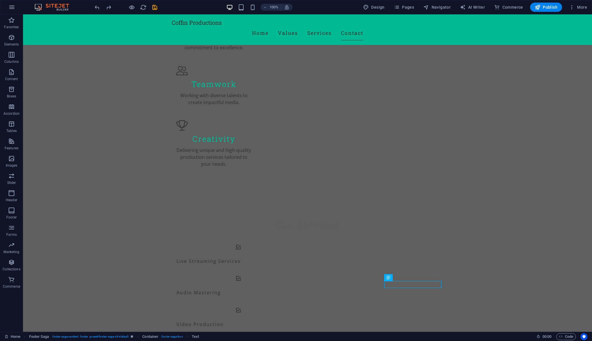
scroll to position [351, 0]
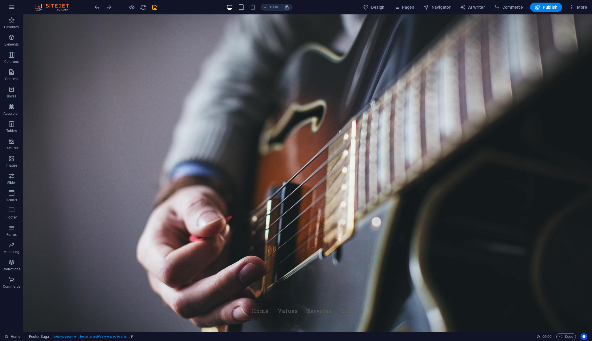
scroll to position [0, 0]
click at [549, 7] on span "Publish" at bounding box center [546, 7] width 23 height 6
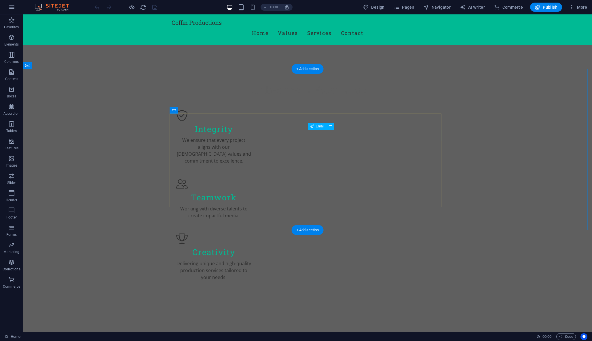
scroll to position [351, 0]
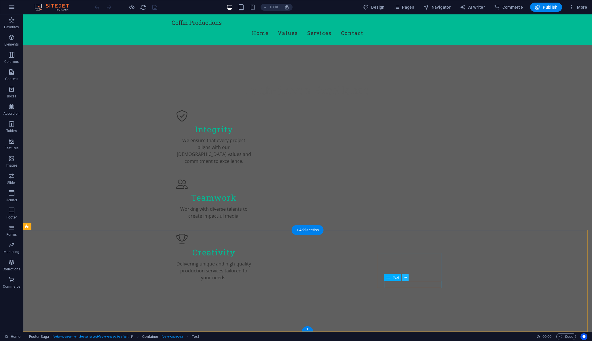
click at [404, 278] on icon at bounding box center [405, 277] width 3 height 6
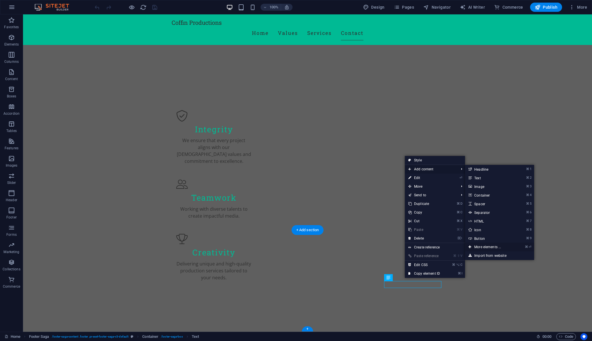
click at [502, 245] on link "⌘ ⏎ More elements ..." at bounding box center [489, 247] width 48 height 9
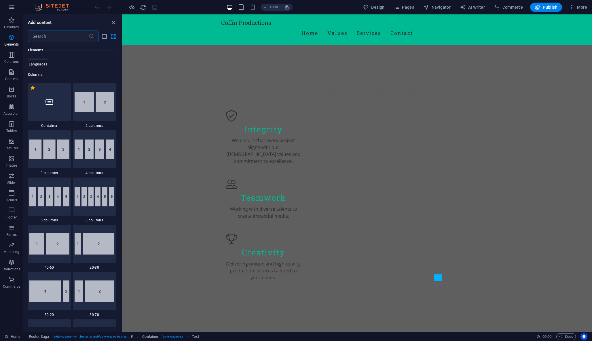
scroll to position [264, 0]
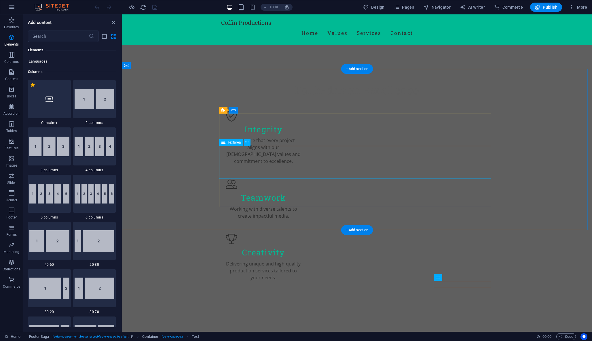
click at [234, 110] on icon at bounding box center [234, 110] width 4 height 7
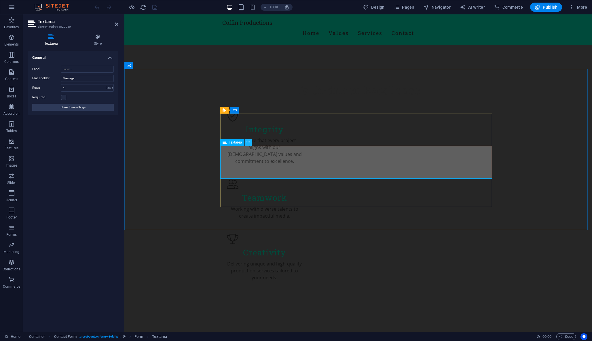
click at [249, 140] on icon at bounding box center [248, 142] width 3 height 6
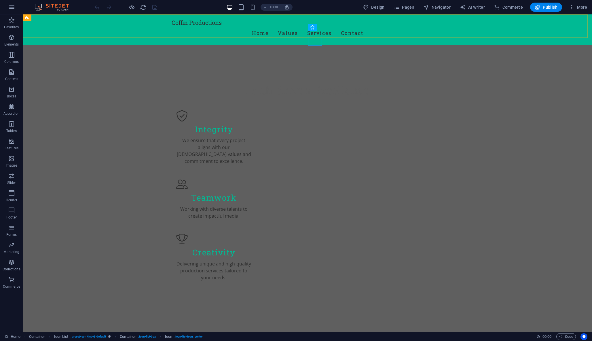
drag, startPoint x: 581, startPoint y: 14, endPoint x: 604, endPoint y: 24, distance: 25.2
click at [581, 14] on div "Coffin Productions Home Values Services Contact" at bounding box center [307, 29] width 569 height 31
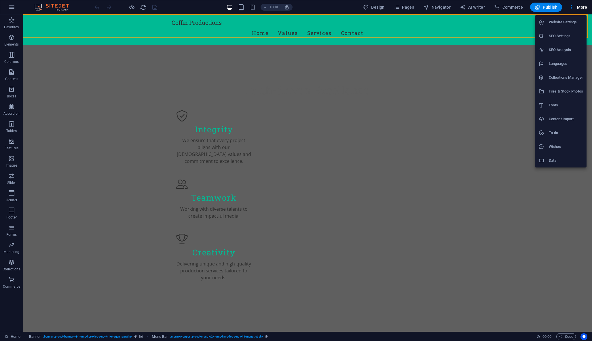
click at [486, 59] on div at bounding box center [296, 170] width 592 height 341
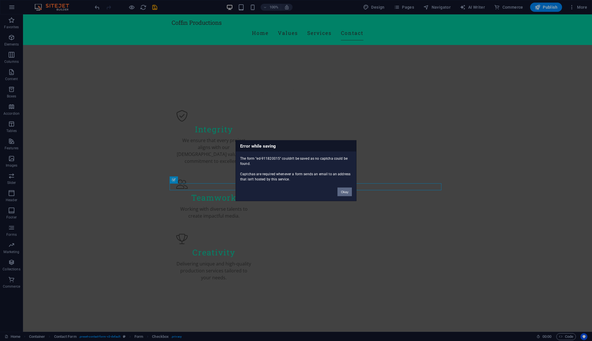
click at [342, 192] on button "Okay" at bounding box center [345, 191] width 14 height 9
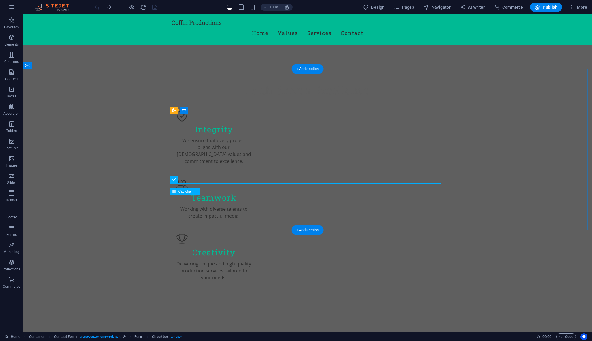
click at [182, 191] on span "Captcha" at bounding box center [184, 191] width 13 height 3
click at [198, 191] on icon at bounding box center [197, 191] width 3 height 6
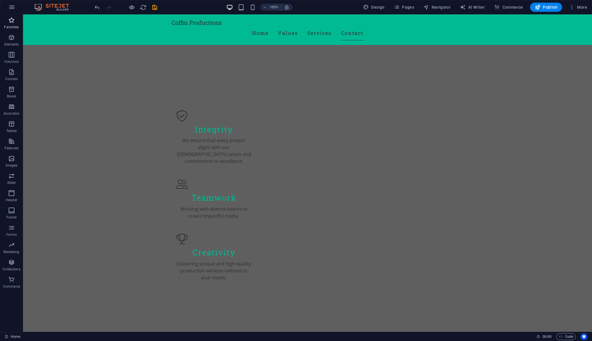
click at [8, 21] on icon "button" at bounding box center [11, 20] width 7 height 7
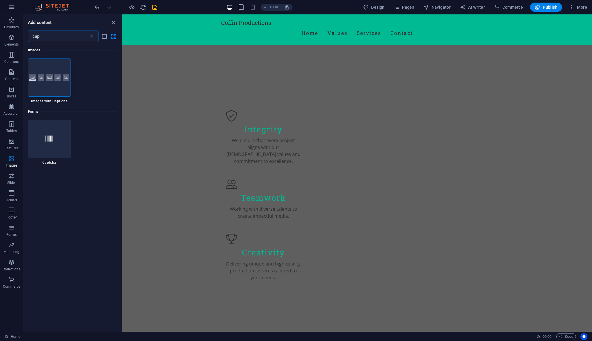
type input "capc"
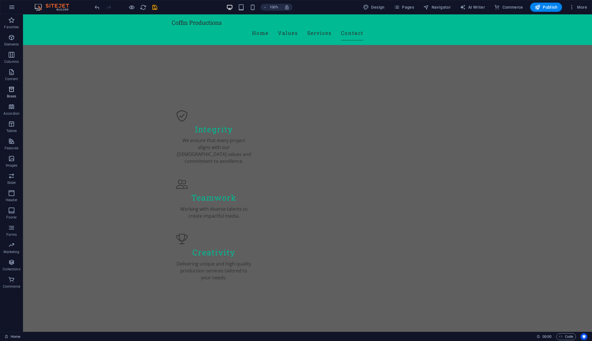
click at [12, 86] on icon "button" at bounding box center [11, 89] width 7 height 7
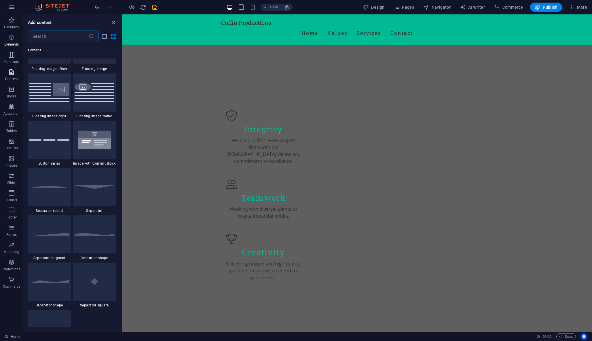
click at [11, 71] on icon "button" at bounding box center [11, 72] width 7 height 7
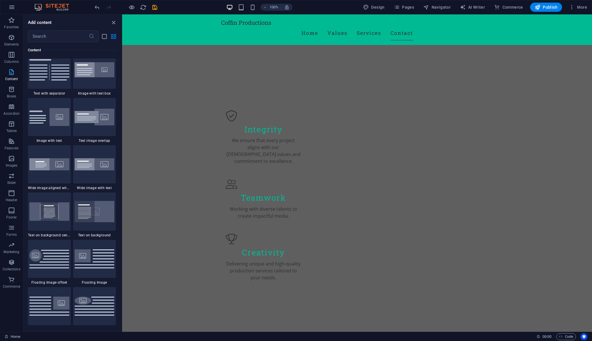
scroll to position [1008, 0]
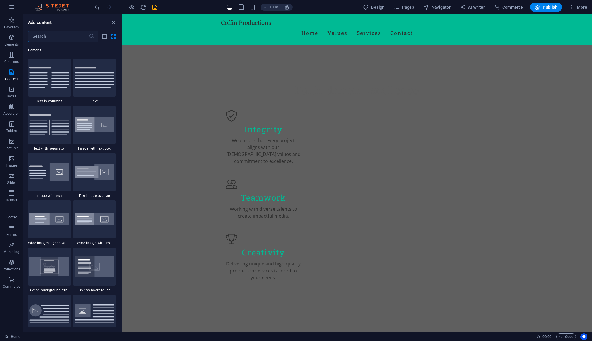
click at [44, 37] on input "text" at bounding box center [58, 37] width 61 height 12
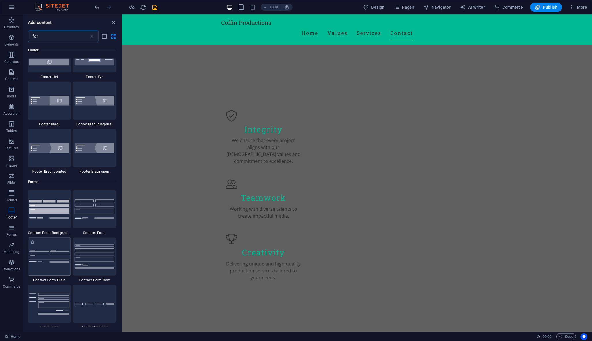
scroll to position [139, 0]
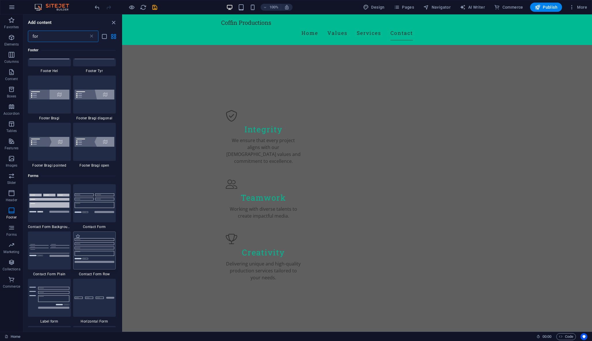
type input "for"
click at [87, 246] on img at bounding box center [95, 250] width 40 height 24
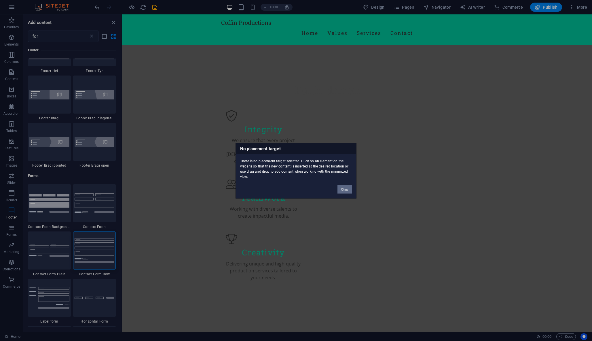
click at [347, 188] on button "Okay" at bounding box center [345, 189] width 14 height 9
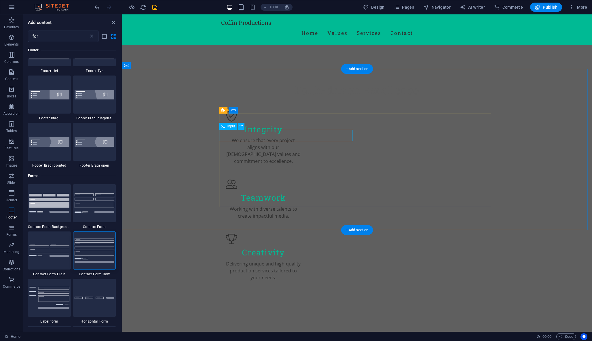
drag, startPoint x: 239, startPoint y: 114, endPoint x: 368, endPoint y: 137, distance: 130.9
click at [100, 206] on img at bounding box center [95, 202] width 40 height 19
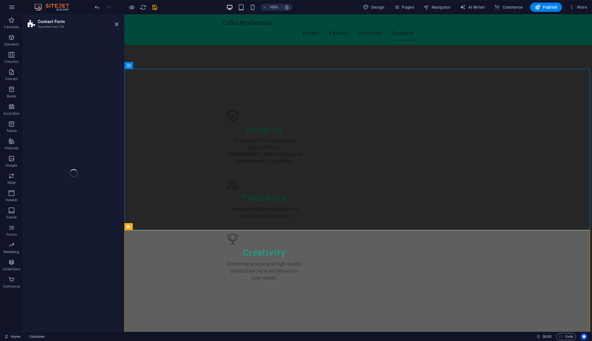
select select "rem"
select select "preset-contact-form-v3-default"
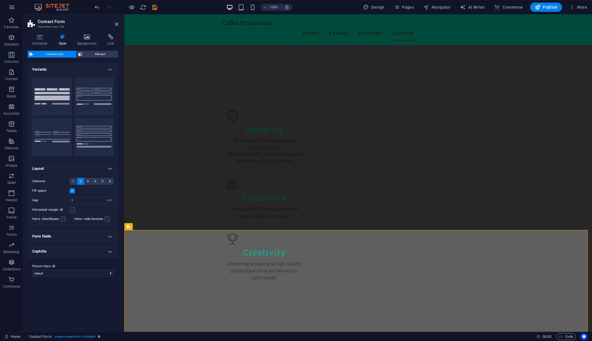
click at [53, 211] on label "Horizontal margin Only if the containers "Content width" is not set to "Default"" at bounding box center [50, 209] width 37 height 7
click at [0, 0] on input "Horizontal margin Only if the containers "Content width" is not set to "Default"" at bounding box center [0, 0] width 0 height 0
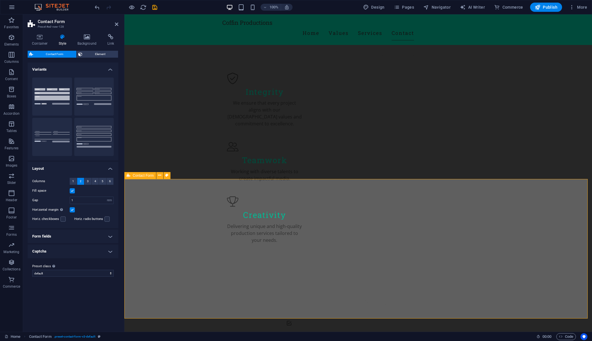
scroll to position [380, 0]
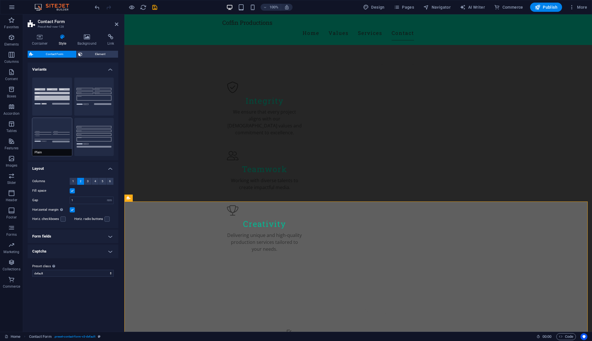
click at [50, 128] on button "Plain" at bounding box center [52, 137] width 40 height 38
click at [57, 90] on button "Background" at bounding box center [52, 96] width 40 height 38
click at [98, 103] on button "Default" at bounding box center [94, 96] width 40 height 38
click at [99, 144] on button "Row" at bounding box center [94, 137] width 40 height 38
click at [116, 24] on icon at bounding box center [116, 24] width 3 height 5
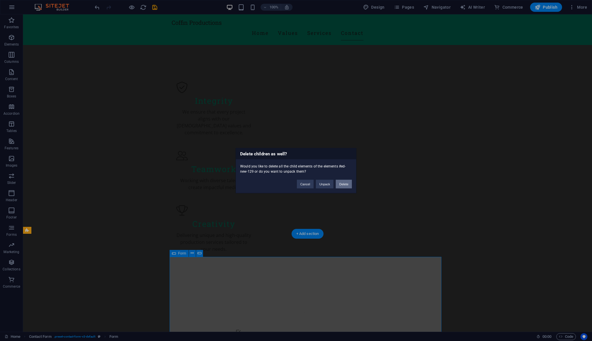
click at [340, 182] on button "Delete" at bounding box center [344, 183] width 16 height 9
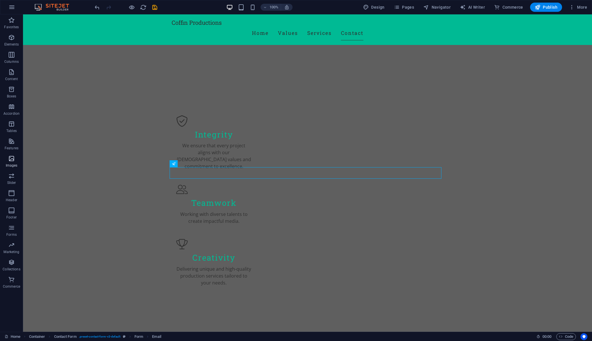
click at [11, 162] on icon "button" at bounding box center [11, 158] width 7 height 7
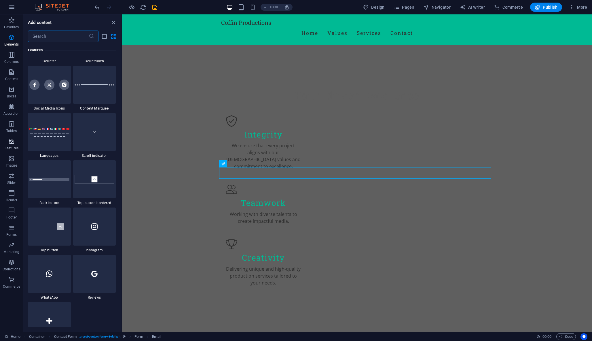
click at [9, 136] on button "Features" at bounding box center [11, 143] width 23 height 17
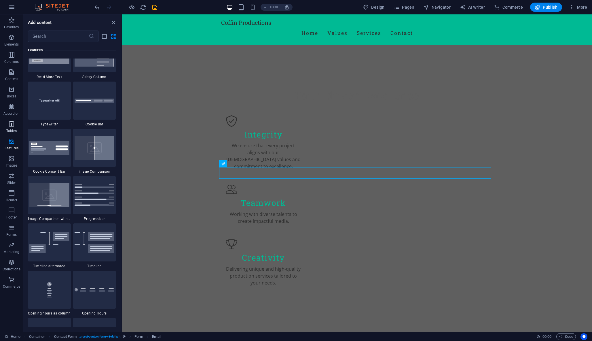
click at [11, 128] on p "Tables" at bounding box center [11, 130] width 10 height 5
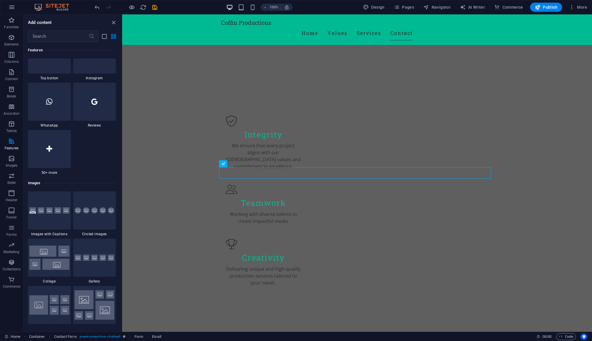
scroll to position [2818, 0]
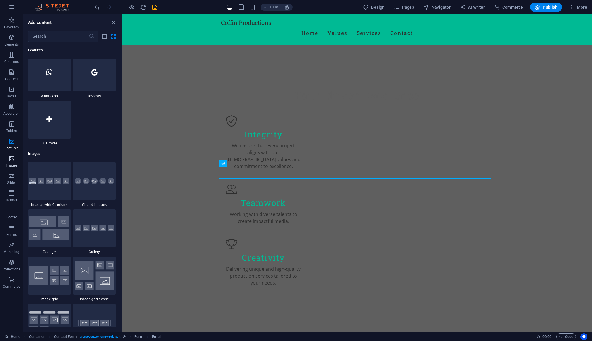
click at [10, 158] on icon "button" at bounding box center [11, 158] width 7 height 7
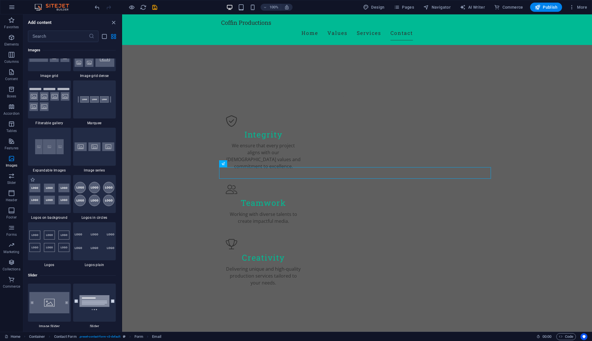
scroll to position [3042, 0]
click at [11, 139] on icon "button" at bounding box center [11, 141] width 7 height 7
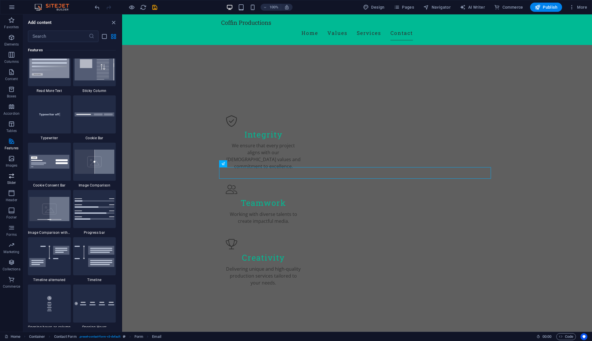
click at [7, 184] on p "Slider" at bounding box center [11, 182] width 9 height 5
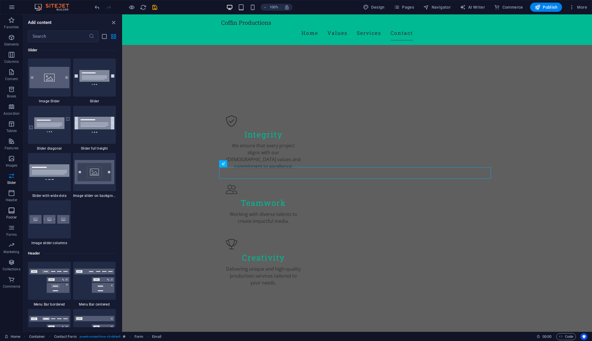
click at [13, 208] on icon "button" at bounding box center [11, 210] width 7 height 7
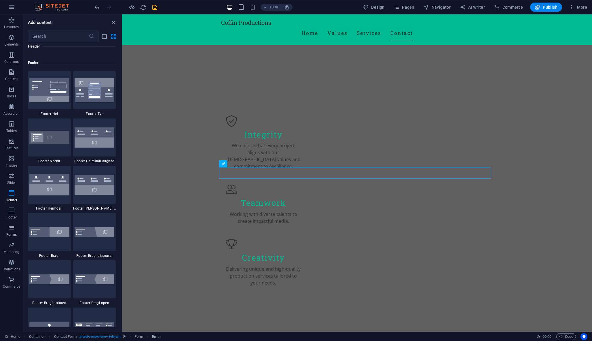
click at [11, 231] on span "Forms" at bounding box center [11, 231] width 23 height 14
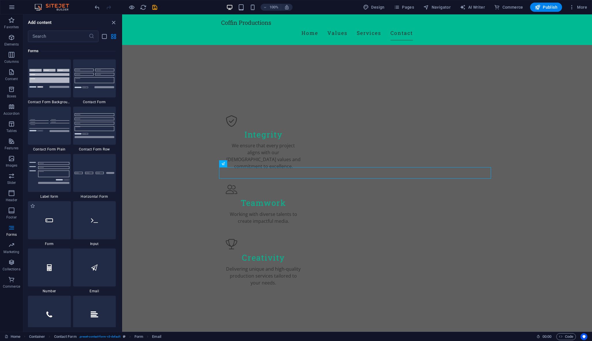
scroll to position [4206, 0]
click at [46, 170] on img at bounding box center [49, 172] width 40 height 22
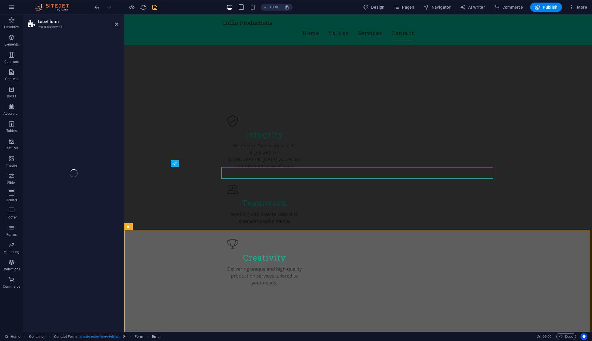
select select "rem"
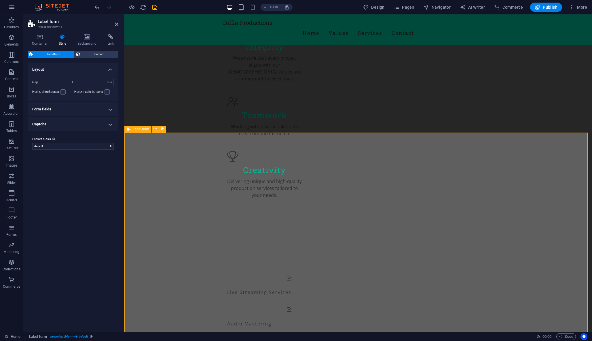
scroll to position [444, 0]
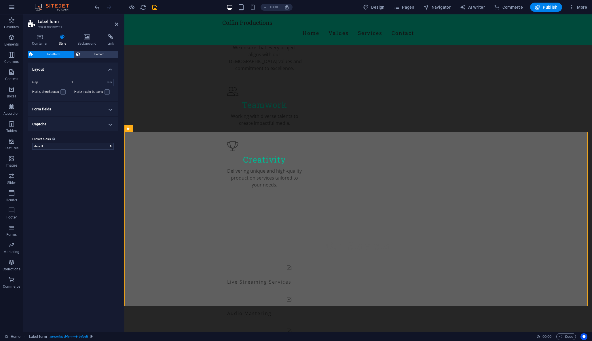
click at [50, 120] on h4 "Captcha" at bounding box center [73, 124] width 91 height 14
select select "preset-label-form-v3-default"
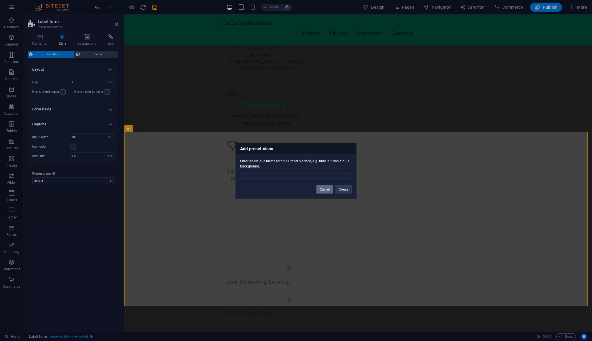
click at [327, 190] on button "Cancel" at bounding box center [325, 189] width 17 height 9
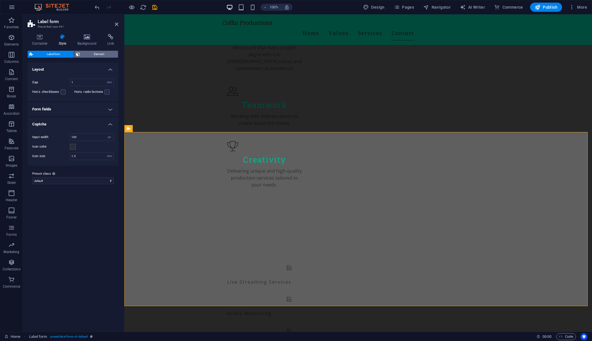
click at [94, 54] on span "Element" at bounding box center [99, 54] width 35 height 7
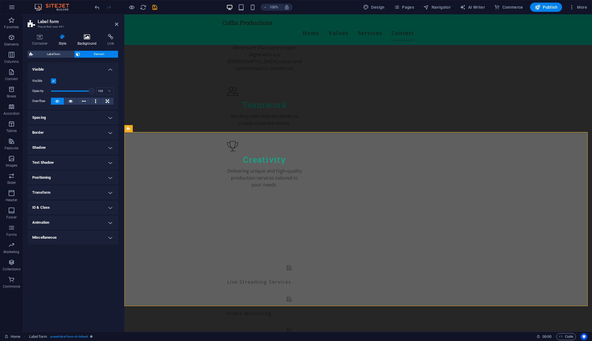
click at [89, 35] on icon at bounding box center [87, 37] width 28 height 6
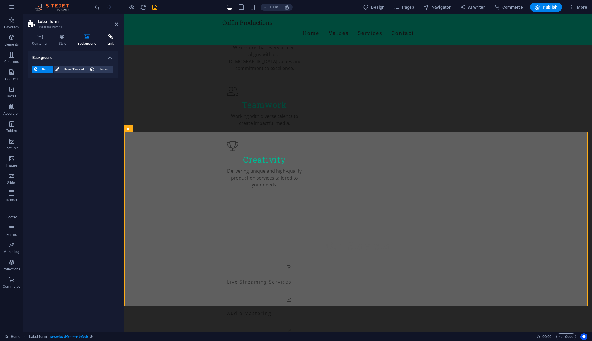
click at [107, 36] on icon at bounding box center [110, 37] width 15 height 6
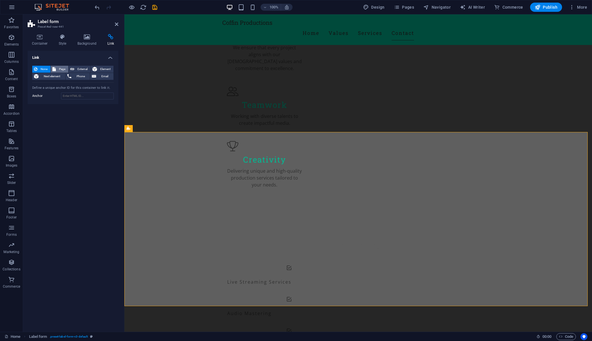
click at [60, 68] on span "Page" at bounding box center [62, 69] width 9 height 7
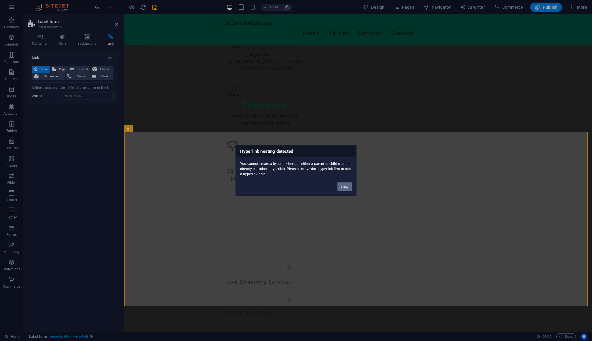
click at [346, 186] on button "Okay" at bounding box center [345, 186] width 14 height 9
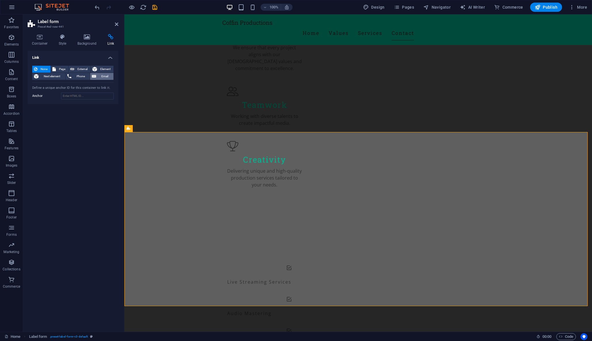
click at [105, 73] on span "Email" at bounding box center [105, 76] width 14 height 7
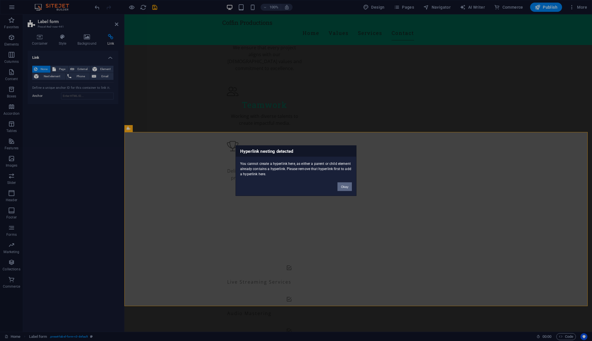
click at [342, 186] on button "Okay" at bounding box center [345, 186] width 14 height 9
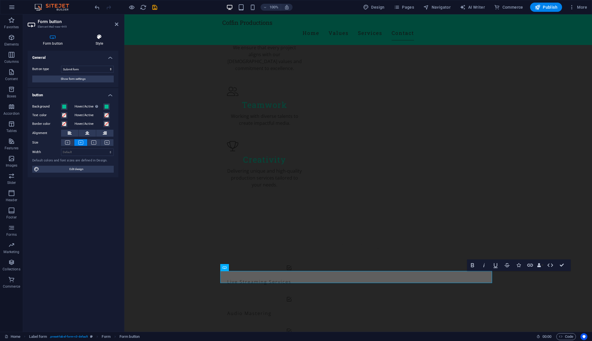
click at [104, 38] on icon at bounding box center [99, 37] width 38 height 6
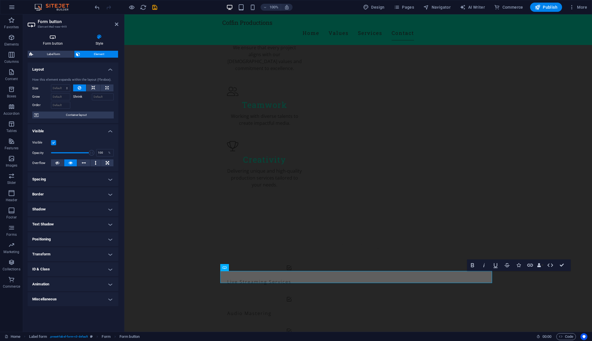
click at [59, 40] on h4 "Form button" at bounding box center [54, 40] width 53 height 12
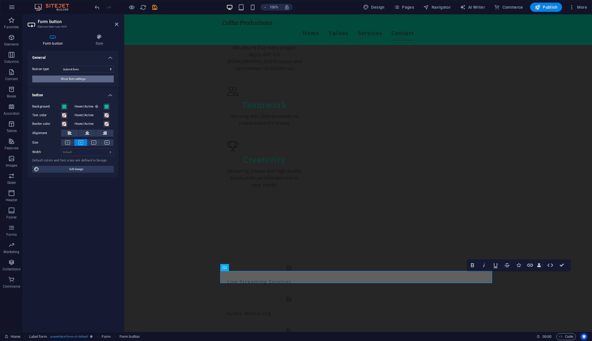
click at [85, 80] on span "Show form settings" at bounding box center [73, 78] width 25 height 7
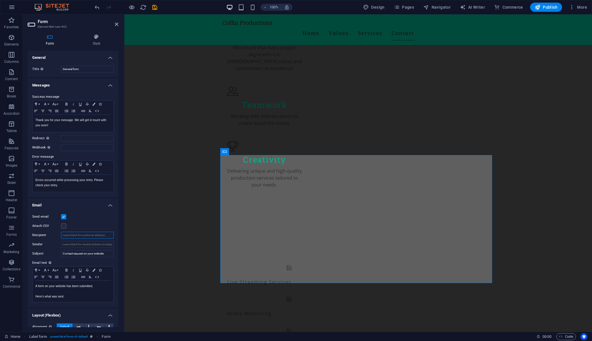
click at [86, 236] on input "Recipient" at bounding box center [87, 235] width 53 height 7
click at [89, 245] on input "Sender" at bounding box center [87, 244] width 53 height 7
click at [107, 244] on input "Sender" at bounding box center [87, 244] width 53 height 7
click at [80, 244] on input "Sender" at bounding box center [87, 244] width 53 height 7
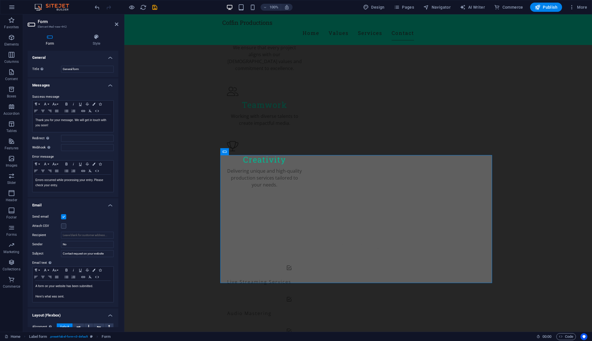
click at [86, 259] on div "Send email Attach CSV Recipient Sender No Subject Contact request on your websi…" at bounding box center [73, 258] width 91 height 99
click at [86, 269] on icon "button" at bounding box center [87, 270] width 7 height 5
click at [75, 233] on input "Recipient" at bounding box center [87, 235] width 53 height 7
click at [73, 243] on input "No" at bounding box center [87, 244] width 53 height 7
drag, startPoint x: 77, startPoint y: 244, endPoint x: 42, endPoint y: 244, distance: 35.1
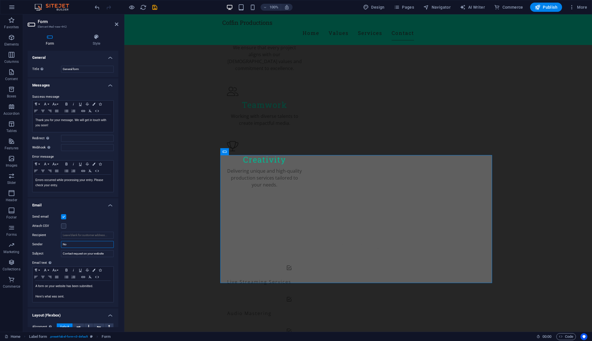
click at [41, 244] on div "Sender No" at bounding box center [73, 244] width 82 height 7
paste input "noreply@coffinproductions"
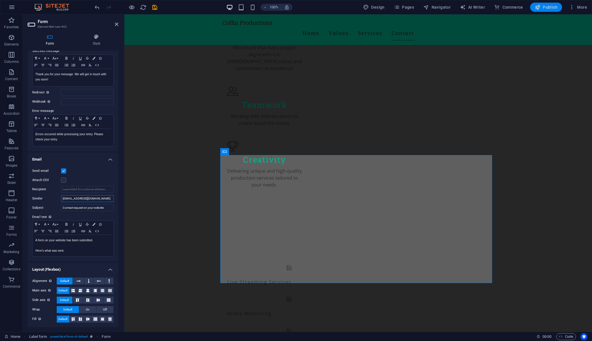
type input "[EMAIL_ADDRESS][DOMAIN_NAME]"
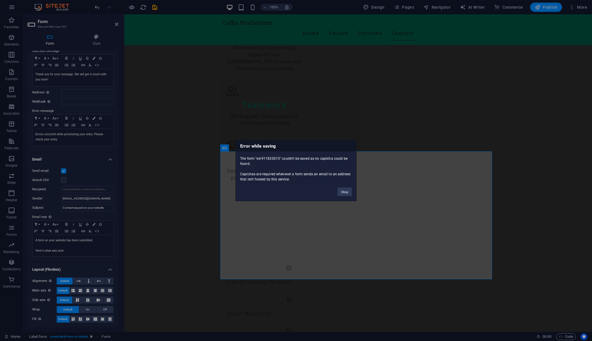
scroll to position [448, 0]
click at [344, 192] on button "Okay" at bounding box center [345, 191] width 14 height 9
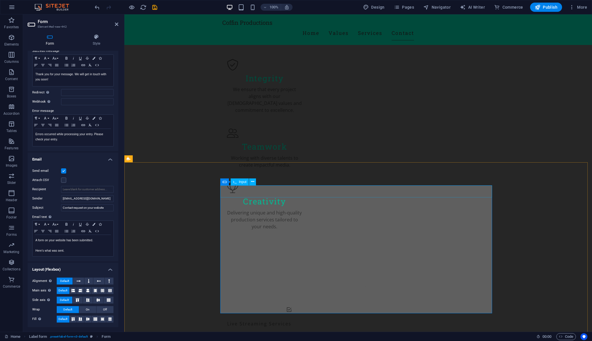
scroll to position [391, 0]
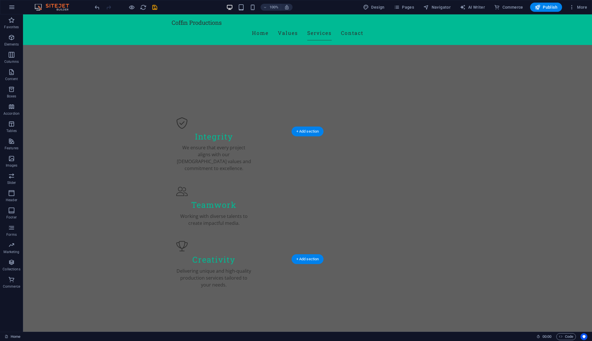
scroll to position [264, 0]
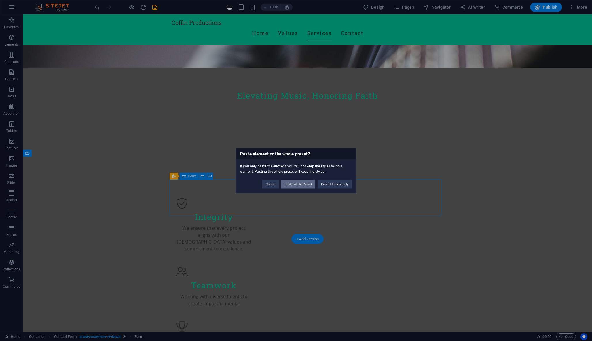
click at [299, 185] on button "Paste whole Preset" at bounding box center [298, 183] width 34 height 9
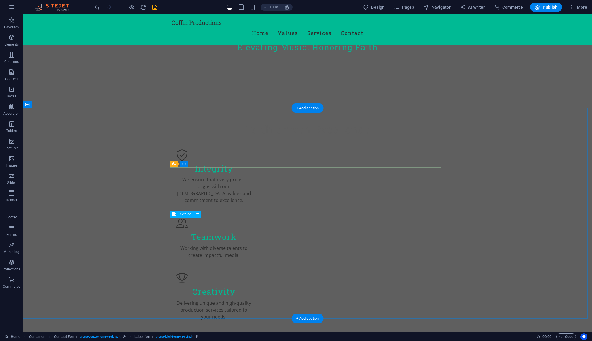
scroll to position [307, 0]
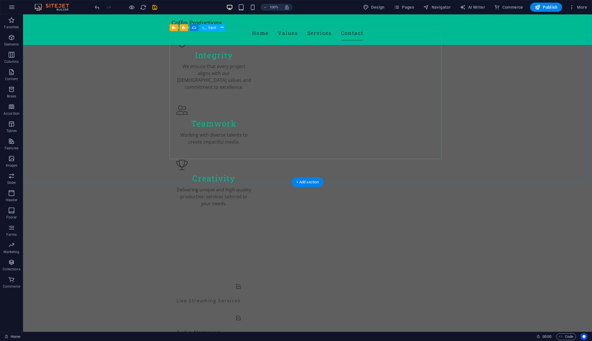
scroll to position [491, 0]
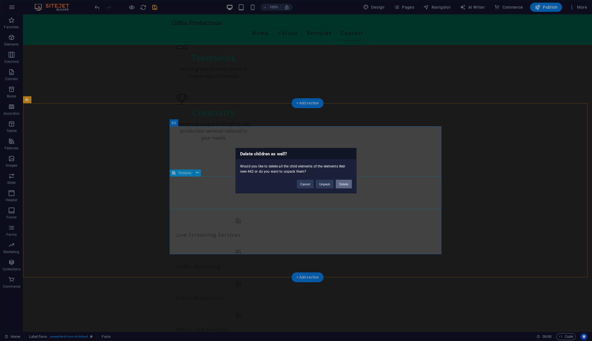
click at [341, 186] on button "Delete" at bounding box center [344, 183] width 16 height 9
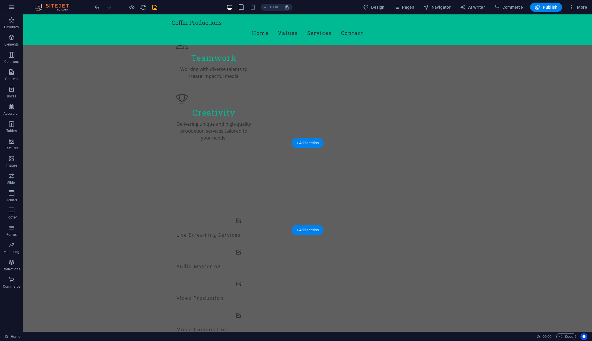
scroll to position [451, 0]
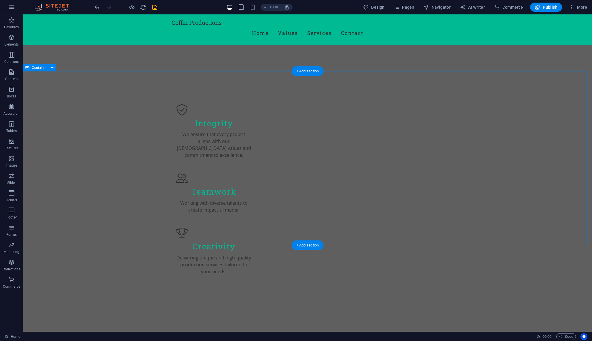
scroll to position [292, 0]
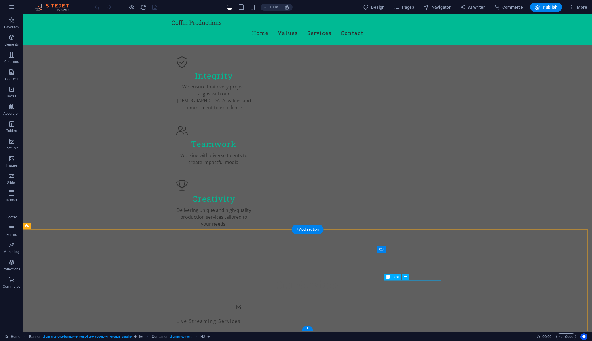
scroll to position [405, 0]
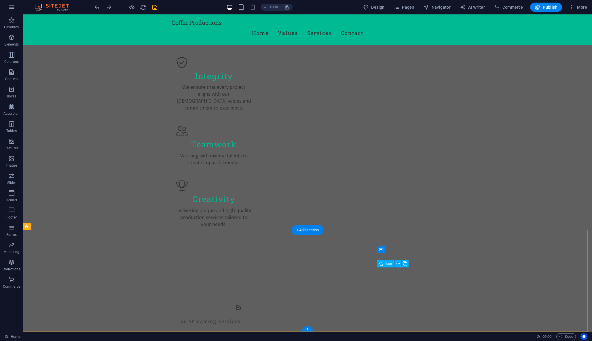
select select "xMidYMid"
select select "px"
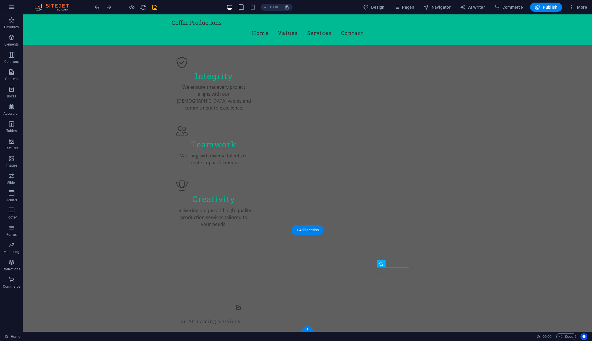
select select "px"
drag, startPoint x: 411, startPoint y: 270, endPoint x: 377, endPoint y: 270, distance: 33.4
drag, startPoint x: 379, startPoint y: 271, endPoint x: 403, endPoint y: 278, distance: 24.9
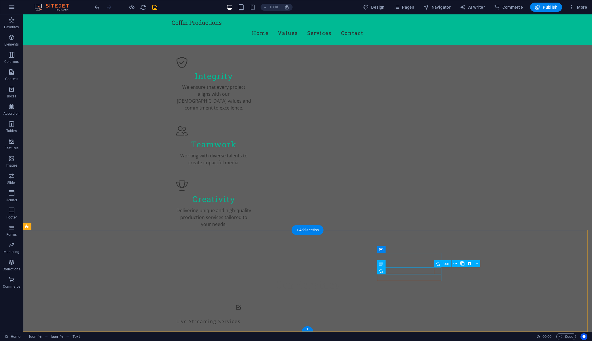
drag, startPoint x: 379, startPoint y: 277, endPoint x: 401, endPoint y: 271, distance: 22.6
drag, startPoint x: 436, startPoint y: 270, endPoint x: 377, endPoint y: 270, distance: 59.1
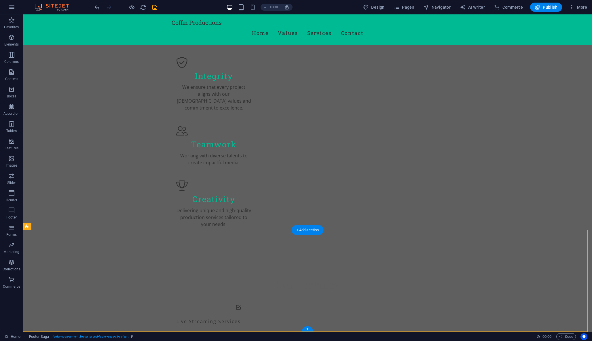
drag, startPoint x: 378, startPoint y: 271, endPoint x: 418, endPoint y: 271, distance: 40.3
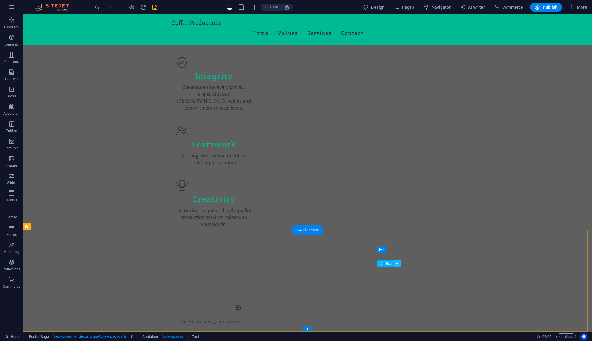
click at [398, 263] on icon at bounding box center [397, 263] width 3 height 6
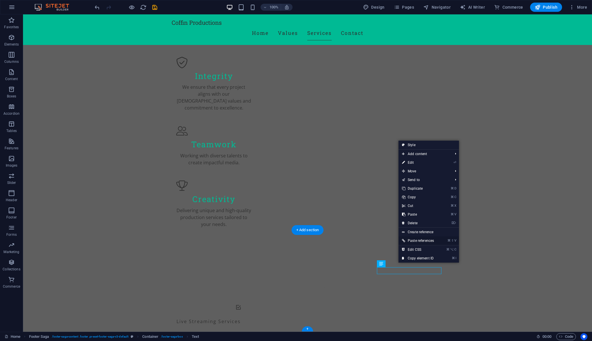
click at [415, 241] on link "⌘ ⇧ V Paste references" at bounding box center [418, 240] width 39 height 9
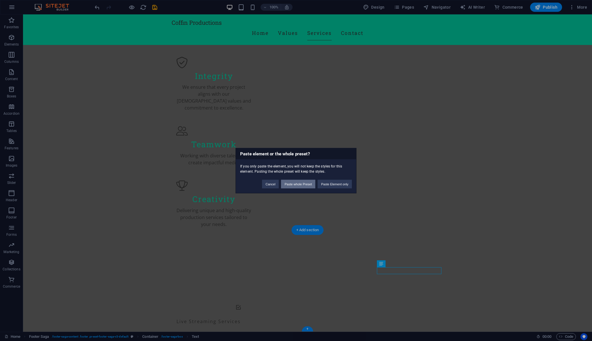
click at [302, 184] on button "Paste whole Preset" at bounding box center [298, 183] width 34 height 9
drag, startPoint x: 344, startPoint y: 182, endPoint x: 321, endPoint y: 168, distance: 27.3
click at [344, 182] on button "Okay" at bounding box center [345, 183] width 14 height 9
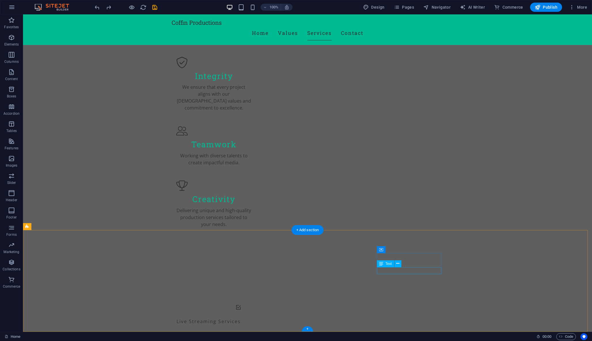
click at [399, 263] on icon at bounding box center [397, 263] width 3 height 6
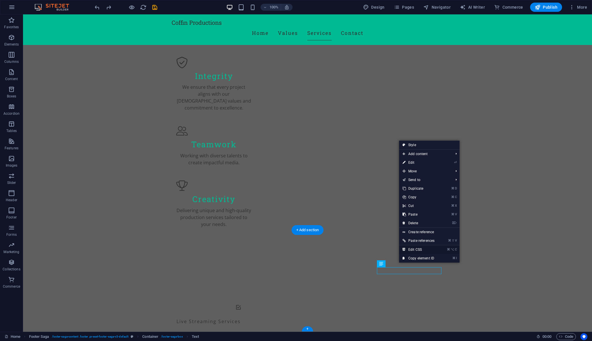
click at [417, 248] on link "⌘ ⌥ C Edit CSS" at bounding box center [418, 249] width 39 height 9
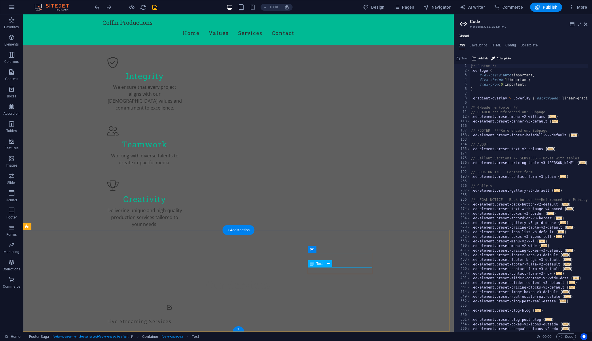
click at [315, 263] on div "Text" at bounding box center [316, 263] width 17 height 7
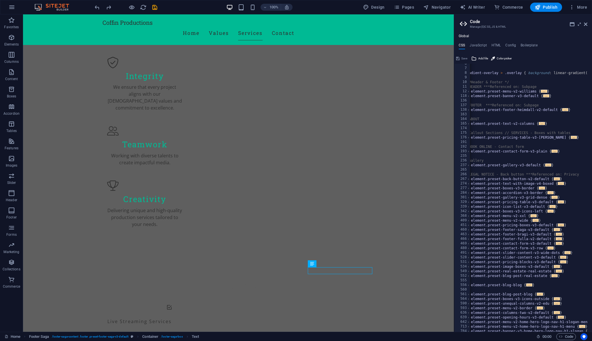
scroll to position [0, 9]
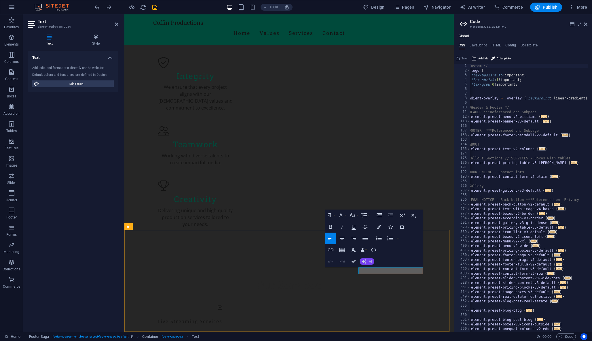
click at [367, 260] on button "AI" at bounding box center [367, 261] width 15 height 7
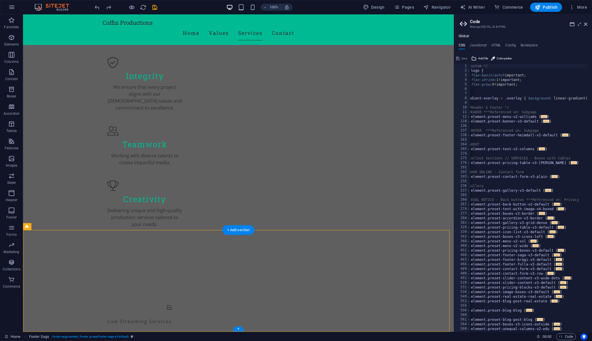
click at [311, 264] on icon at bounding box center [312, 263] width 4 height 7
click at [318, 265] on span "Text" at bounding box center [320, 263] width 6 height 3
click at [328, 264] on icon at bounding box center [328, 263] width 3 height 6
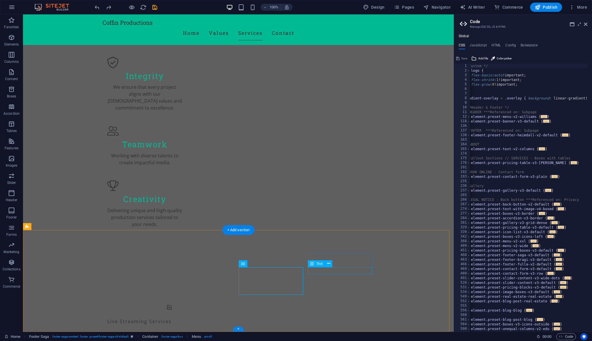
click at [9, 20] on icon "button" at bounding box center [11, 20] width 7 height 7
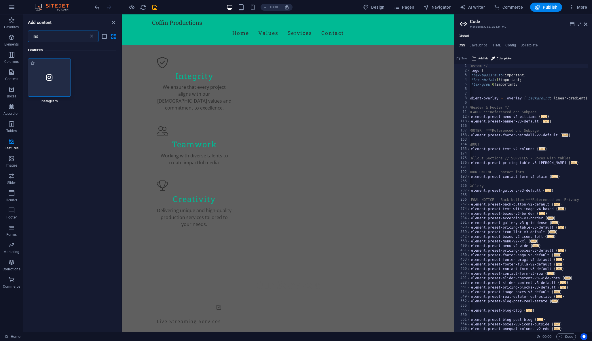
type input "ins"
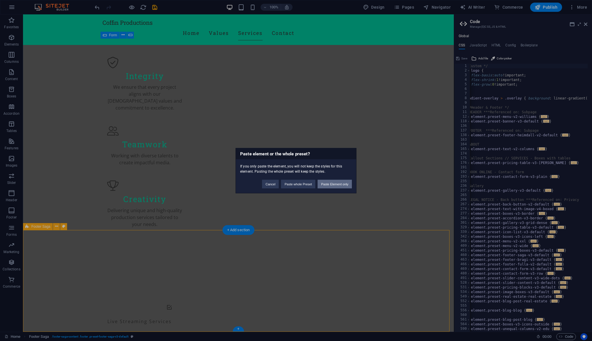
click at [327, 183] on button "Paste Element only" at bounding box center [335, 183] width 34 height 9
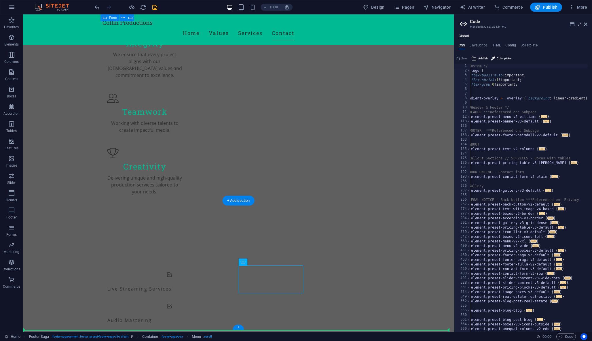
drag, startPoint x: 243, startPoint y: 309, endPoint x: 316, endPoint y: 300, distance: 72.9
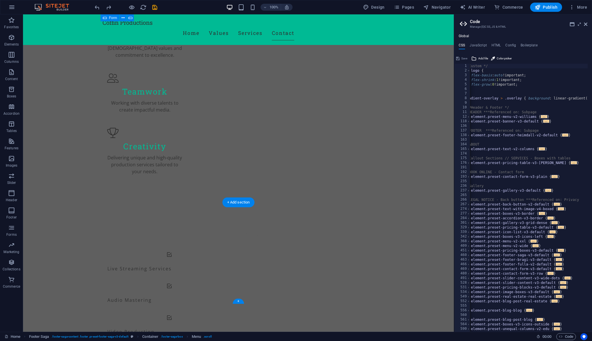
scroll to position [432, 0]
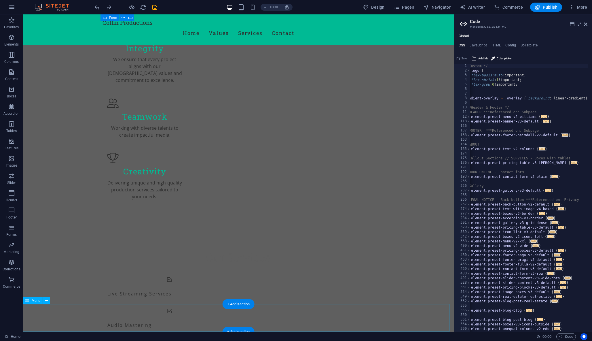
drag, startPoint x: 35, startPoint y: 315, endPoint x: 291, endPoint y: 264, distance: 260.5
drag, startPoint x: 42, startPoint y: 320, endPoint x: 333, endPoint y: 239, distance: 302.5
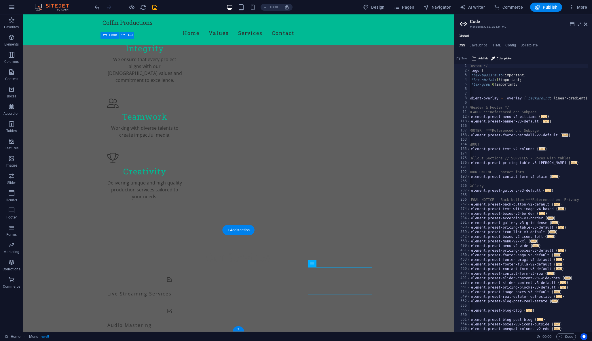
scroll to position [405, 0]
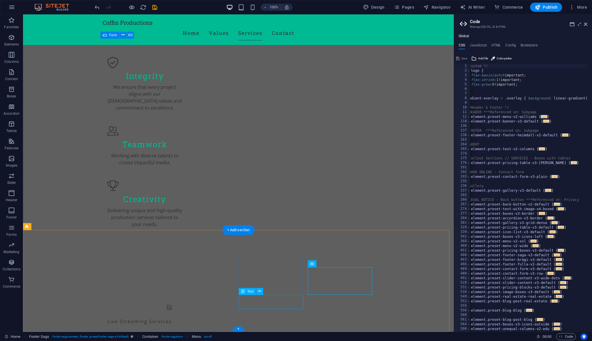
select select
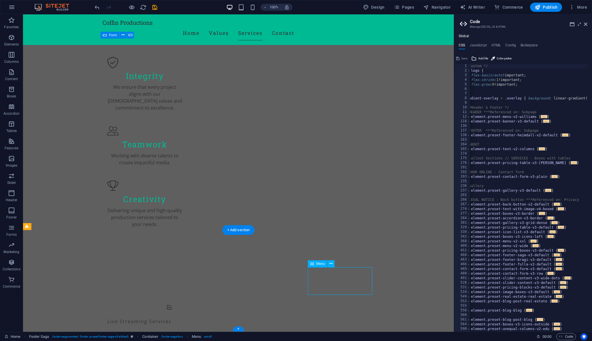
select select
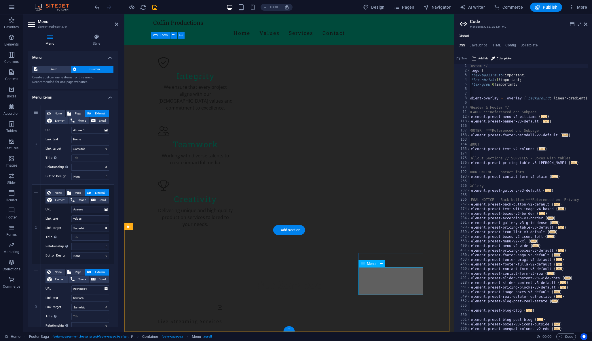
drag, startPoint x: 84, startPoint y: 137, endPoint x: 65, endPoint y: 136, distance: 19.3
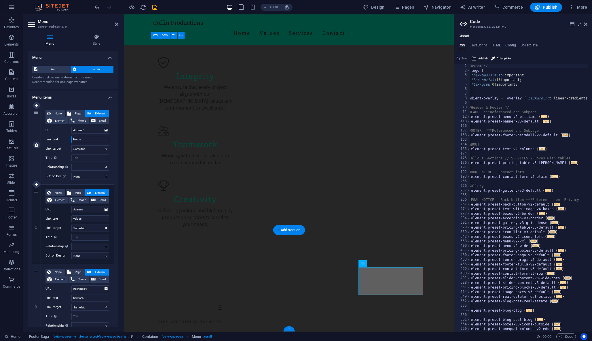
click at [65, 136] on div "Link text Home" at bounding box center [78, 139] width 64 height 7
drag, startPoint x: 91, startPoint y: 137, endPoint x: 64, endPoint y: 137, distance: 26.8
click at [64, 137] on div "Link text Home" at bounding box center [78, 139] width 64 height 7
drag, startPoint x: 85, startPoint y: 136, endPoint x: 89, endPoint y: 139, distance: 5.0
click at [89, 139] on input "Home" at bounding box center [90, 139] width 38 height 7
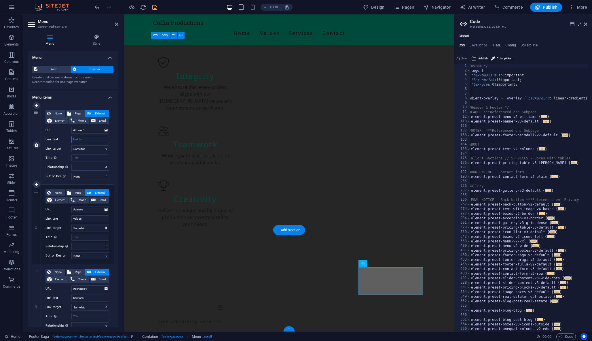
select select
click at [38, 225] on icon at bounding box center [36, 224] width 3 height 4
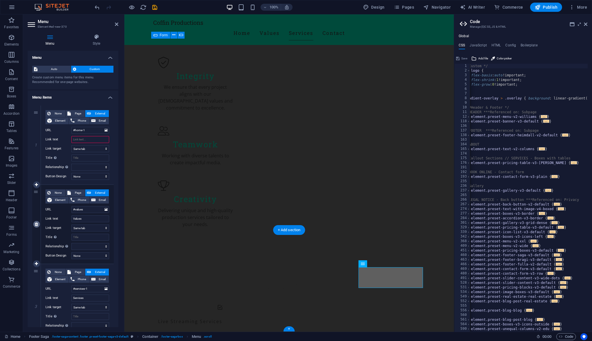
select select
type input "#services-1"
type input "Services"
select select
type input "#contact-us-1"
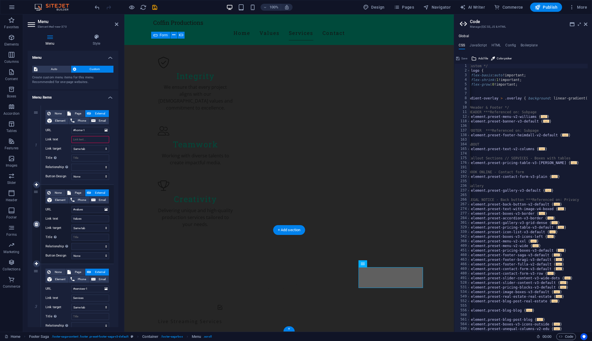
type input "Contact"
select select
click at [38, 225] on icon at bounding box center [36, 224] width 3 height 4
select select
type input "#contact-us-1"
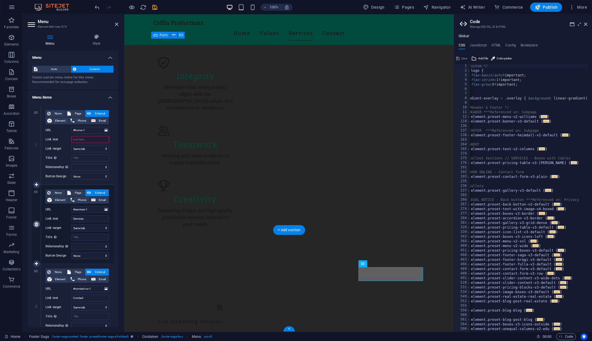
type input "Contact"
select select
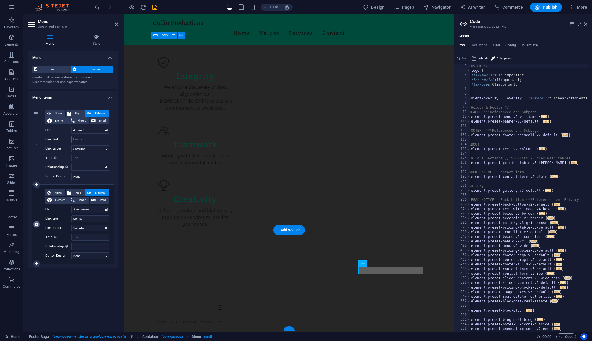
click at [38, 225] on icon at bounding box center [36, 224] width 3 height 4
select select
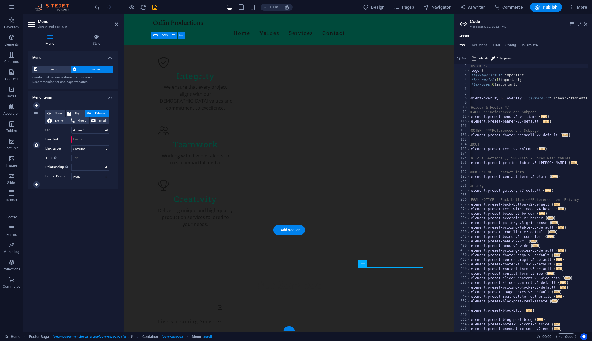
click at [81, 137] on input "Link text" at bounding box center [90, 139] width 38 height 7
drag, startPoint x: 87, startPoint y: 129, endPoint x: 71, endPoint y: 128, distance: 15.9
click at [71, 128] on input "#home-1" at bounding box center [90, 130] width 38 height 7
paste input "[URL][DOMAIN_NAME]"
type input "[URL][DOMAIN_NAME]"
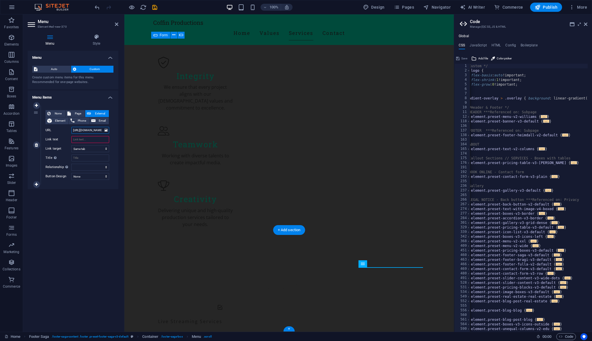
select select
type input "[URL][DOMAIN_NAME]"
click at [86, 137] on input "Link text" at bounding box center [90, 139] width 38 height 7
type input "Instagram"
select select
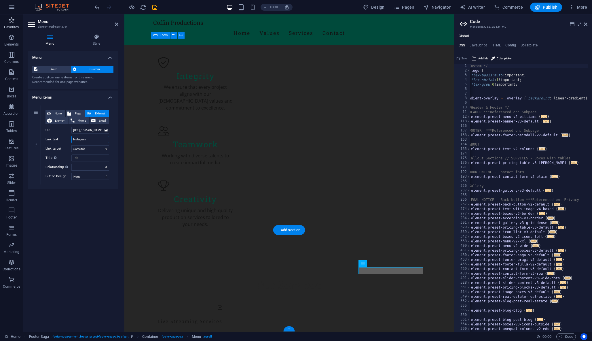
type input "Instagram"
click at [12, 21] on icon "button" at bounding box center [11, 20] width 7 height 7
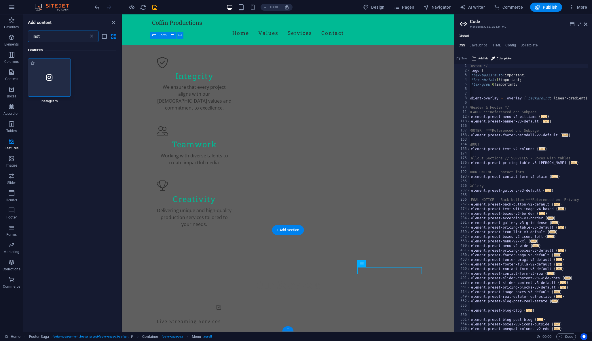
type input "inst"
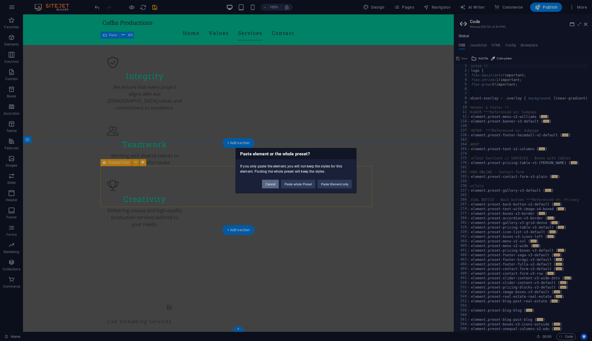
click at [262, 186] on button "Cancel" at bounding box center [270, 183] width 17 height 9
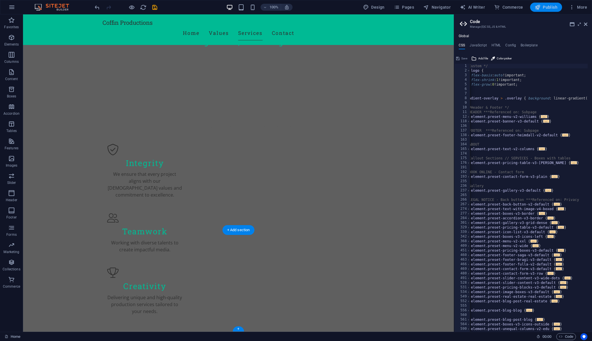
click at [550, 8] on span "Publish" at bounding box center [546, 7] width 23 height 6
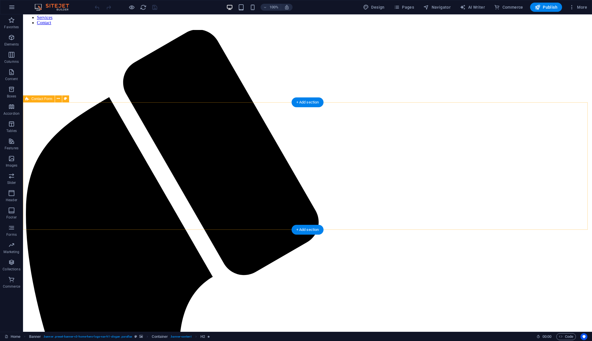
scroll to position [318, 0]
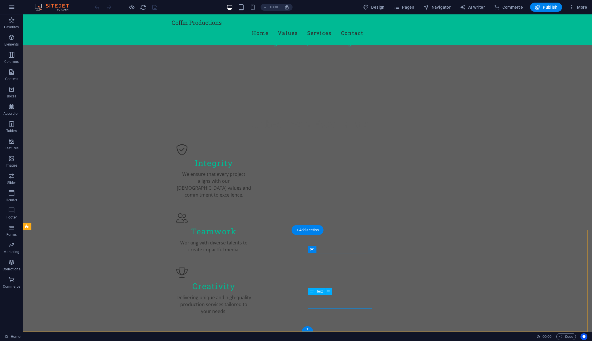
click at [0, 0] on span "More" at bounding box center [0, 0] width 0 height 0
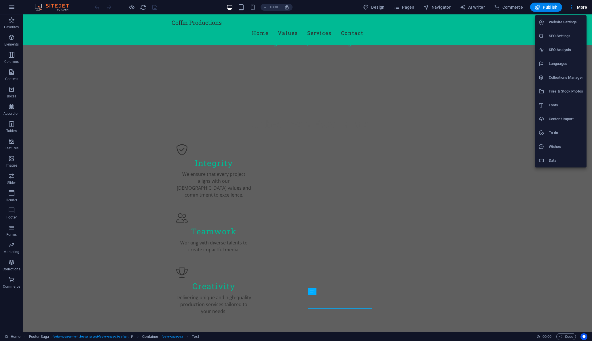
click at [438, 5] on div at bounding box center [296, 170] width 592 height 341
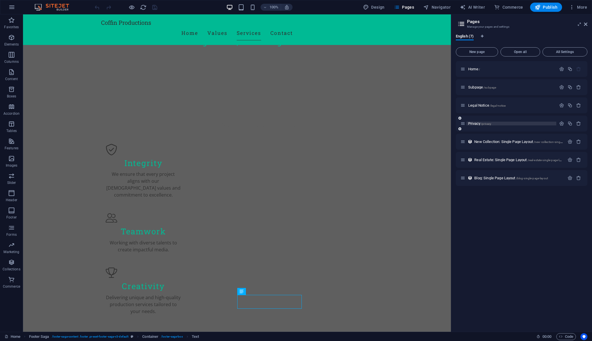
click at [492, 123] on span "/privacy" at bounding box center [486, 123] width 10 height 3
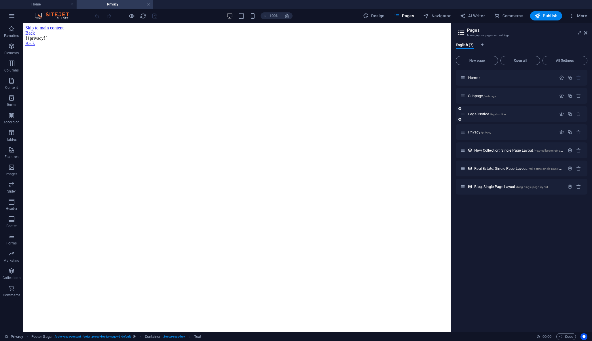
scroll to position [0, 0]
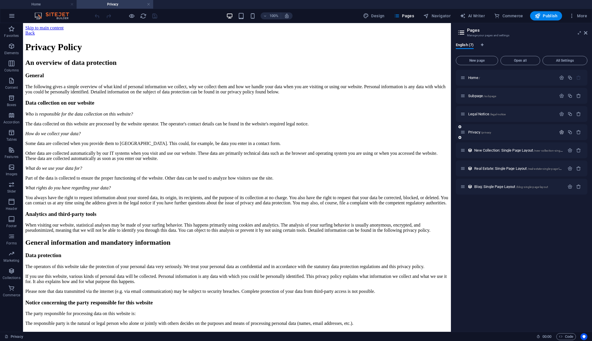
click at [562, 133] on icon "button" at bounding box center [561, 132] width 5 height 5
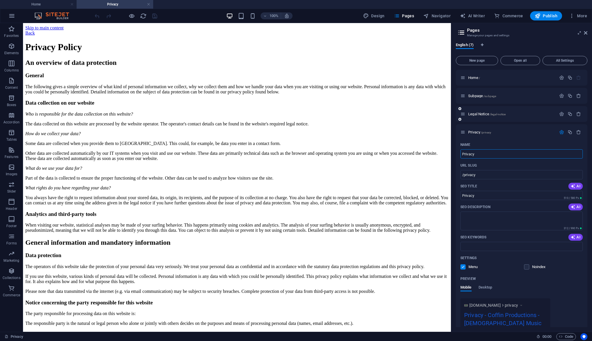
click at [460, 114] on div "Legal Notice /legal-notice" at bounding box center [522, 114] width 132 height 16
click at [561, 115] on icon "button" at bounding box center [561, 113] width 5 height 5
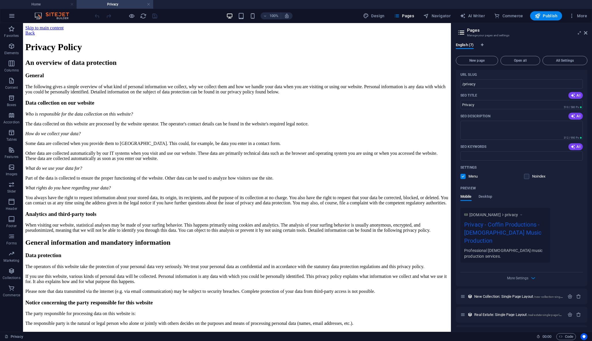
scroll to position [335, 0]
click at [528, 294] on span "New Collection: Single Page Layout /new-collection-single-page-layout" at bounding box center [527, 296] width 104 height 4
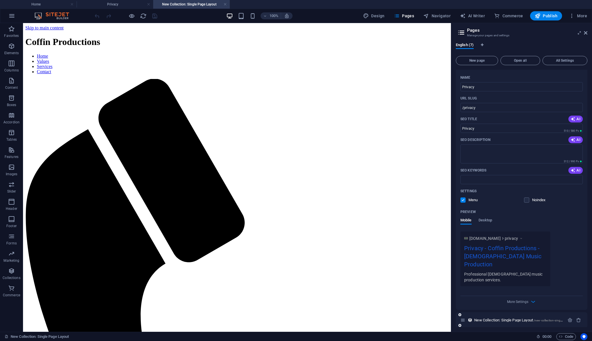
scroll to position [0, 0]
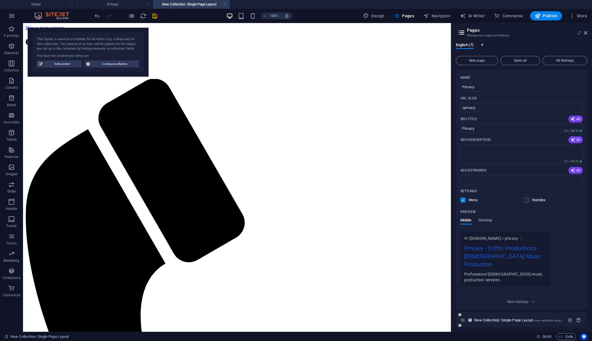
click at [577, 317] on icon "button" at bounding box center [578, 319] width 5 height 5
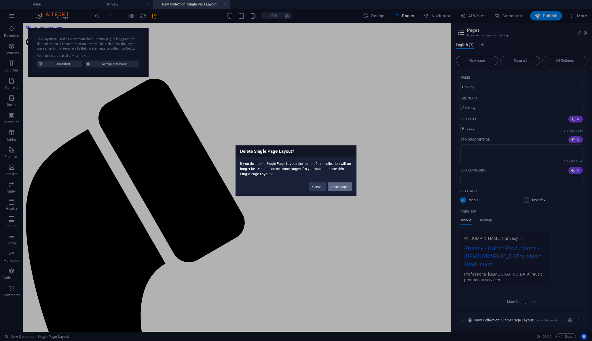
click at [343, 188] on button "Delete page" at bounding box center [340, 186] width 24 height 9
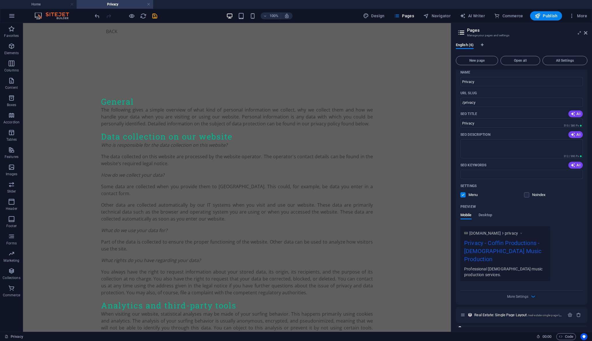
click at [503, 331] on span "Blog: Single Page Layout /blog-single-page-layout" at bounding box center [512, 333] width 74 height 4
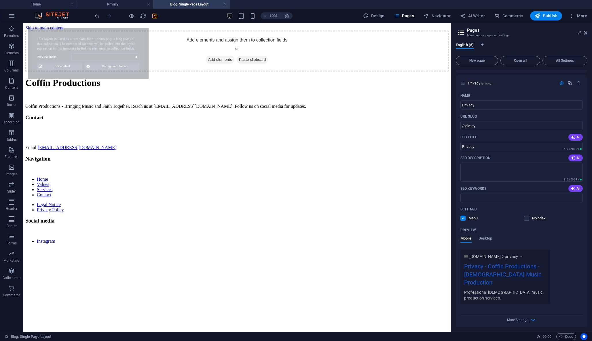
select select "68bc720e64d0ab95240525bf"
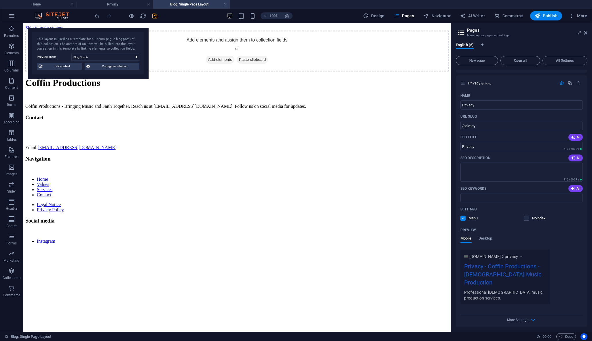
click at [576, 336] on icon "button" at bounding box center [578, 338] width 5 height 5
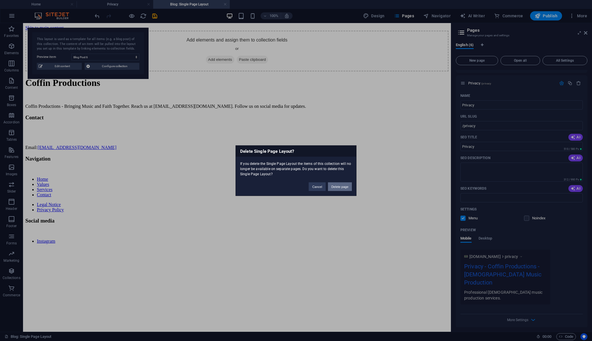
click at [337, 187] on button "Delete page" at bounding box center [340, 186] width 24 height 9
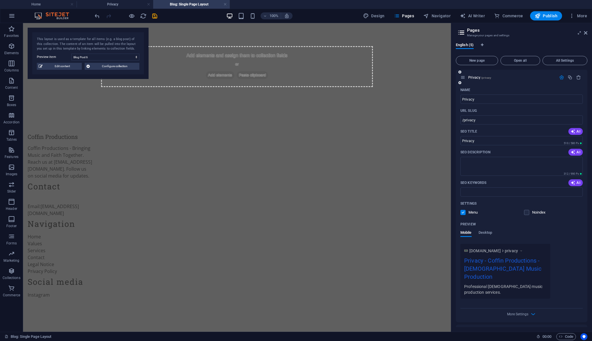
scroll to position [299, 0]
click at [513, 331] on span "Blog: Single Page Layout /blog-single-page-layout" at bounding box center [512, 333] width 74 height 4
click at [576, 330] on icon "button" at bounding box center [578, 332] width 5 height 5
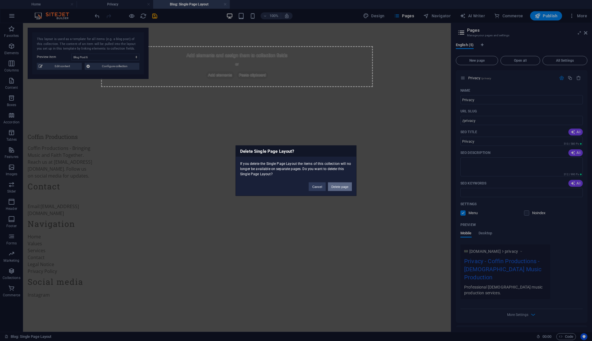
click at [343, 190] on button "Delete page" at bounding box center [340, 186] width 24 height 9
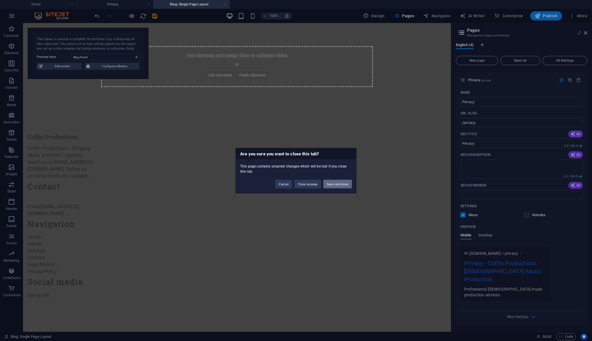
scroll to position [281, 0]
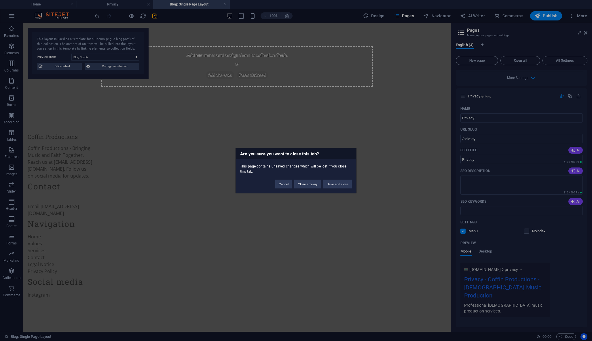
drag, startPoint x: 333, startPoint y: 186, endPoint x: 275, endPoint y: 238, distance: 77.7
click at [275, 238] on div "Are you sure you want to close this tab? This page contains unsaved changes whi…" at bounding box center [296, 170] width 592 height 341
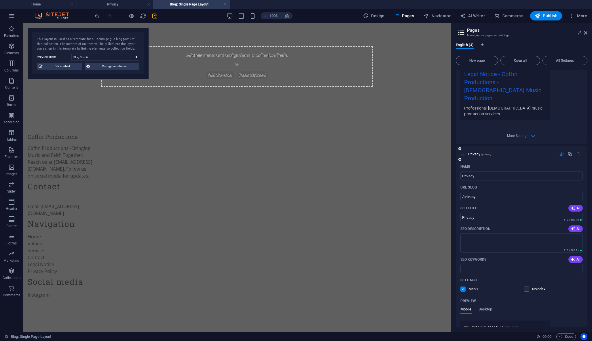
scroll to position [223, 0]
click at [579, 151] on icon "button" at bounding box center [578, 153] width 5 height 5
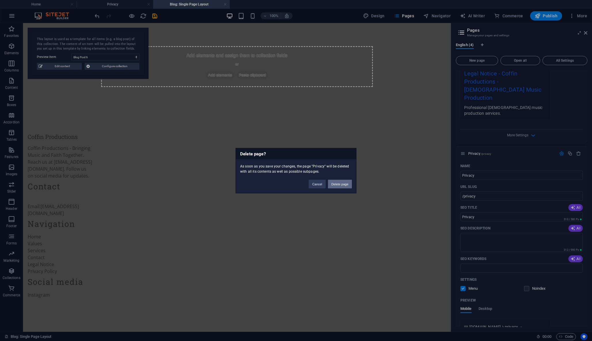
click at [340, 184] on button "Delete page" at bounding box center [340, 183] width 24 height 9
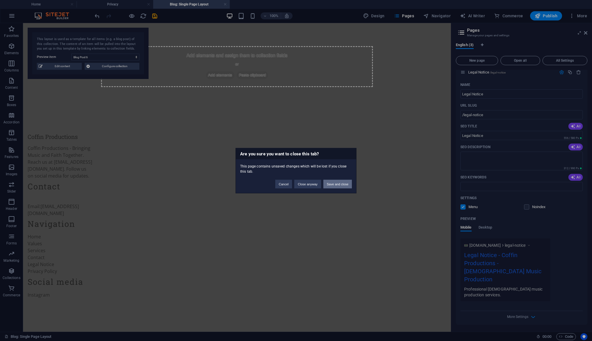
scroll to position [34, 0]
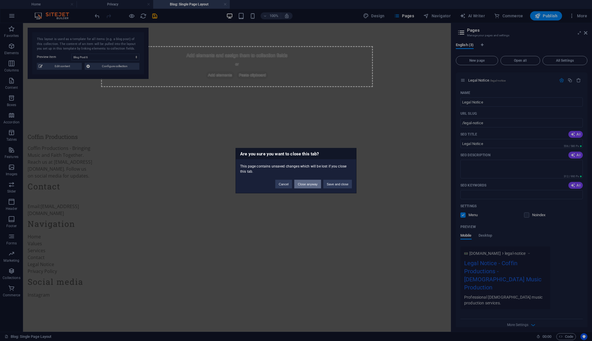
click at [311, 185] on button "Close anyway" at bounding box center [307, 183] width 27 height 9
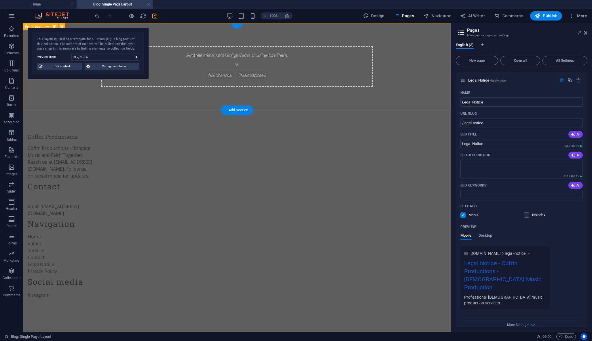
click at [186, 37] on div "Add elements and assign them to collection fields or Add elements Paste clipboa…" at bounding box center [237, 66] width 428 height 87
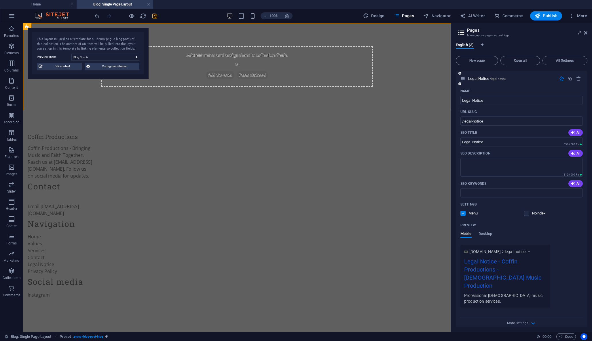
scroll to position [0, 0]
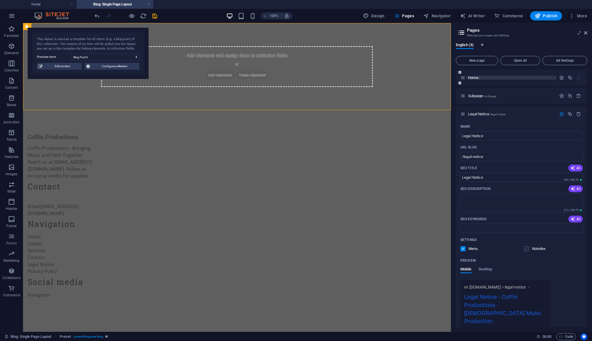
click at [477, 79] on span "Home /" at bounding box center [474, 77] width 12 height 4
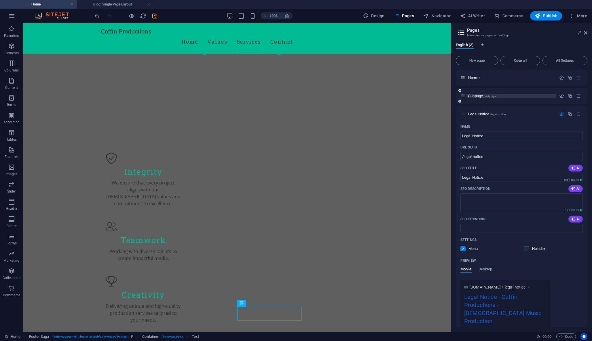
click at [482, 96] on span "Subpage /subpage" at bounding box center [482, 96] width 28 height 4
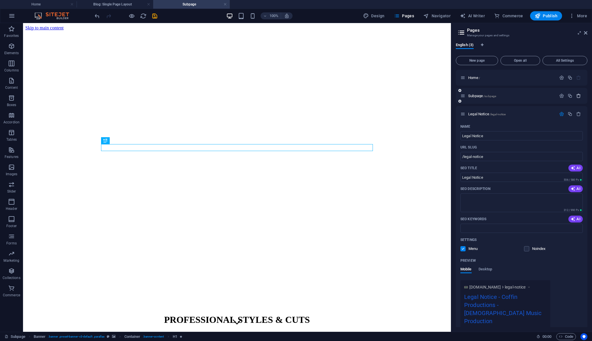
click at [577, 96] on icon "button" at bounding box center [578, 95] width 5 height 5
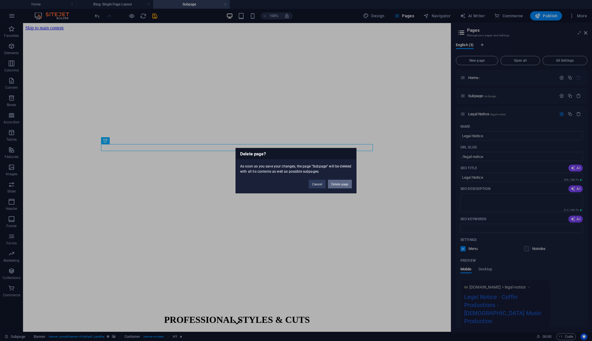
click at [341, 182] on button "Delete page" at bounding box center [340, 183] width 24 height 9
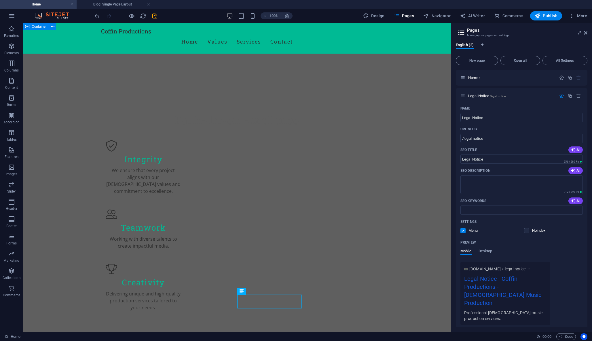
scroll to position [322, 0]
click at [579, 94] on icon "button" at bounding box center [578, 95] width 5 height 5
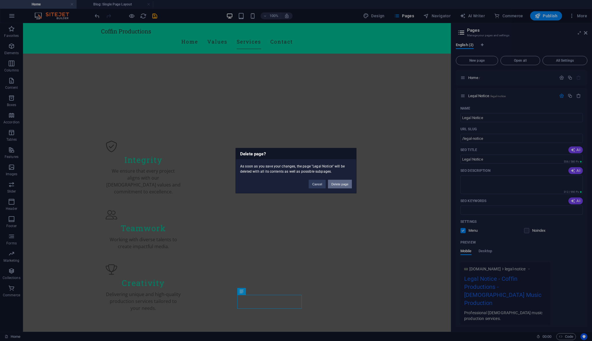
click at [337, 184] on button "Delete page" at bounding box center [340, 183] width 24 height 9
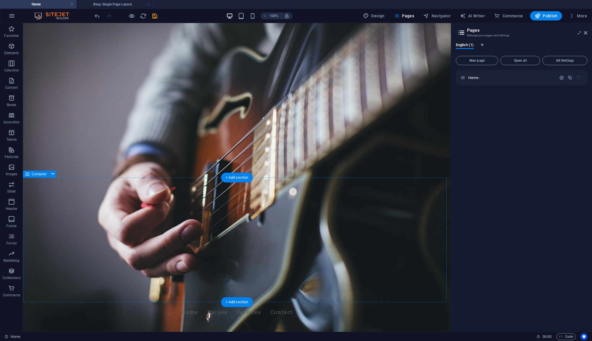
scroll to position [0, 0]
click at [470, 80] on div "Home /" at bounding box center [509, 77] width 96 height 7
click at [474, 78] on span "Home /" at bounding box center [474, 77] width 12 height 4
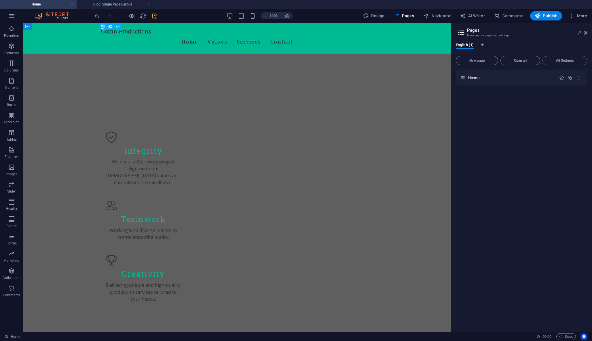
scroll to position [322, 0]
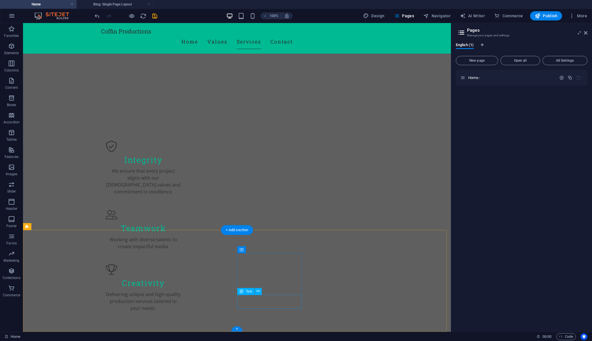
click at [519, 60] on span "Open all" at bounding box center [520, 60] width 35 height 3
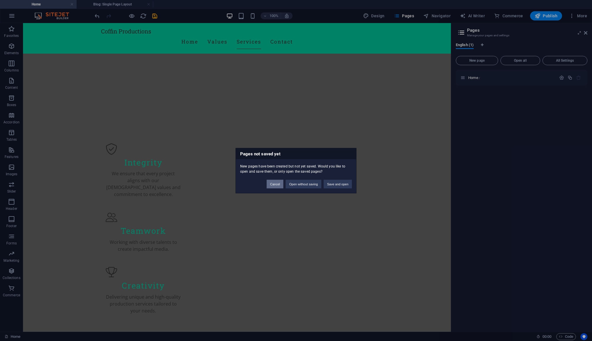
click at [269, 183] on button "Cancel" at bounding box center [275, 183] width 17 height 9
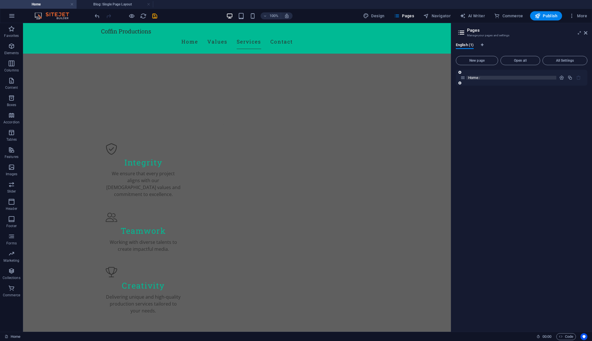
click at [486, 79] on p "Home /" at bounding box center [511, 78] width 86 height 4
click at [471, 76] on span "Home /" at bounding box center [474, 77] width 12 height 4
click at [463, 79] on icon at bounding box center [463, 77] width 5 height 5
click at [562, 77] on icon "button" at bounding box center [561, 77] width 5 height 5
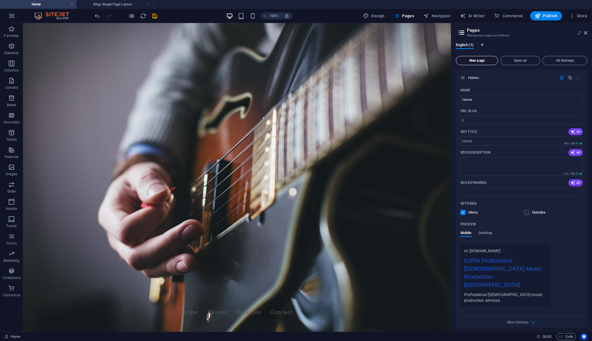
scroll to position [0, 0]
click at [587, 32] on icon at bounding box center [585, 33] width 3 height 5
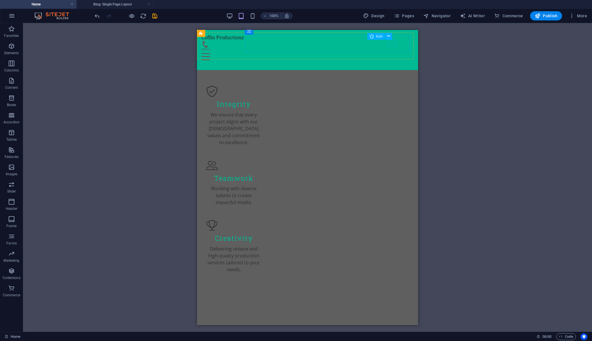
scroll to position [370, 0]
click at [390, 43] on figure at bounding box center [305, 43] width 207 height 7
click at [393, 44] on figure at bounding box center [305, 43] width 207 height 7
select select "xMidYMid"
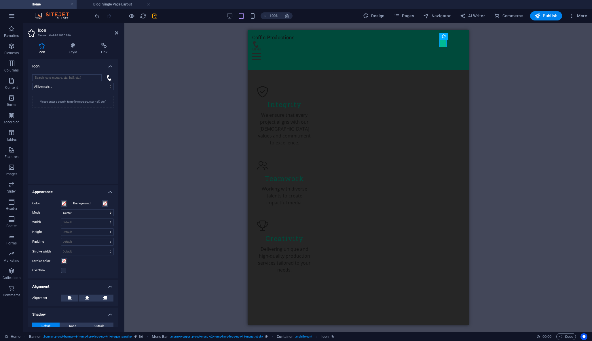
click at [504, 53] on div "H2 Banner Container Container H3 Container Icon List Container Email Contact Fo…" at bounding box center [358, 177] width 468 height 309
click at [443, 44] on figure at bounding box center [355, 43] width 207 height 7
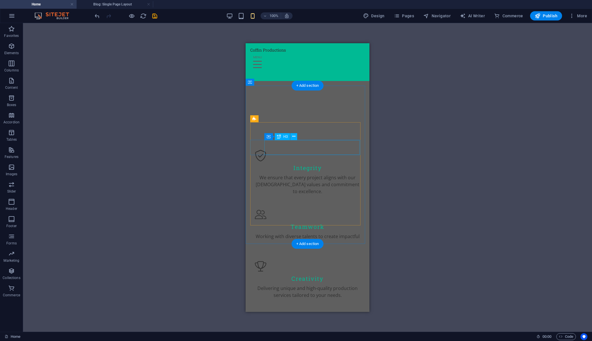
scroll to position [56, 0]
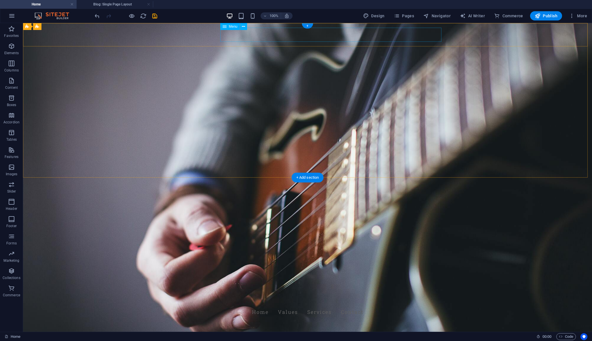
scroll to position [0, 0]
click at [306, 305] on nav "Home Values Services Contact" at bounding box center [308, 312] width 272 height 14
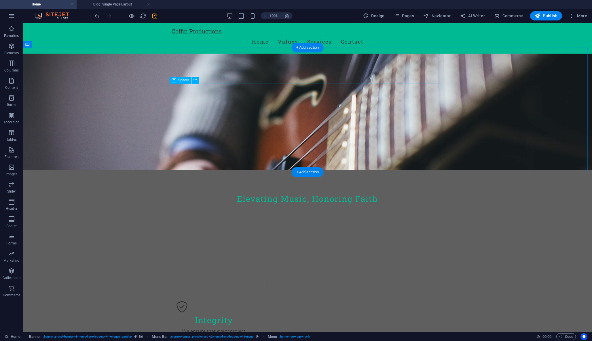
scroll to position [201, 0]
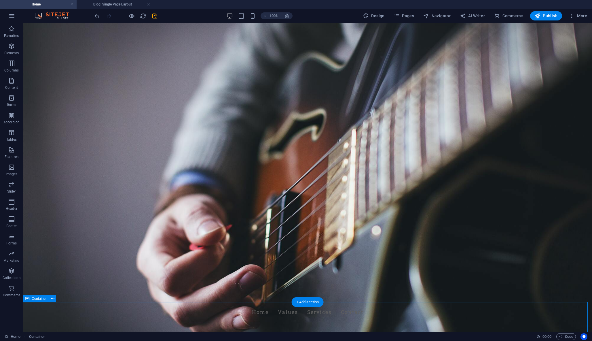
scroll to position [0, 0]
click at [306, 305] on nav "Home Values Services Contact" at bounding box center [308, 312] width 272 height 14
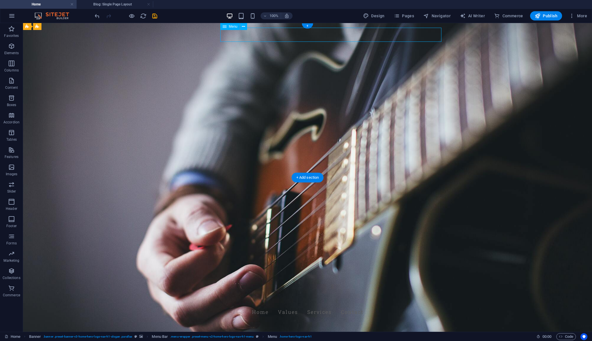
click at [313, 305] on nav "Home Values Services Contact" at bounding box center [308, 312] width 272 height 14
click at [315, 305] on nav "Home Values Services Contact" at bounding box center [308, 312] width 272 height 14
select select
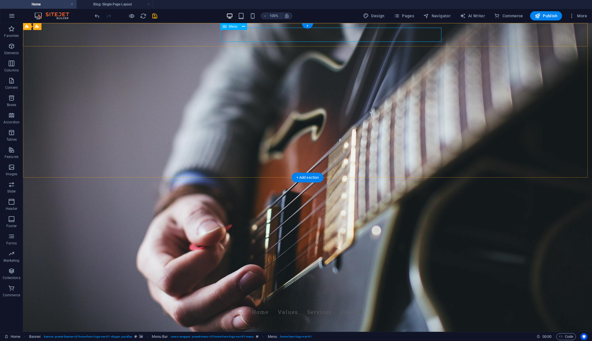
select select
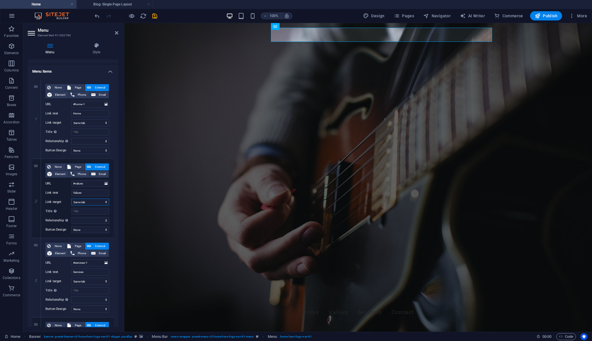
scroll to position [38, 0]
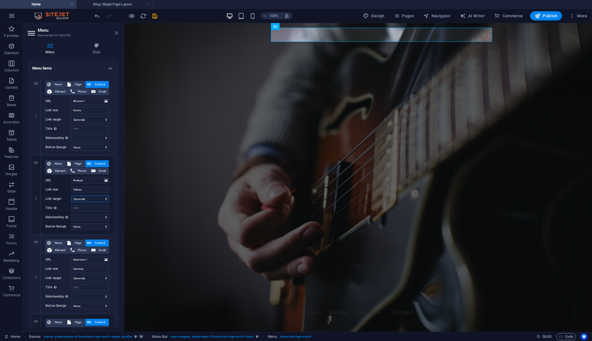
click at [118, 35] on icon at bounding box center [116, 33] width 3 height 5
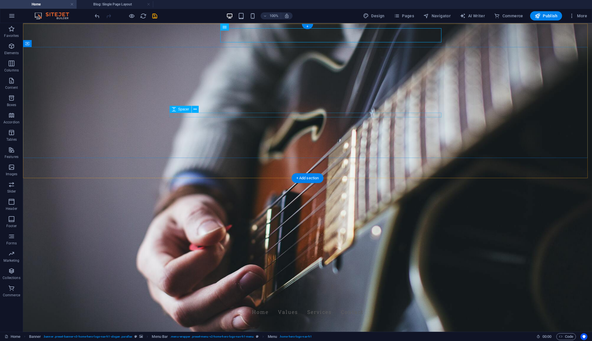
scroll to position [0, 0]
click at [0, 0] on span "More" at bounding box center [0, 0] width 0 height 0
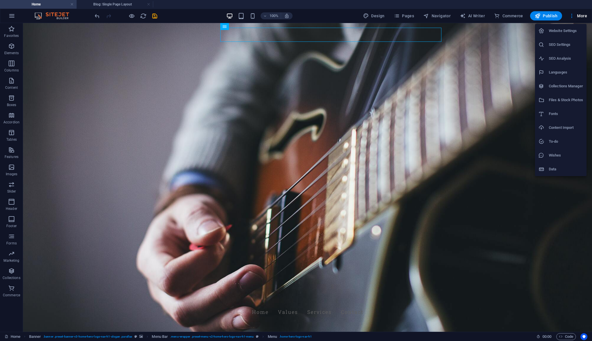
click at [380, 16] on div at bounding box center [296, 170] width 592 height 341
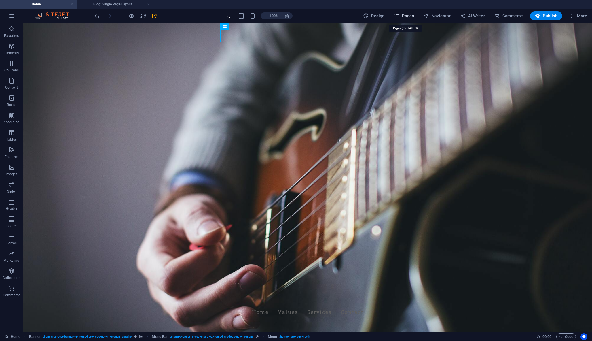
click at [405, 16] on span "Pages" at bounding box center [404, 16] width 20 height 6
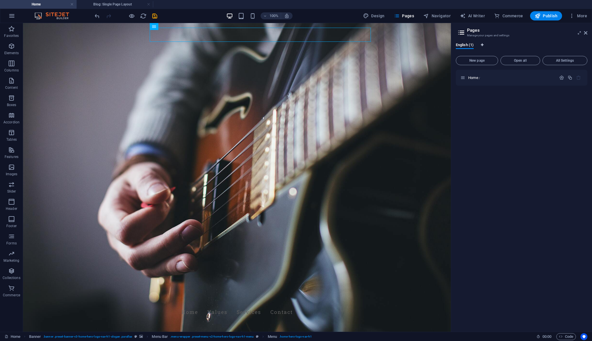
click at [482, 45] on icon "Language Tabs" at bounding box center [482, 44] width 3 height 3
select select "41"
click at [461, 69] on label at bounding box center [463, 67] width 5 height 5
click at [0, 0] on input "Enable multilanguage To disable multilanguage delete all languages until only o…" at bounding box center [0, 0] width 0 height 0
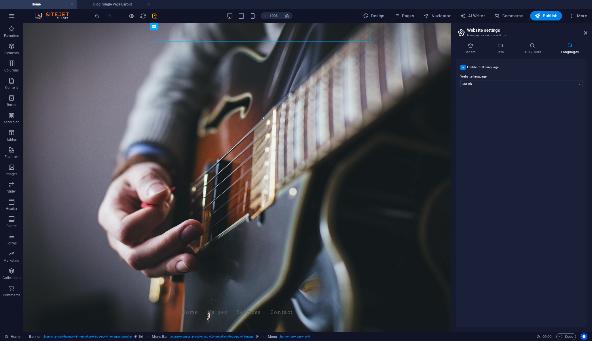
select select
click at [461, 69] on label at bounding box center [463, 67] width 5 height 5
click at [0, 0] on input "Enable multilanguage To disable multilanguage delete all languages until only o…" at bounding box center [0, 0] width 0 height 0
click at [472, 50] on h4 "General" at bounding box center [472, 49] width 32 height 12
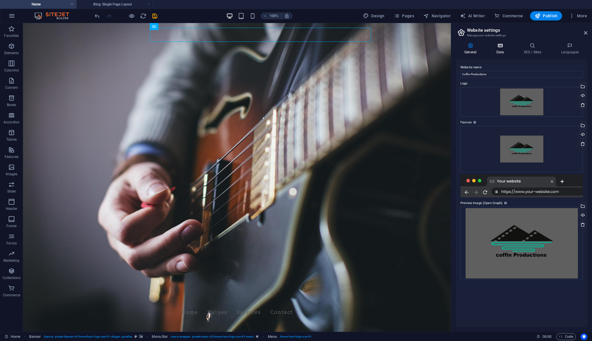
click at [494, 50] on h4 "Data" at bounding box center [501, 49] width 27 height 12
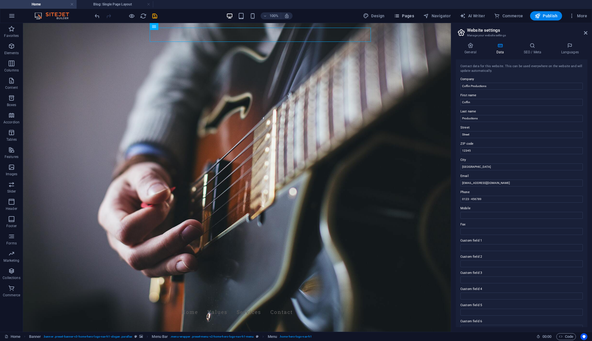
click at [410, 14] on span "Pages" at bounding box center [404, 16] width 20 height 6
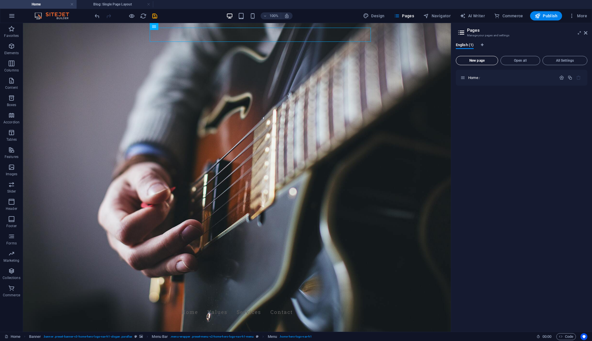
click at [482, 61] on span "New page" at bounding box center [477, 60] width 37 height 3
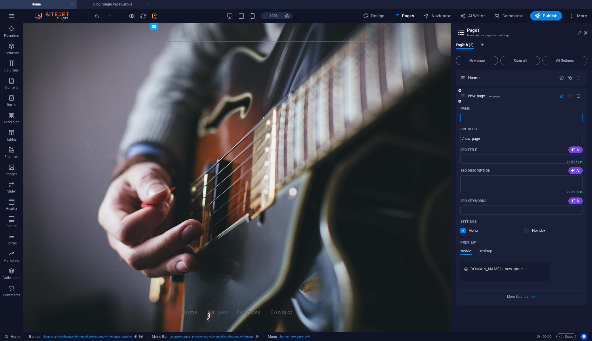
type input "/"
type input "About"
type input "/about"
type input "About"
click at [483, 46] on icon "Language Tabs" at bounding box center [482, 44] width 3 height 3
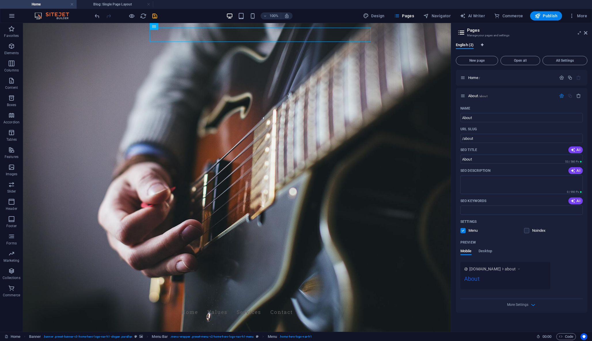
select select "41"
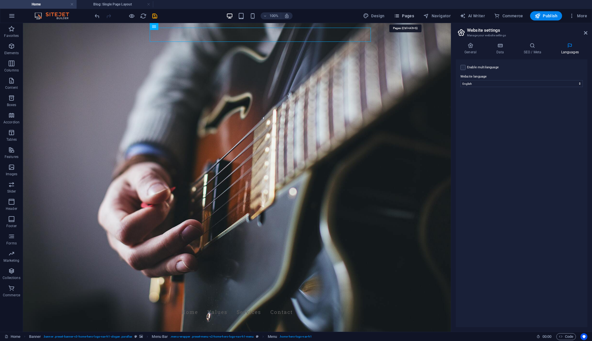
click at [411, 14] on span "Pages" at bounding box center [404, 16] width 20 height 6
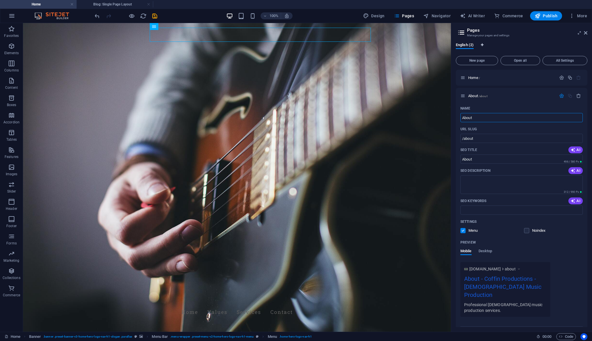
click at [484, 44] on icon "Language Tabs" at bounding box center [482, 44] width 3 height 3
select select "41"
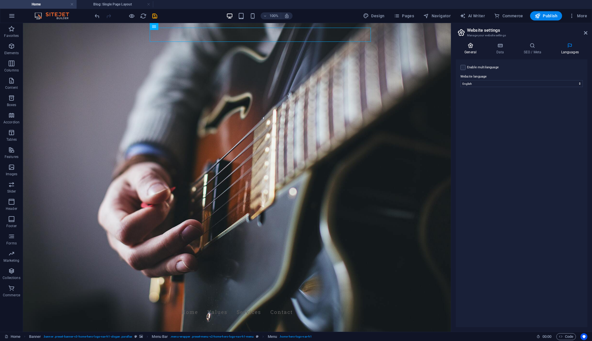
click at [472, 49] on h4 "General" at bounding box center [472, 49] width 32 height 12
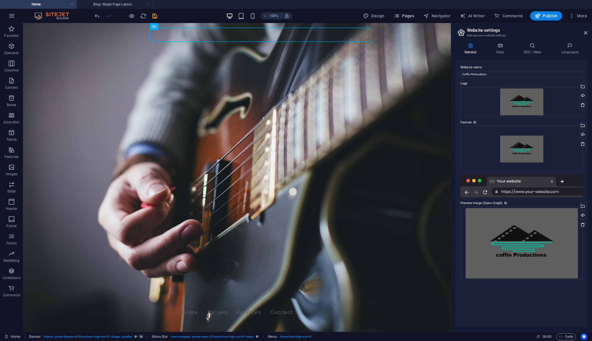
click at [413, 14] on span "Pages" at bounding box center [404, 16] width 20 height 6
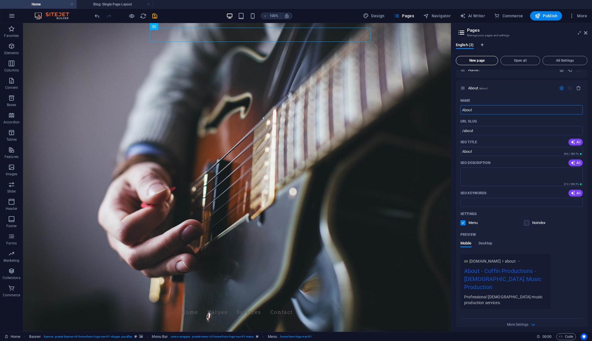
scroll to position [7, 0]
click at [475, 60] on span "New page" at bounding box center [477, 60] width 37 height 3
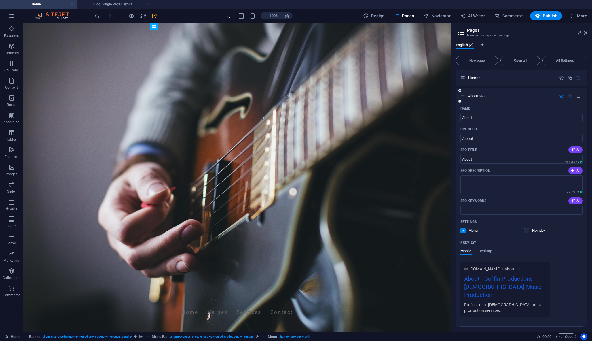
click at [562, 97] on icon "button" at bounding box center [561, 95] width 5 height 5
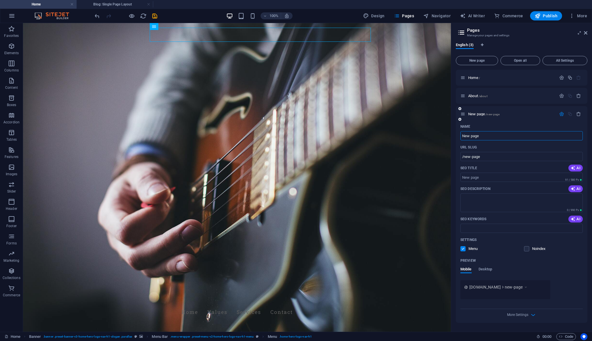
drag, startPoint x: 483, startPoint y: 137, endPoint x: 457, endPoint y: 137, distance: 25.6
click at [458, 137] on div "Name New page ​ URL SLUG /new-page ​ SEO Title AI ​ 91 / 580 Px SEO Description…" at bounding box center [522, 222] width 132 height 201
type input "\"
type input "/"
type input "Portfolio"
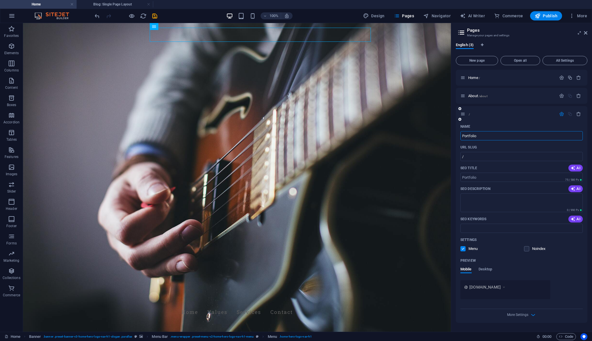
type input "/portfolio"
type input "Portfolio"
click at [464, 115] on icon at bounding box center [463, 113] width 5 height 5
click at [562, 115] on icon "button" at bounding box center [561, 113] width 5 height 5
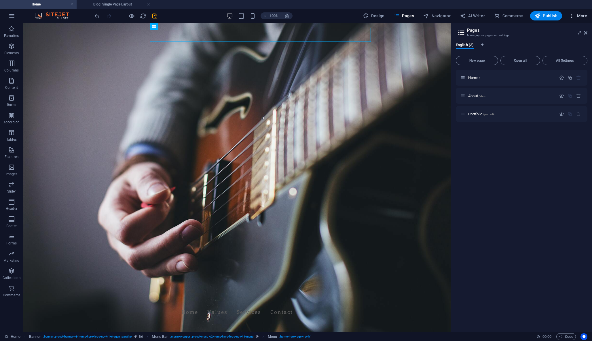
click at [0, 0] on span "More" at bounding box center [0, 0] width 0 height 0
click at [560, 127] on h6 "Content Import" at bounding box center [566, 127] width 34 height 7
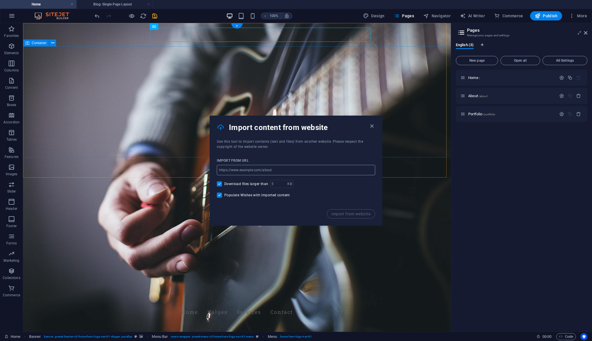
click at [276, 170] on input "url" at bounding box center [296, 170] width 158 height 10
paste input "[URL][DOMAIN_NAME]"
drag, startPoint x: 288, startPoint y: 193, endPoint x: 187, endPoint y: 167, distance: 104.2
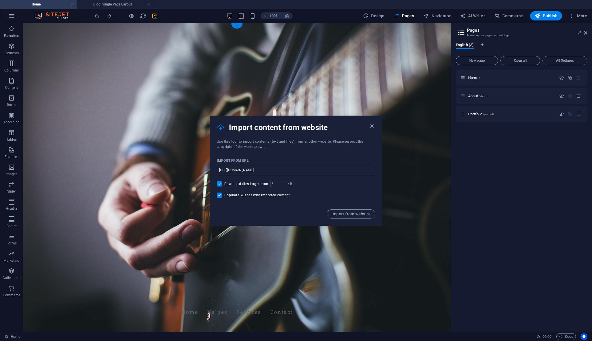
click at [274, 172] on input "[URL][DOMAIN_NAME]" at bounding box center [296, 170] width 158 height 10
drag, startPoint x: 287, startPoint y: 194, endPoint x: 205, endPoint y: 174, distance: 84.2
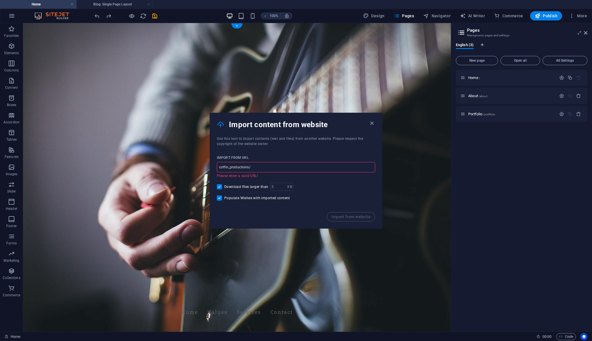
click at [230, 168] on input "coffin_productions/" at bounding box center [296, 167] width 158 height 10
click at [260, 168] on input "coffinproductions/" at bounding box center [296, 167] width 158 height 10
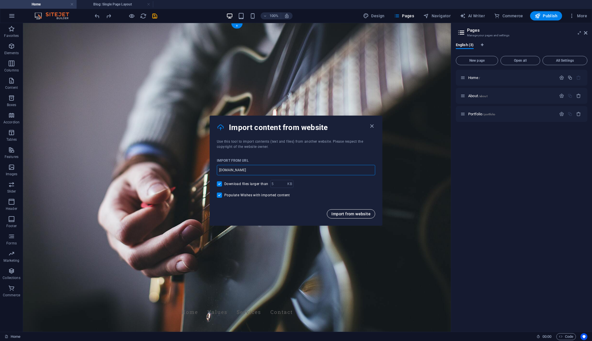
type input "coffinproductions.com"
click at [349, 212] on span "Import from website" at bounding box center [351, 213] width 39 height 5
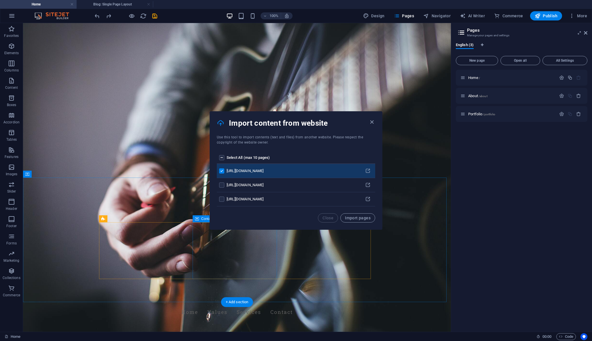
click at [222, 170] on label "pages list" at bounding box center [221, 170] width 5 height 5
click at [0, 0] on input "pages list" at bounding box center [0, 0] width 0 height 0
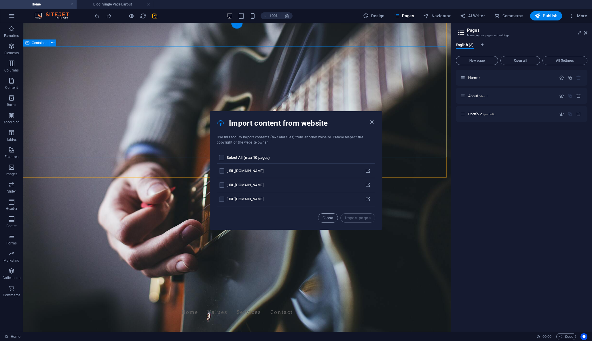
click at [371, 125] on div "Import content from website" at bounding box center [296, 122] width 172 height 23
click at [371, 122] on icon "button" at bounding box center [372, 122] width 7 height 7
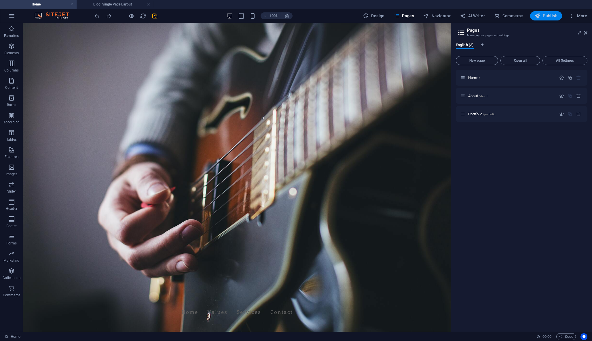
click at [540, 18] on icon "button" at bounding box center [538, 16] width 6 height 6
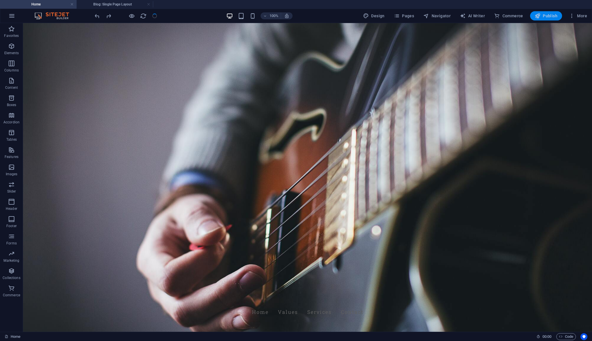
click at [539, 14] on icon "button" at bounding box center [538, 16] width 6 height 6
click at [539, 15] on icon "button" at bounding box center [538, 16] width 6 height 6
click at [547, 18] on span "Publish" at bounding box center [546, 16] width 23 height 6
click at [549, 13] on button "Publish" at bounding box center [546, 15] width 32 height 9
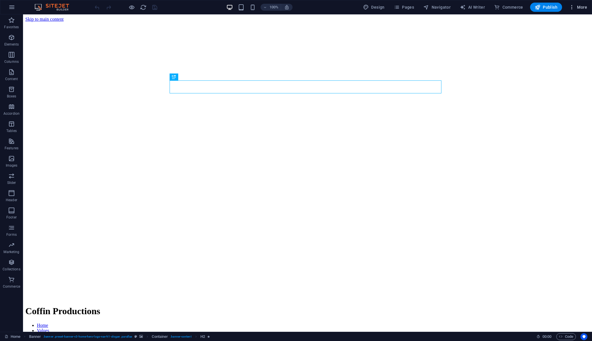
click at [580, 6] on span "More" at bounding box center [578, 7] width 18 height 6
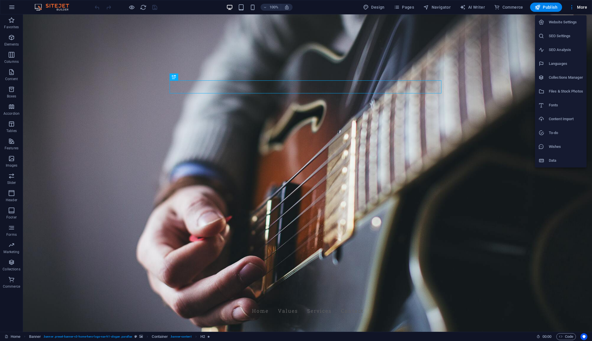
click at [557, 120] on h6 "Content Import" at bounding box center [566, 119] width 34 height 7
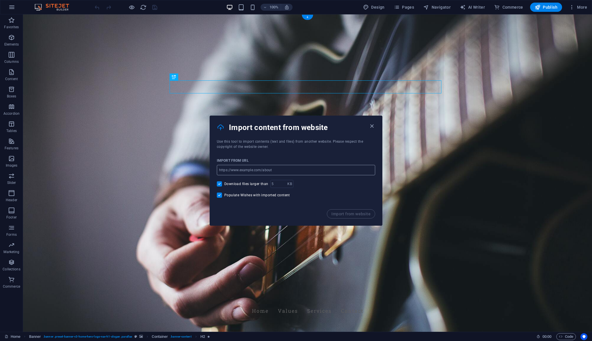
click at [294, 169] on input "url" at bounding box center [296, 170] width 158 height 10
paste input "[URL][DOMAIN_NAME]"
type input "[URL][DOMAIN_NAME]"
click at [345, 213] on span "Import from website" at bounding box center [351, 213] width 39 height 5
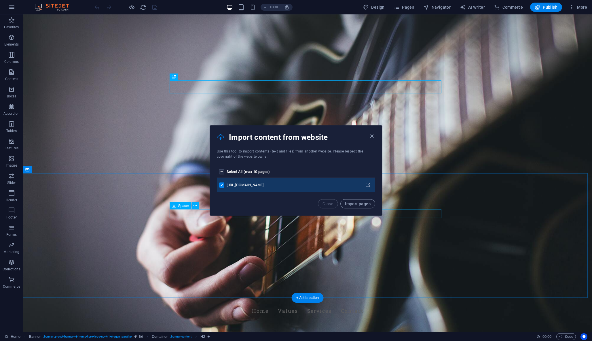
click at [329, 205] on div "Close Import pages" at bounding box center [346, 203] width 57 height 9
click at [372, 136] on icon "button" at bounding box center [372, 136] width 7 height 7
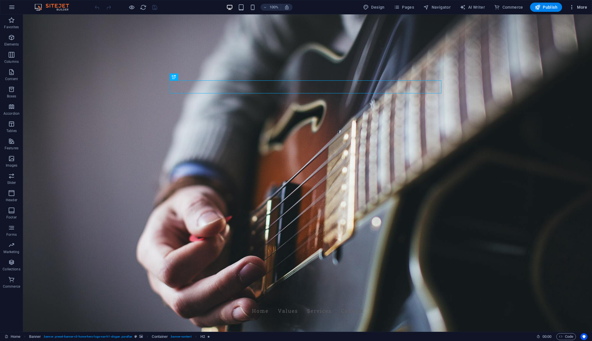
click at [580, 9] on span "More" at bounding box center [578, 7] width 18 height 6
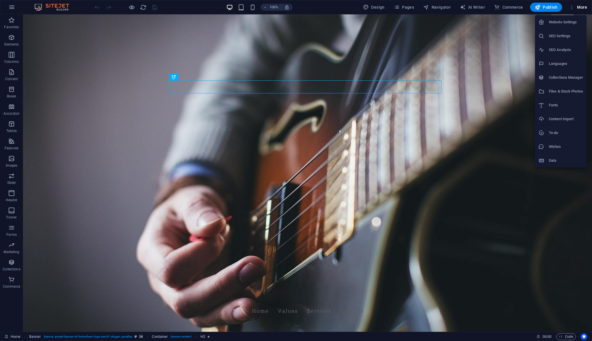
click at [555, 128] on li "To-do" at bounding box center [561, 133] width 52 height 14
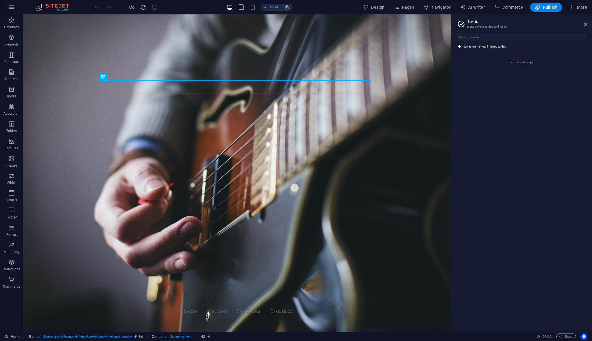
click at [588, 25] on aside "To-do Manage your to-dos and tasks New to-do Show finished to-dos No To-dos add…" at bounding box center [521, 172] width 141 height 317
click at [585, 24] on icon at bounding box center [585, 24] width 3 height 5
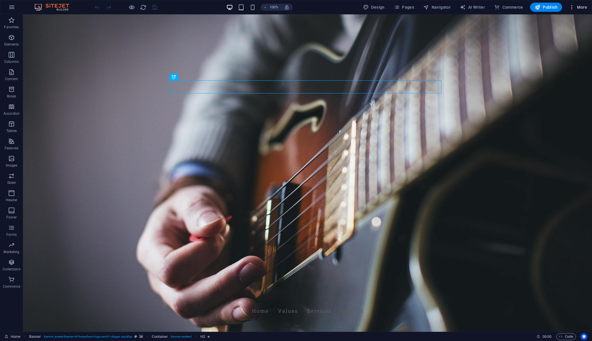
click at [581, 10] on button "More" at bounding box center [578, 7] width 23 height 9
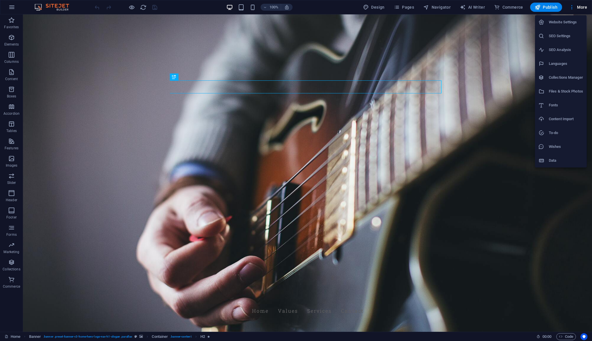
click at [564, 119] on h6 "Content Import" at bounding box center [566, 119] width 34 height 7
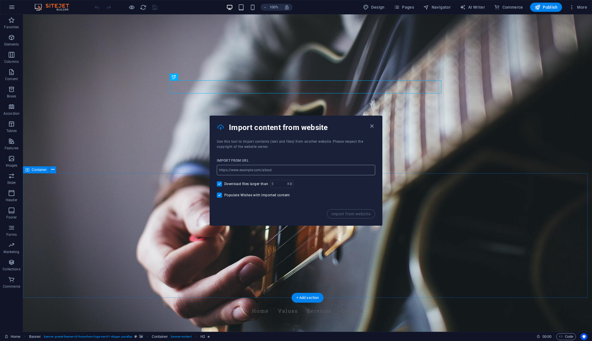
click at [319, 172] on input "url" at bounding box center [296, 170] width 158 height 10
paste input "[URL][DOMAIN_NAME]"
type input "[URL][DOMAIN_NAME]"
click at [348, 213] on span "Import from website" at bounding box center [351, 213] width 39 height 5
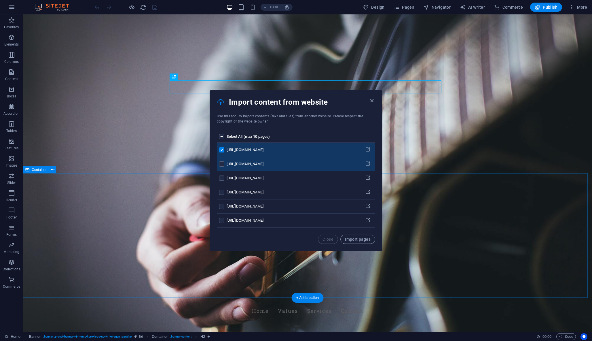
click at [218, 160] on td "pages list" at bounding box center [222, 164] width 10 height 14
click at [220, 164] on label "pages list" at bounding box center [221, 163] width 5 height 5
click at [0, 0] on input "pages list" at bounding box center [0, 0] width 0 height 0
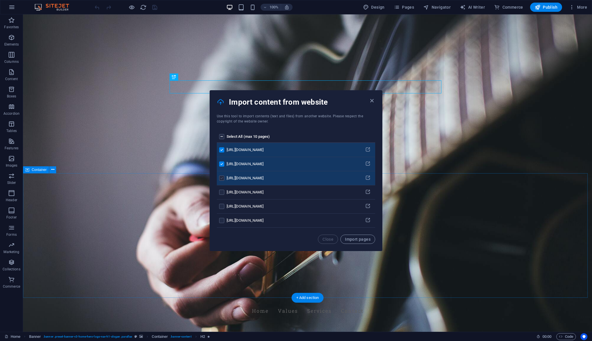
click at [223, 177] on label "pages list" at bounding box center [221, 177] width 5 height 5
click at [0, 0] on input "pages list" at bounding box center [0, 0] width 0 height 0
click at [224, 191] on td "pages list" at bounding box center [222, 192] width 10 height 14
click at [221, 193] on label "pages list" at bounding box center [221, 192] width 5 height 5
click at [0, 0] on input "pages list" at bounding box center [0, 0] width 0 height 0
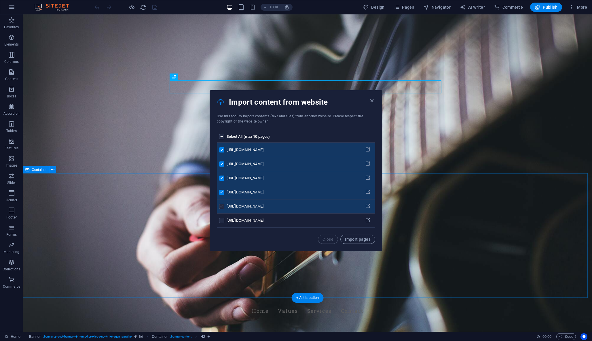
click at [222, 206] on label "pages list" at bounding box center [221, 206] width 5 height 5
click at [0, 0] on input "pages list" at bounding box center [0, 0] width 0 height 0
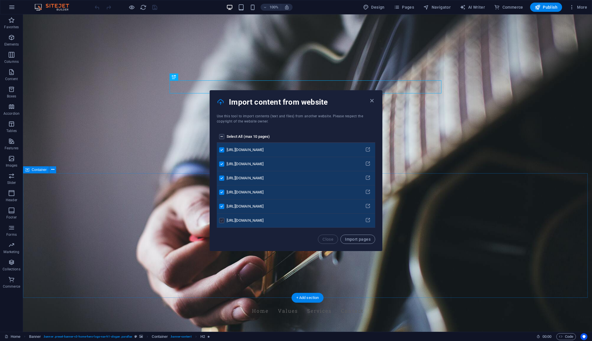
click at [224, 218] on label "pages list" at bounding box center [221, 220] width 5 height 5
click at [0, 0] on input "pages list" at bounding box center [0, 0] width 0 height 0
click at [224, 219] on label "pages list" at bounding box center [221, 220] width 5 height 5
click at [0, 0] on input "pages list" at bounding box center [0, 0] width 0 height 0
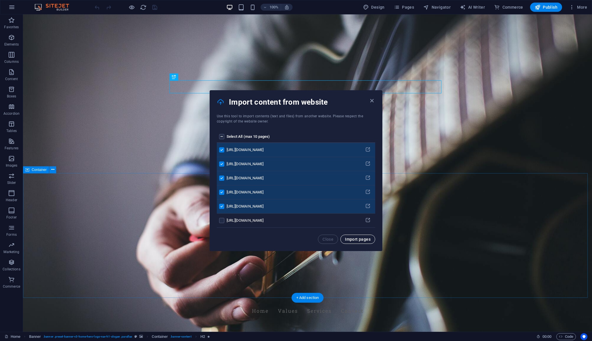
click at [351, 240] on span "Import pages" at bounding box center [358, 239] width 26 height 5
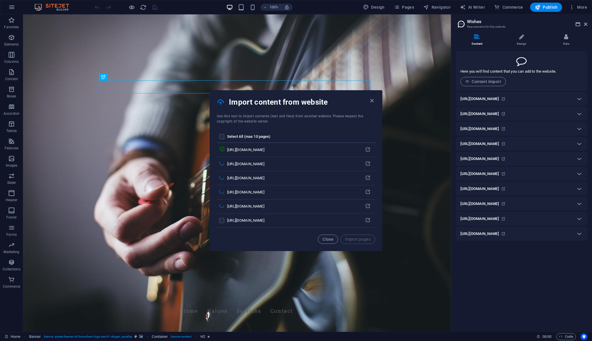
click at [569, 101] on div "[URL][DOMAIN_NAME]" at bounding box center [517, 98] width 112 height 7
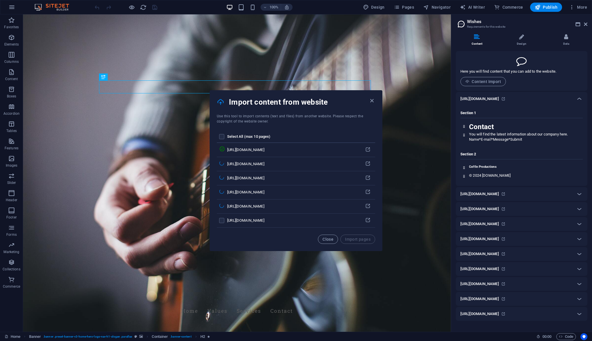
click at [569, 101] on div "[URL][DOMAIN_NAME]" at bounding box center [517, 98] width 112 height 7
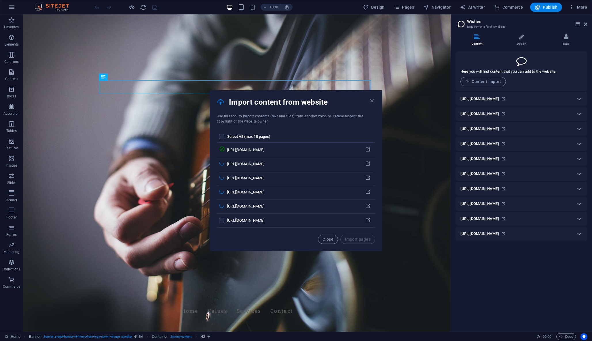
click at [499, 127] on h6 "[URL][DOMAIN_NAME]" at bounding box center [480, 128] width 39 height 7
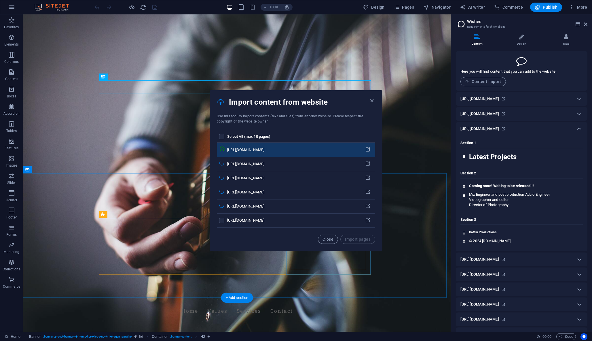
click at [368, 149] on icon "pages list" at bounding box center [367, 149] width 5 height 5
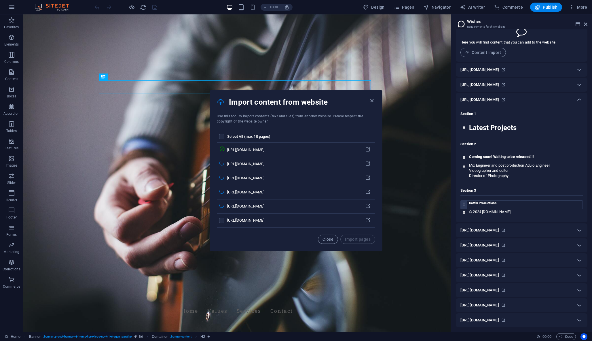
scroll to position [29, 0]
click at [372, 100] on icon "button" at bounding box center [372, 100] width 7 height 7
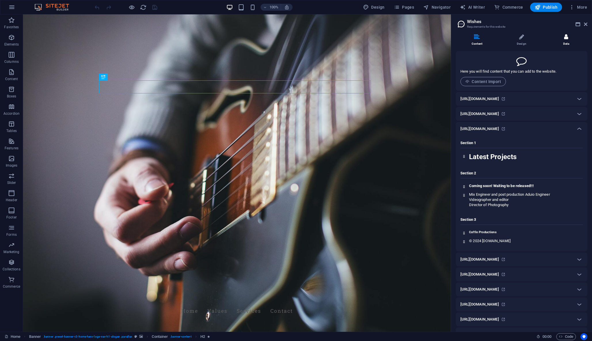
scroll to position [0, 0]
click at [589, 22] on aside "Wishes Requirements for this website Content Design Data Here you will find con…" at bounding box center [521, 172] width 141 height 317
click at [587, 22] on icon at bounding box center [585, 24] width 3 height 5
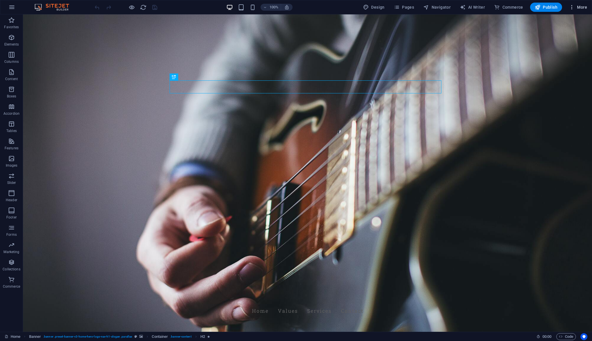
click at [583, 8] on span "More" at bounding box center [578, 7] width 18 height 6
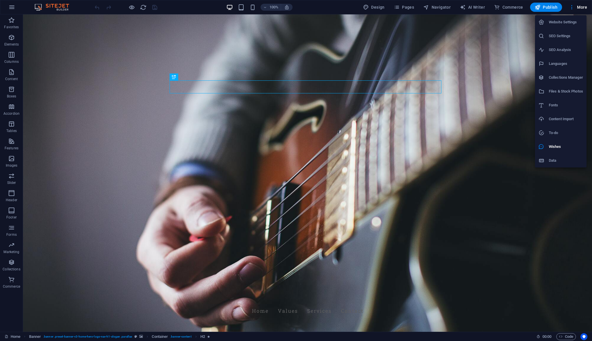
click at [558, 117] on h6 "Content Import" at bounding box center [566, 119] width 34 height 7
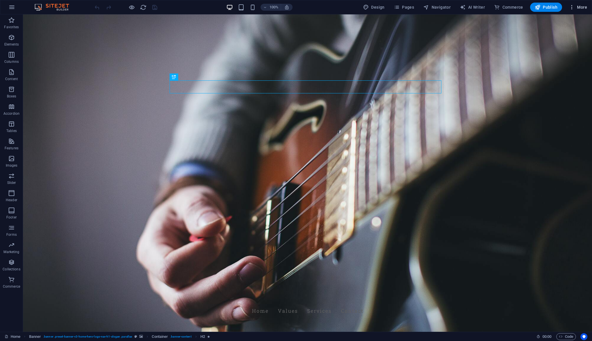
click at [584, 4] on span "More" at bounding box center [578, 7] width 18 height 6
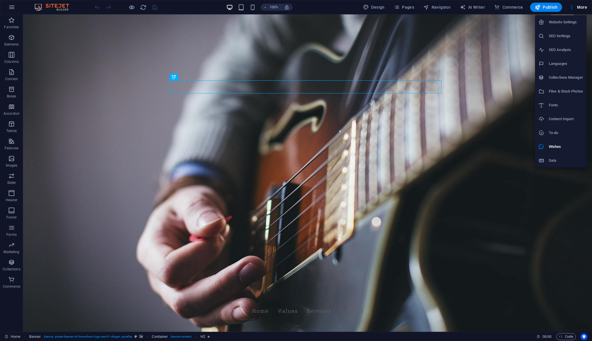
click at [479, 204] on div at bounding box center [296, 170] width 592 height 341
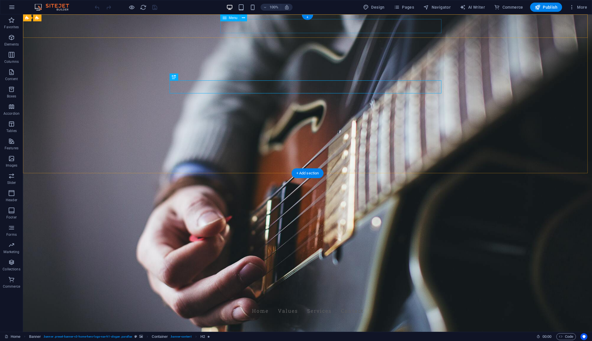
click at [309, 304] on nav "Home Values Services Contact" at bounding box center [308, 311] width 272 height 14
click at [347, 304] on nav "Home Values Services Contact" at bounding box center [308, 311] width 272 height 14
click at [305, 304] on nav "Home Values Services Contact" at bounding box center [308, 311] width 272 height 14
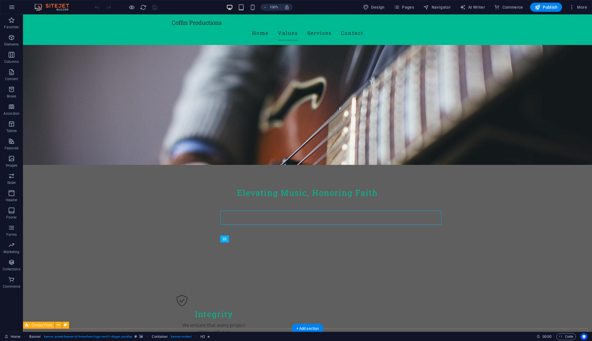
scroll to position [25, 0]
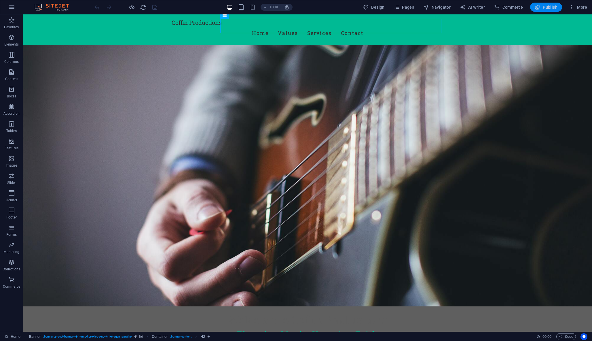
click at [558, 9] on span "Publish" at bounding box center [546, 7] width 23 height 6
click at [552, 8] on span "Publish" at bounding box center [546, 7] width 23 height 6
